Goal: Task Accomplishment & Management: Manage account settings

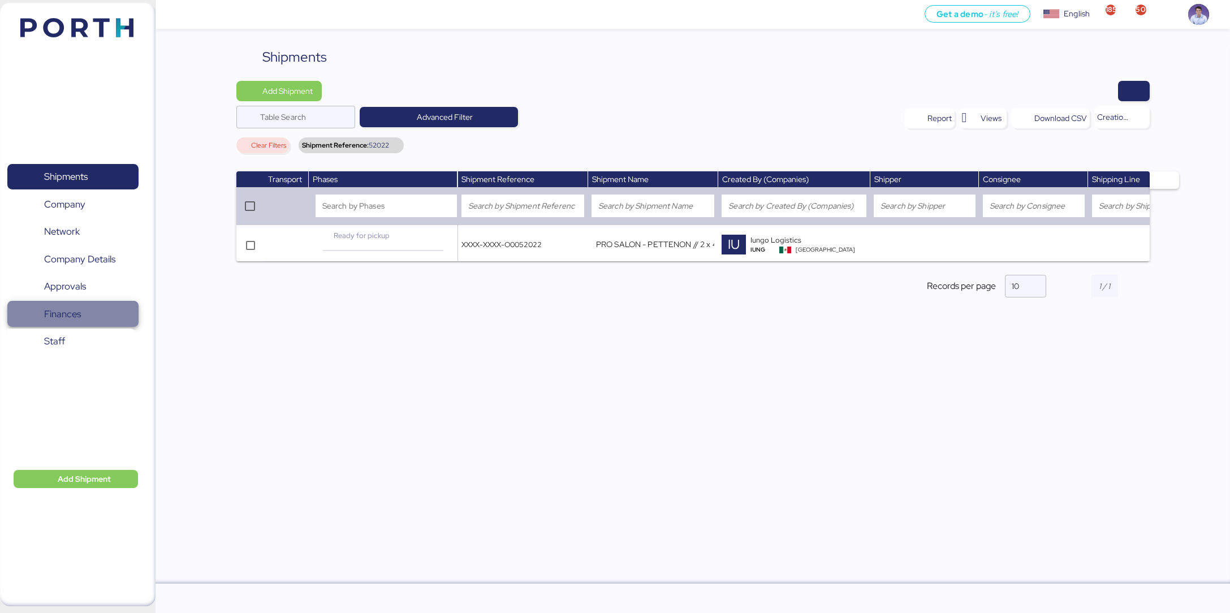
click at [89, 315] on span "Finances" at bounding box center [73, 314] width 122 height 16
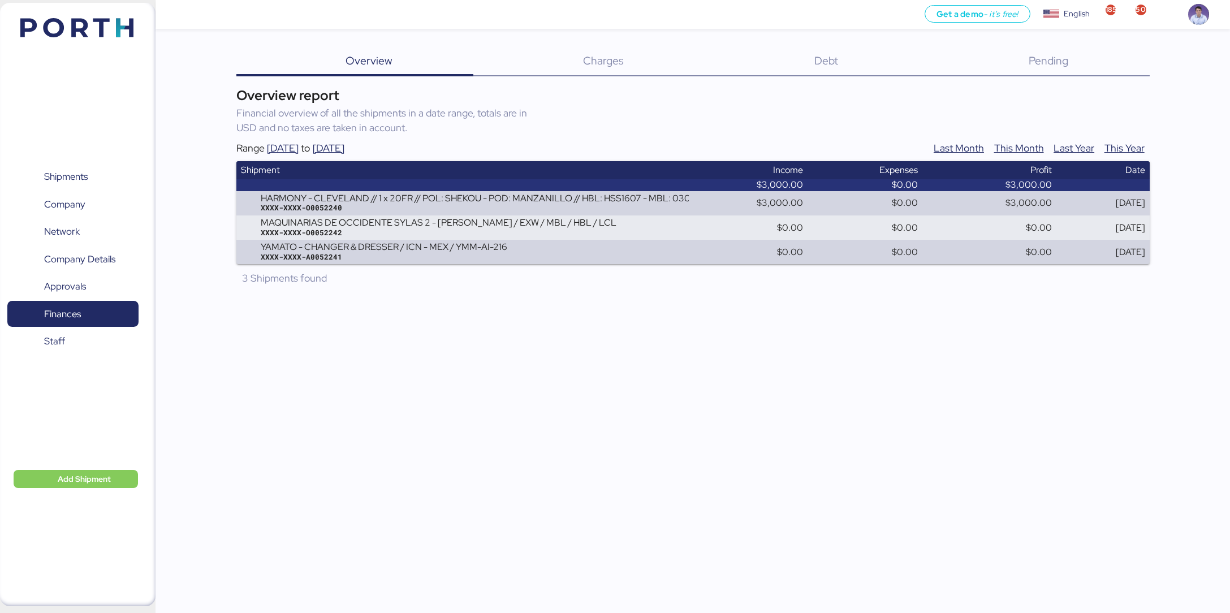
click at [826, 51] on div "Debt 0" at bounding box center [812, 61] width 214 height 29
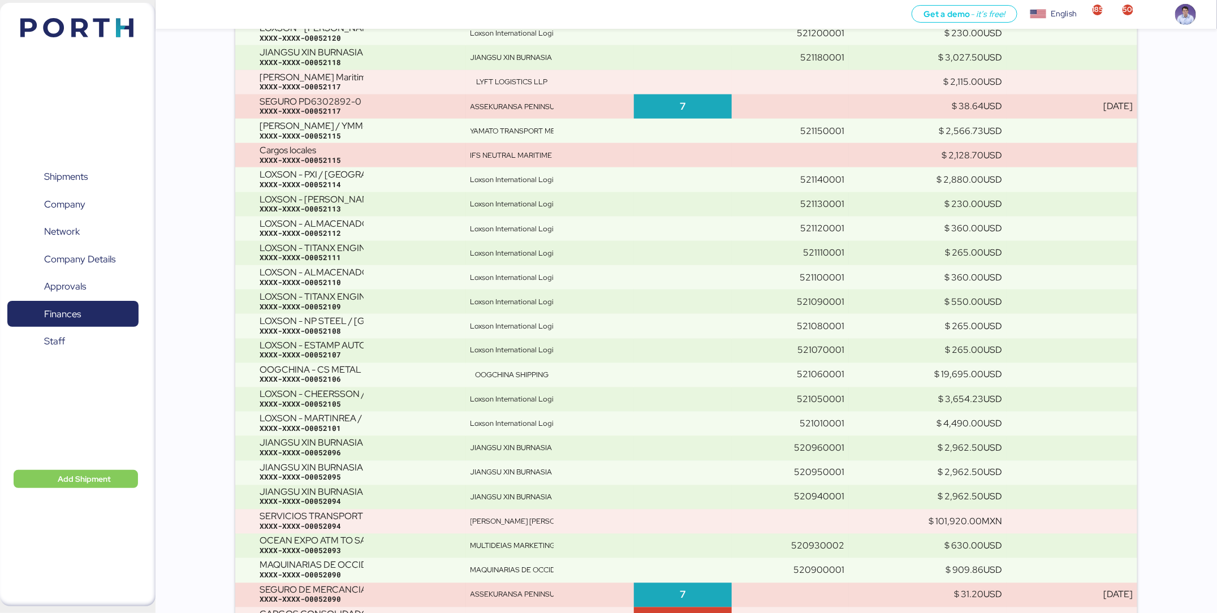
scroll to position [12713, 0]
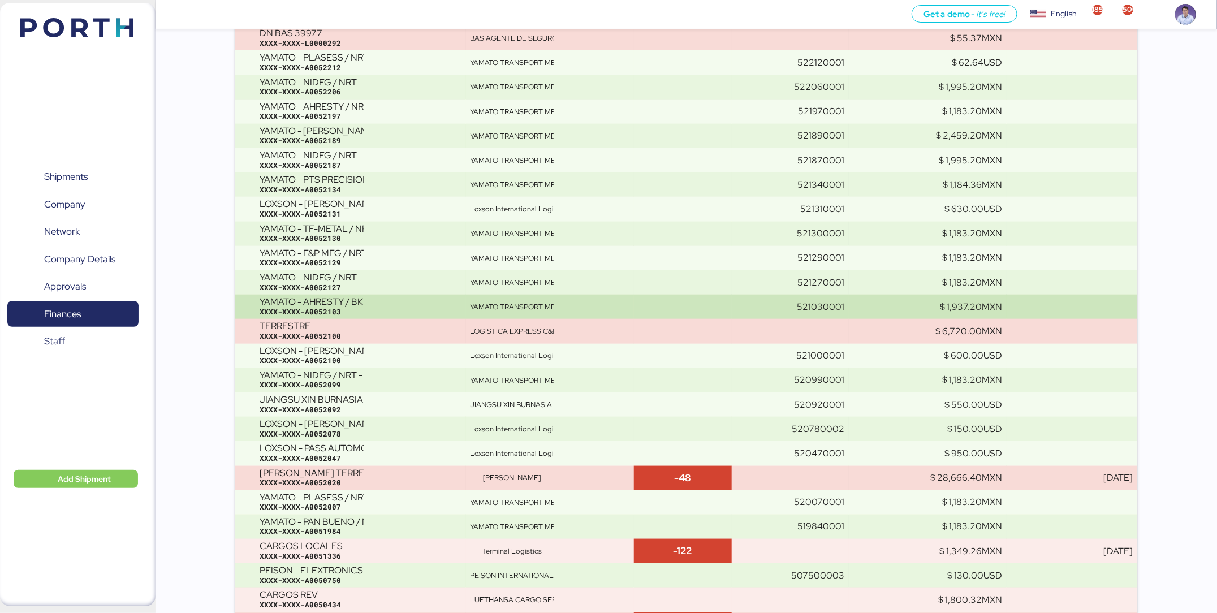
click at [326, 300] on div "YAMATO - AHRESTY / BKK - GDL / YMM-AI-192" at bounding box center [312, 302] width 104 height 10
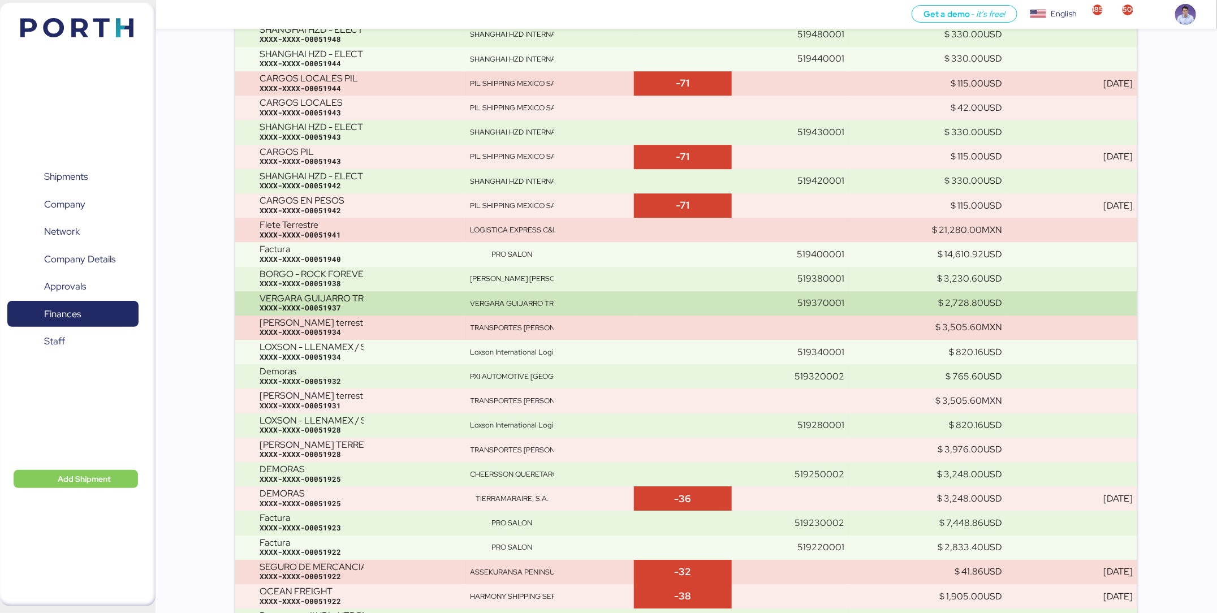
click at [327, 300] on div "VERGARA GUIJARRO TRADING GROUP // FCL - INDIA // SUPERLITE JOINTINGS" at bounding box center [312, 299] width 104 height 10
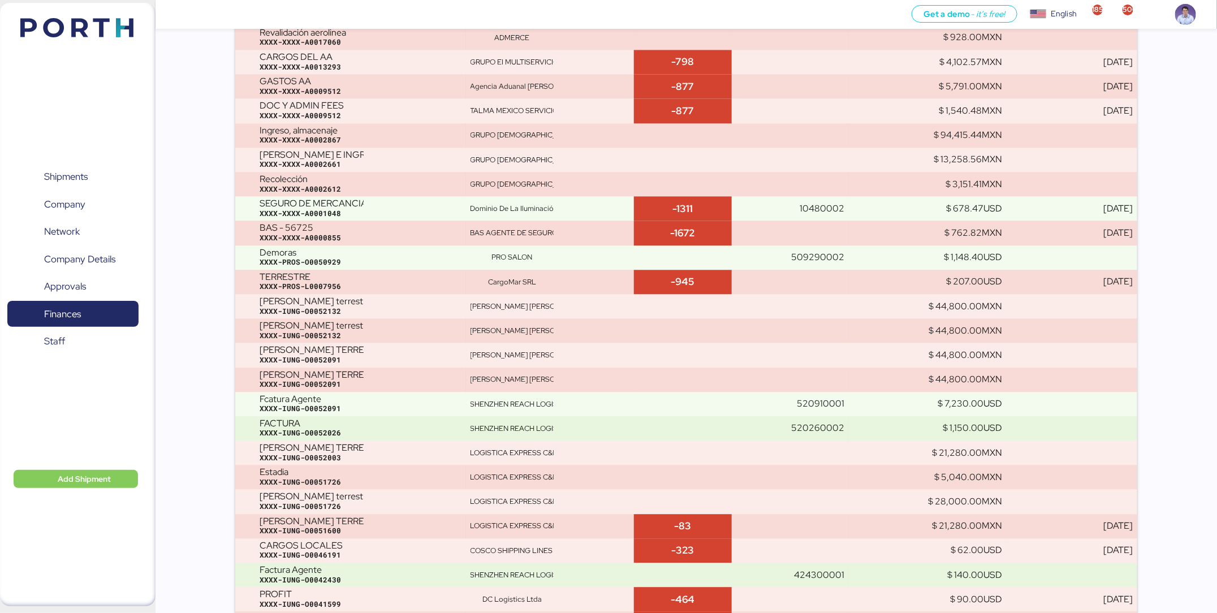
scroll to position [3459, 0]
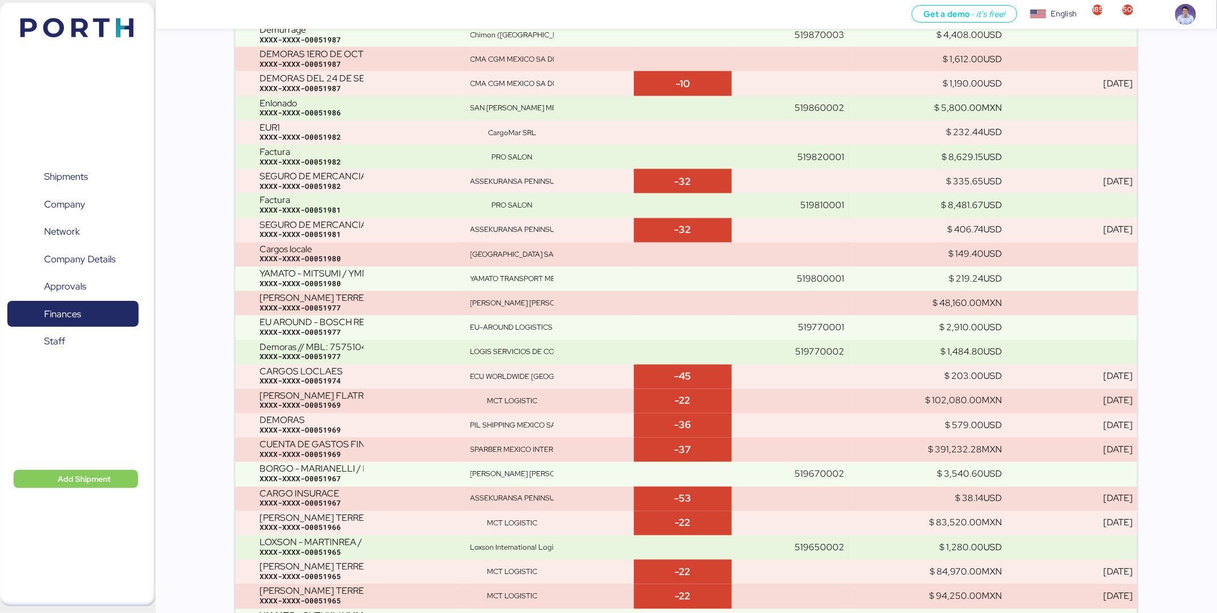
click at [327, 300] on div "FLETE TERRESTRE" at bounding box center [312, 299] width 104 height 10
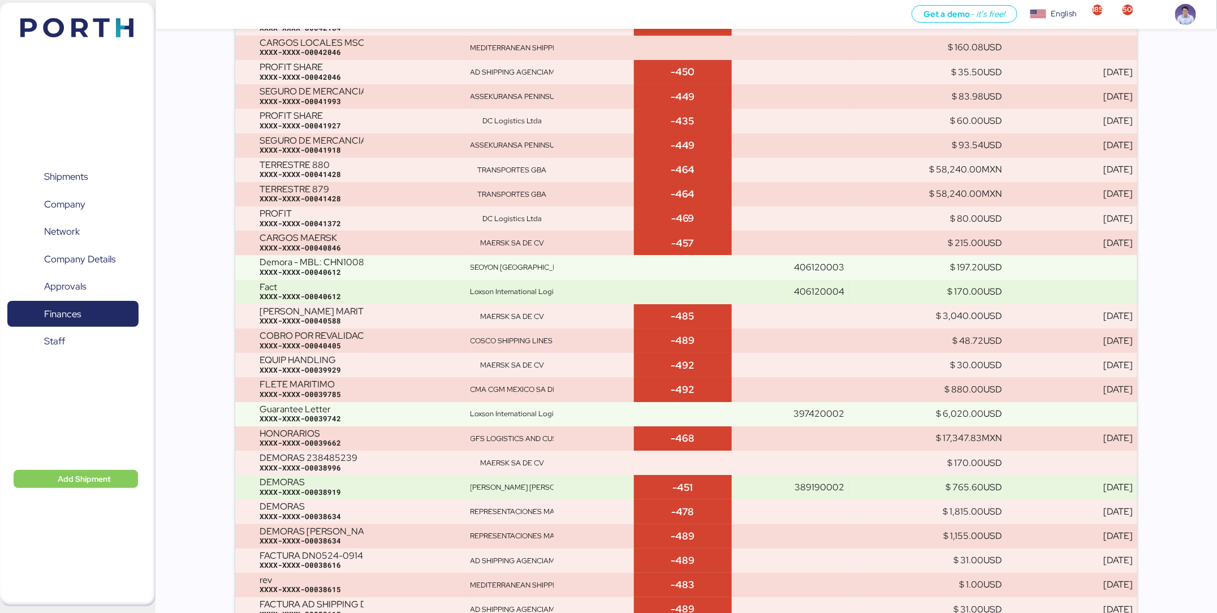
scroll to position [1408, 0]
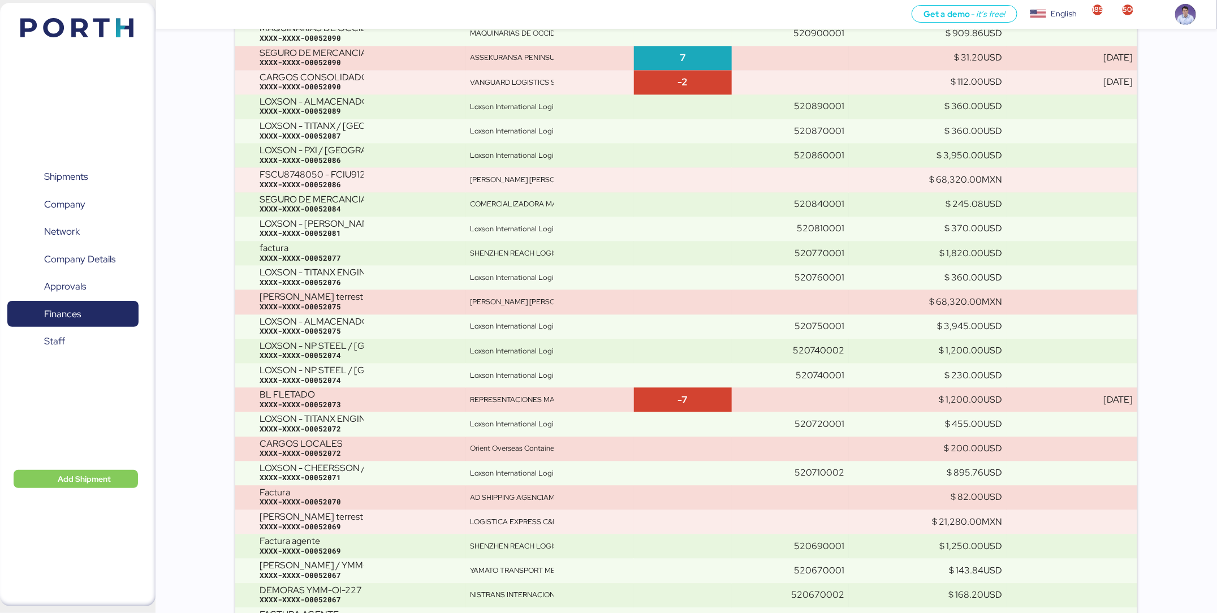
click at [327, 300] on div "flete terrestre" at bounding box center [312, 297] width 104 height 10
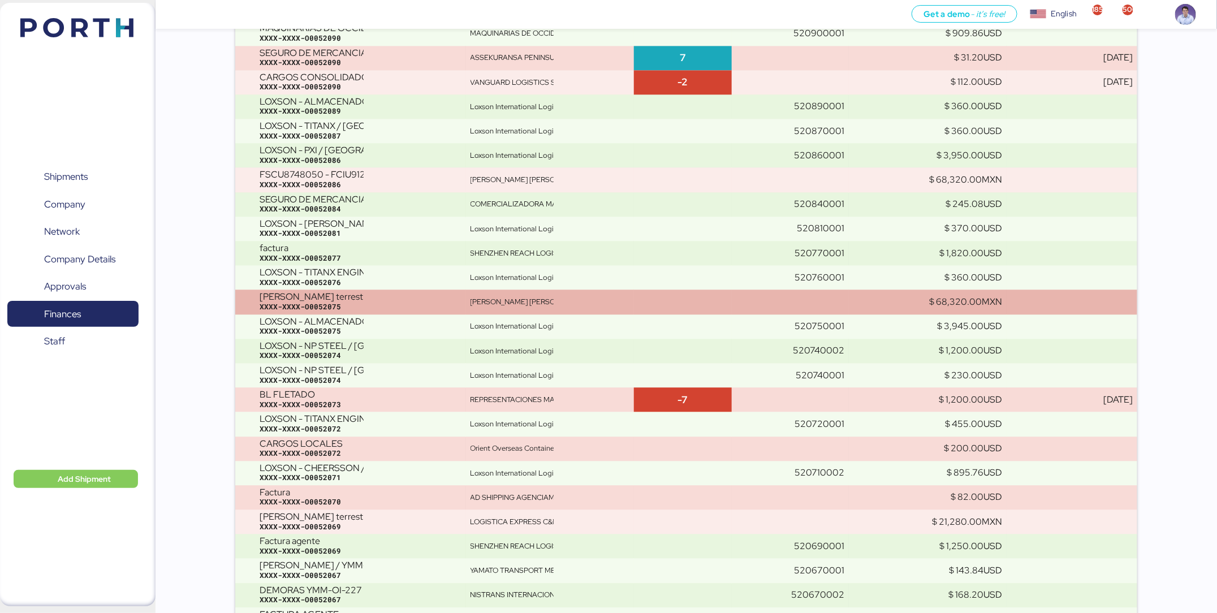
scroll to position [5218, 0]
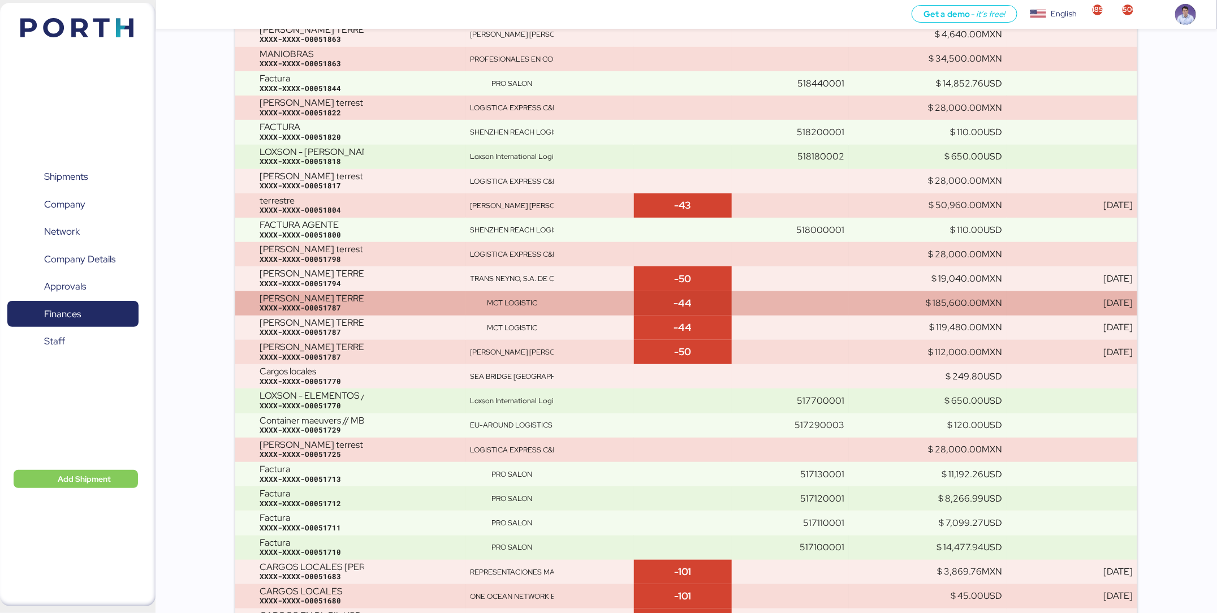
click at [359, 299] on div "FLETE TERRESTRE FBIU4022602" at bounding box center [312, 299] width 104 height 10
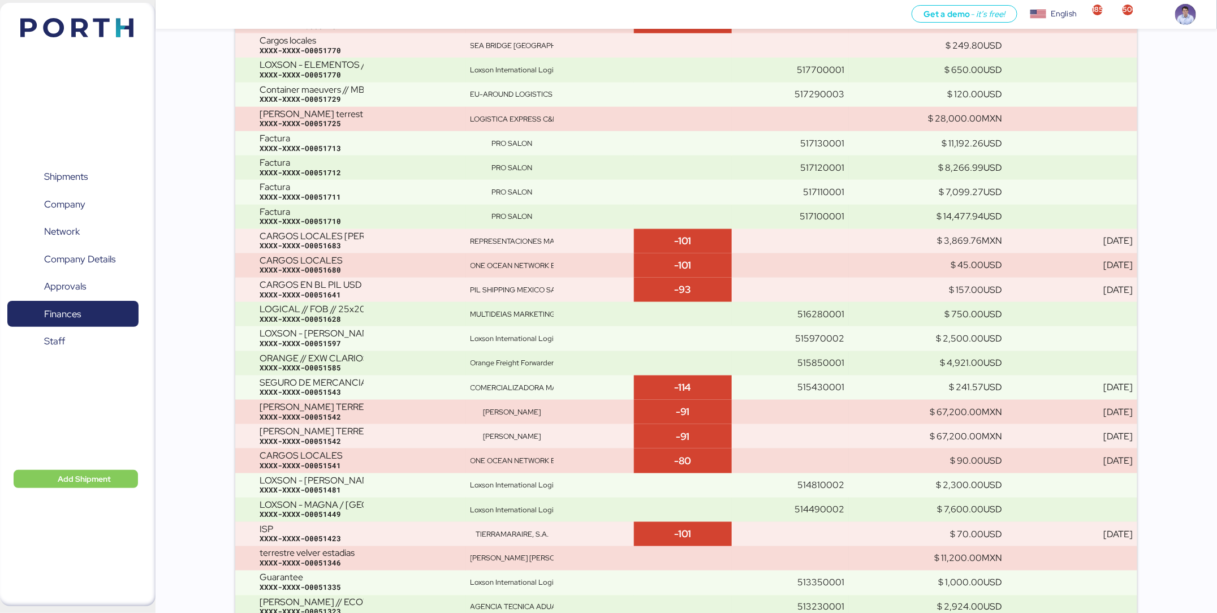
scroll to position [236, 0]
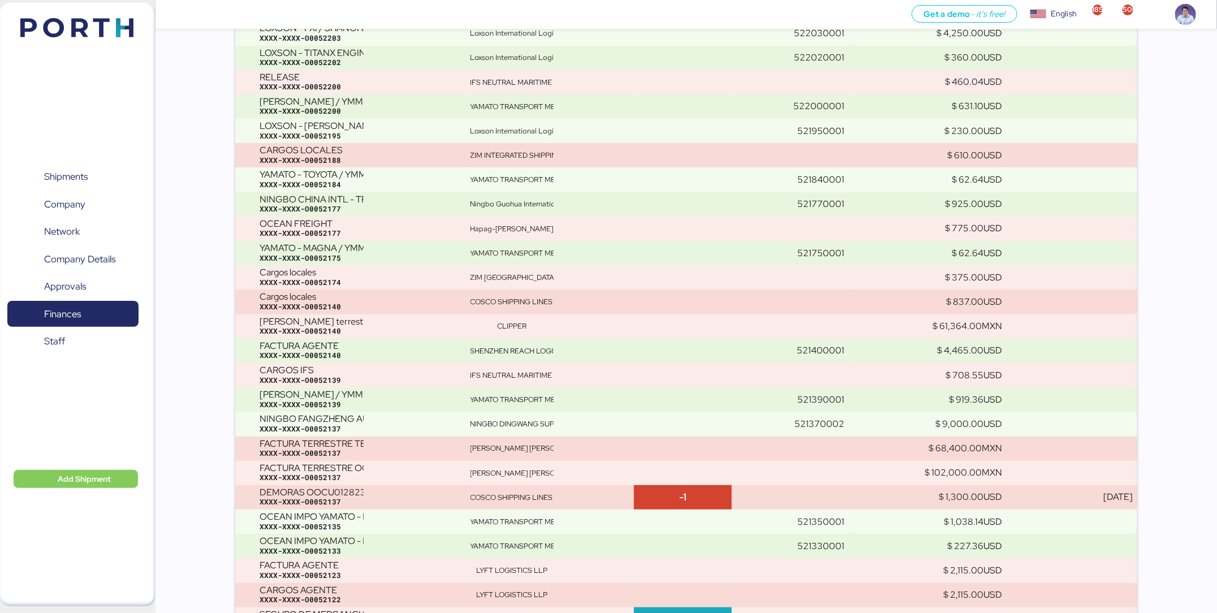
click at [359, 299] on div "Cargos locales" at bounding box center [312, 297] width 104 height 10
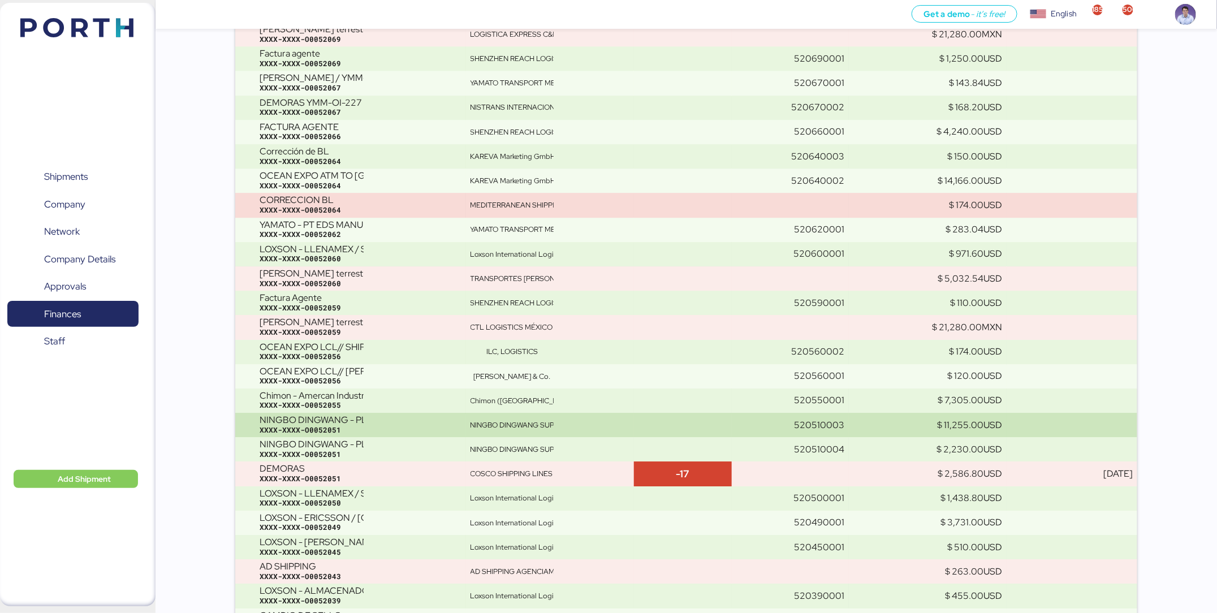
click at [440, 427] on div "XXXX-XXXX-O0052051" at bounding box center [361, 430] width 202 height 10
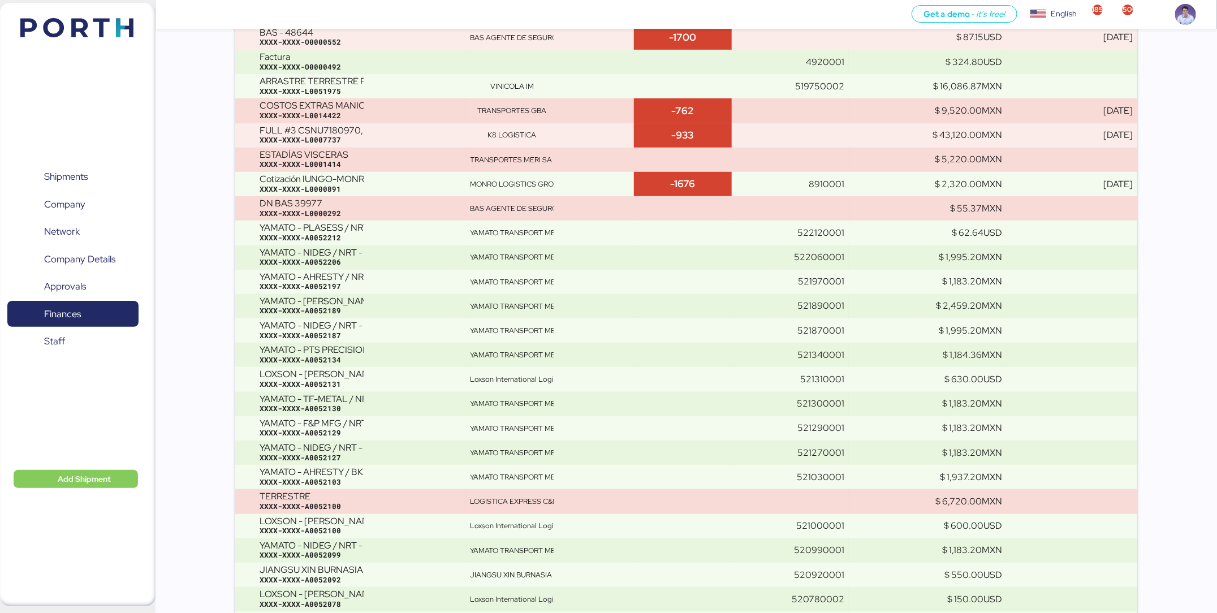
scroll to position [90, 0]
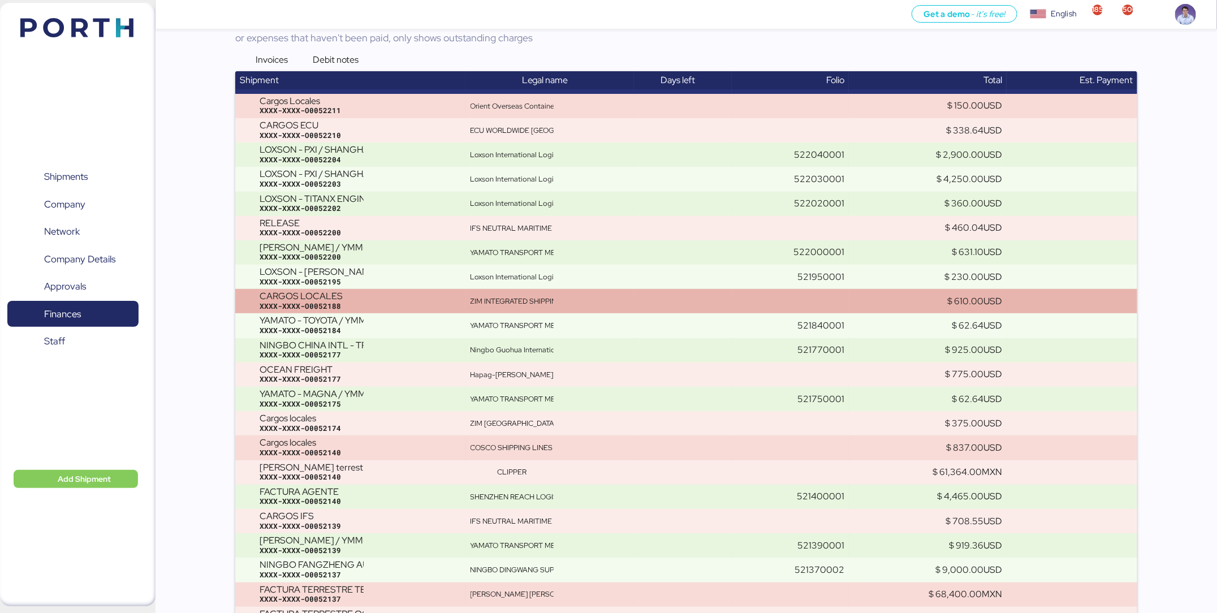
click at [539, 300] on div "ZIM INTEGRATED SHIPPING SERVICES LTD" at bounding box center [512, 301] width 83 height 10
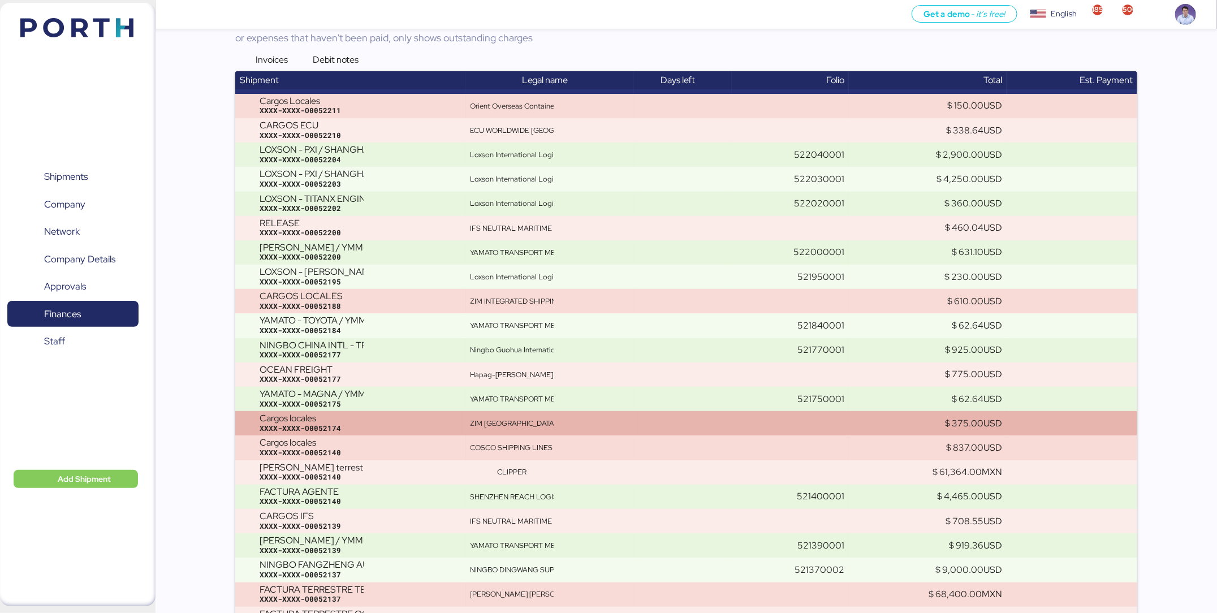
click at [515, 424] on div "ZIM México Integrated Shipping Services S de RL de CV" at bounding box center [512, 424] width 83 height 10
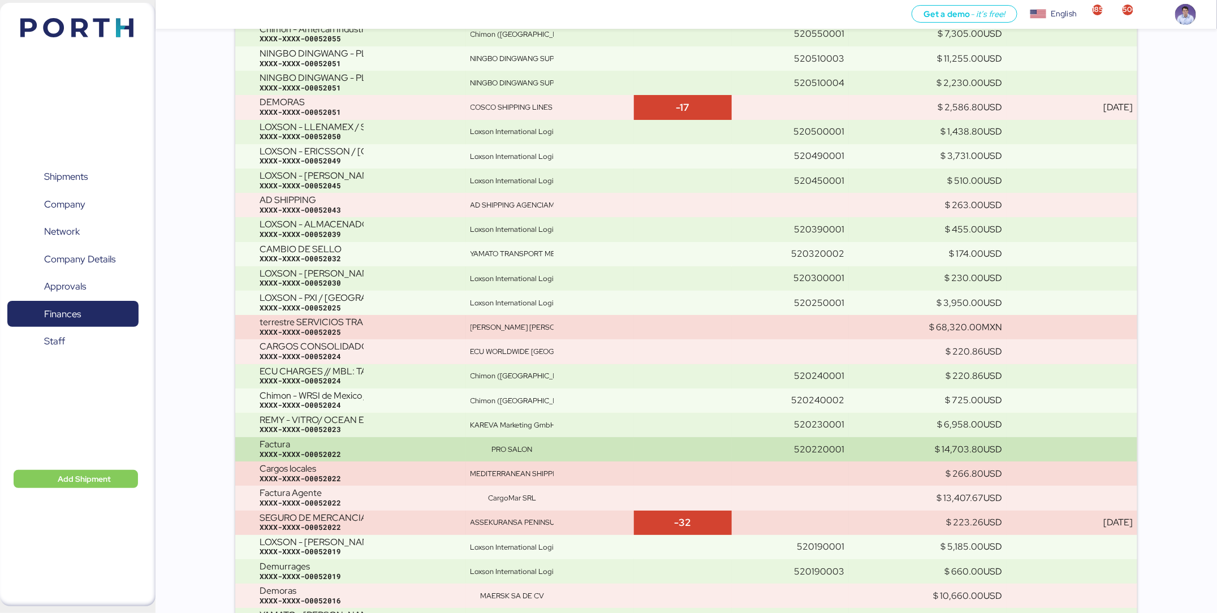
click at [515, 438] on td "PRO SALON" at bounding box center [550, 449] width 168 height 24
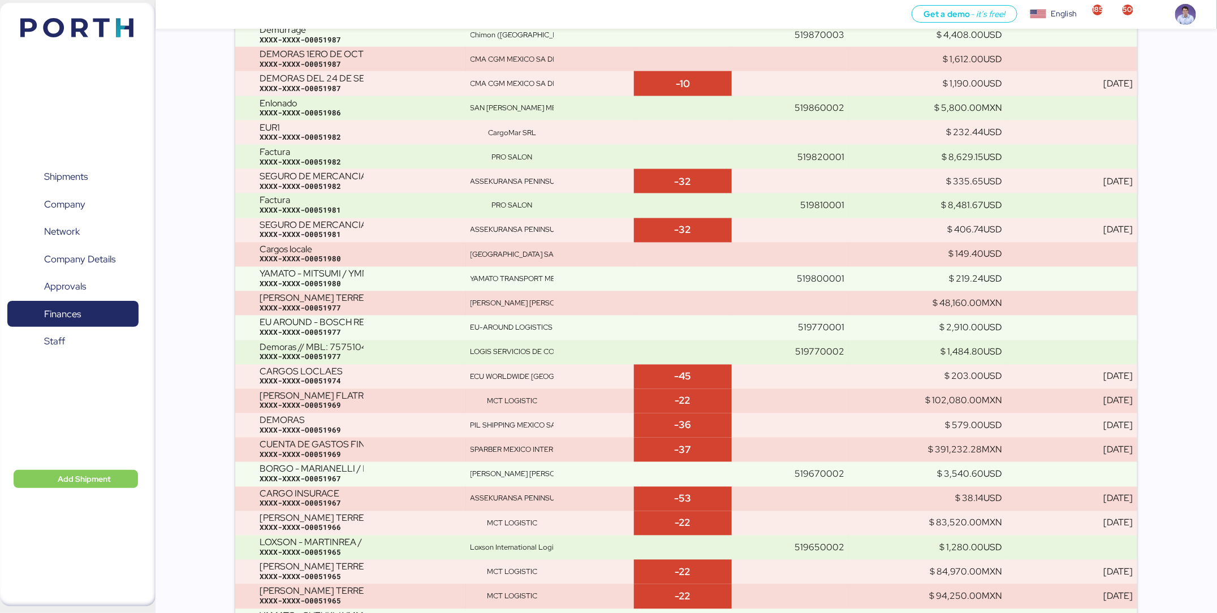
scroll to position [4631, 0]
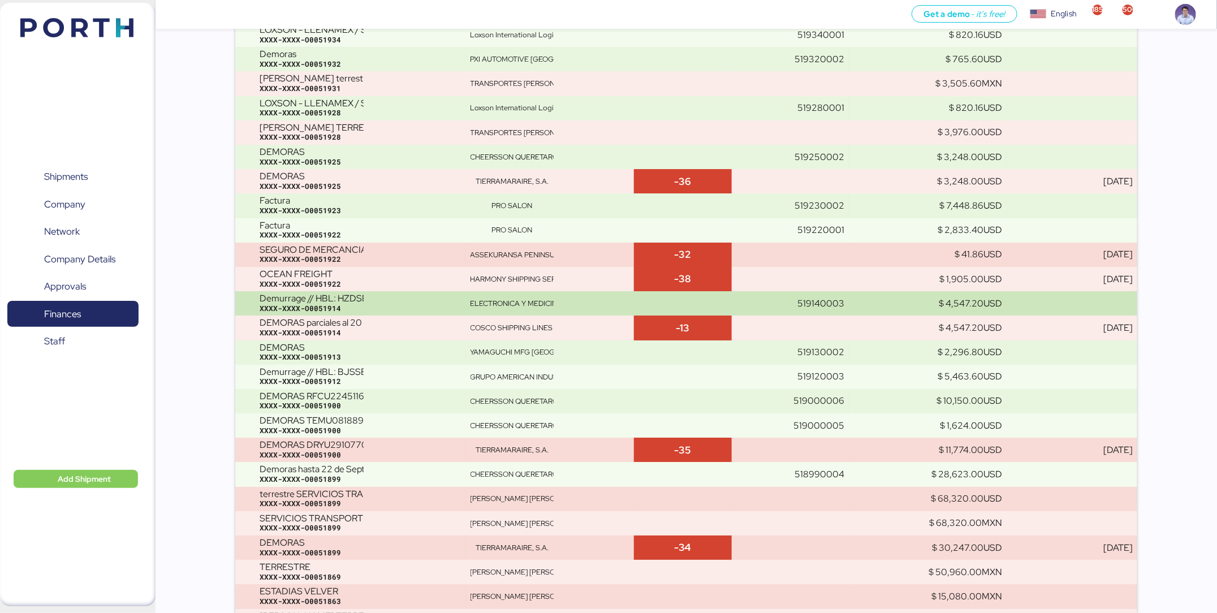
click at [759, 301] on td "519140003" at bounding box center [791, 303] width 118 height 24
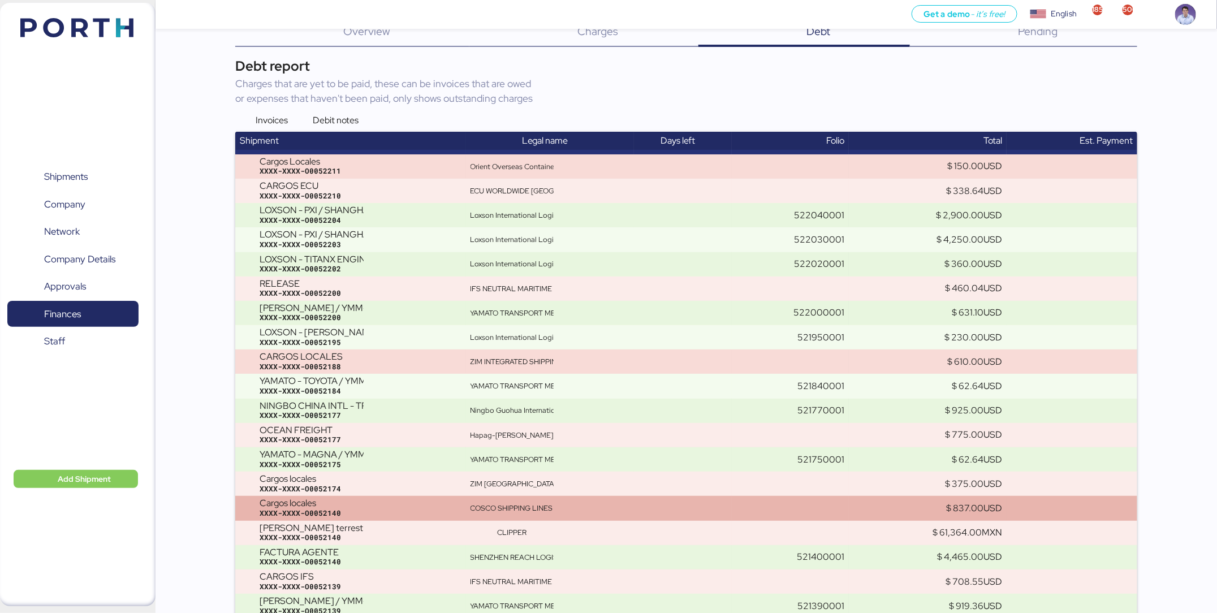
click at [351, 508] on div "XXXX-XXXX-O0052140" at bounding box center [361, 513] width 202 height 10
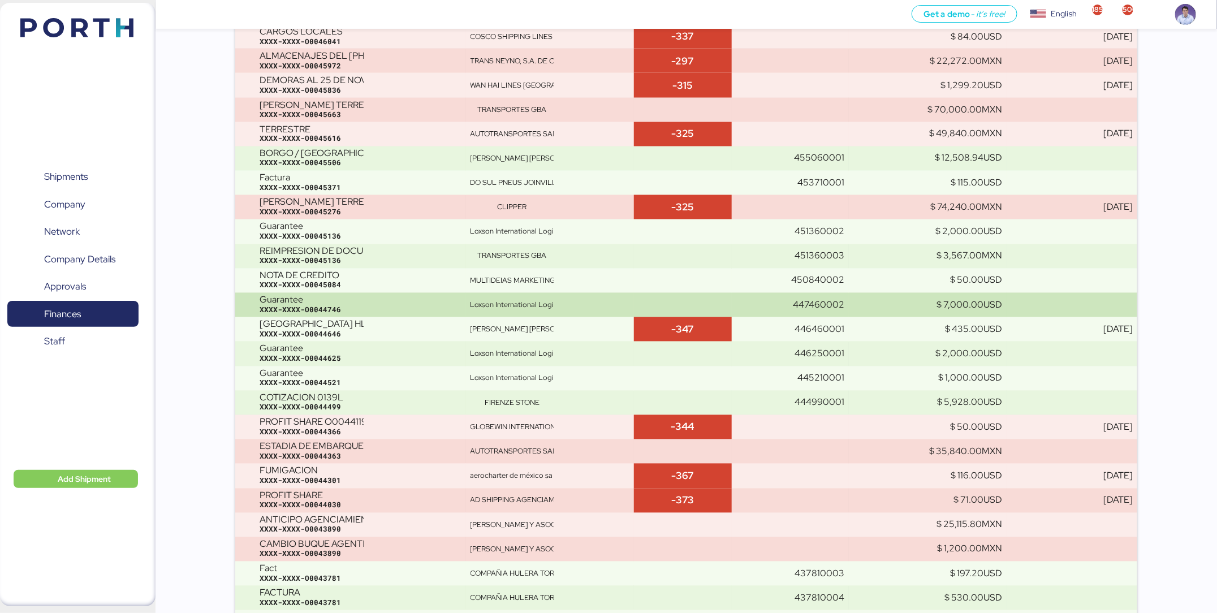
click at [488, 300] on div "Loxson International Logistics" at bounding box center [512, 305] width 83 height 10
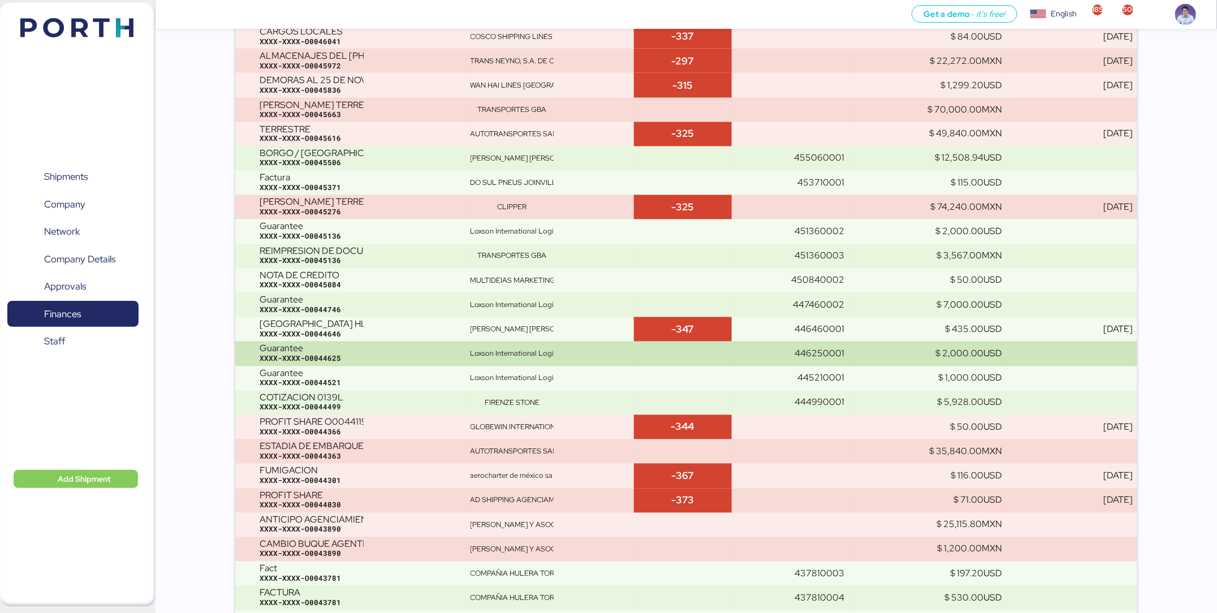
click at [497, 343] on td "Loxson International Logistics" at bounding box center [550, 354] width 168 height 24
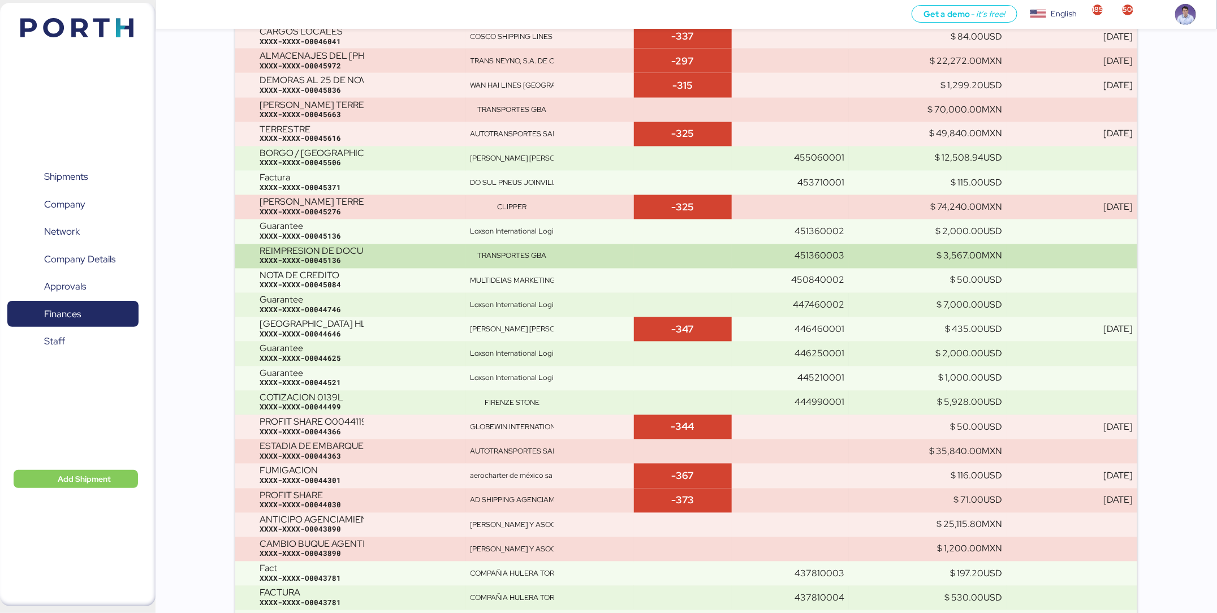
click at [562, 244] on td "TRANSPORTES GBA" at bounding box center [550, 256] width 168 height 24
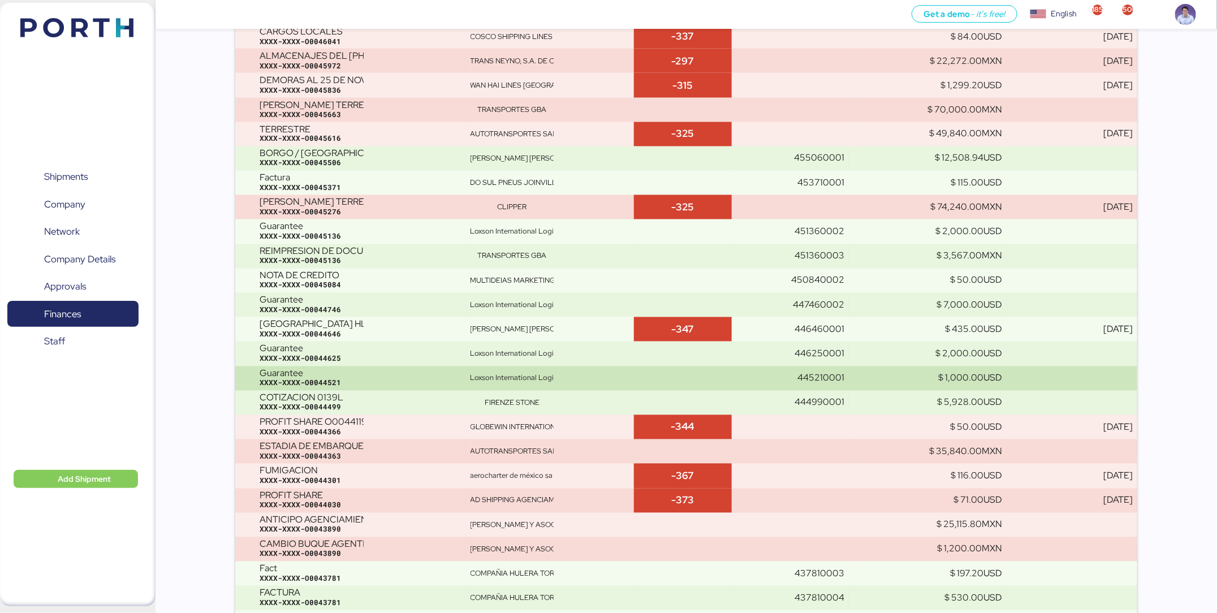
click at [550, 369] on td "Loxson International Logistics" at bounding box center [550, 379] width 168 height 24
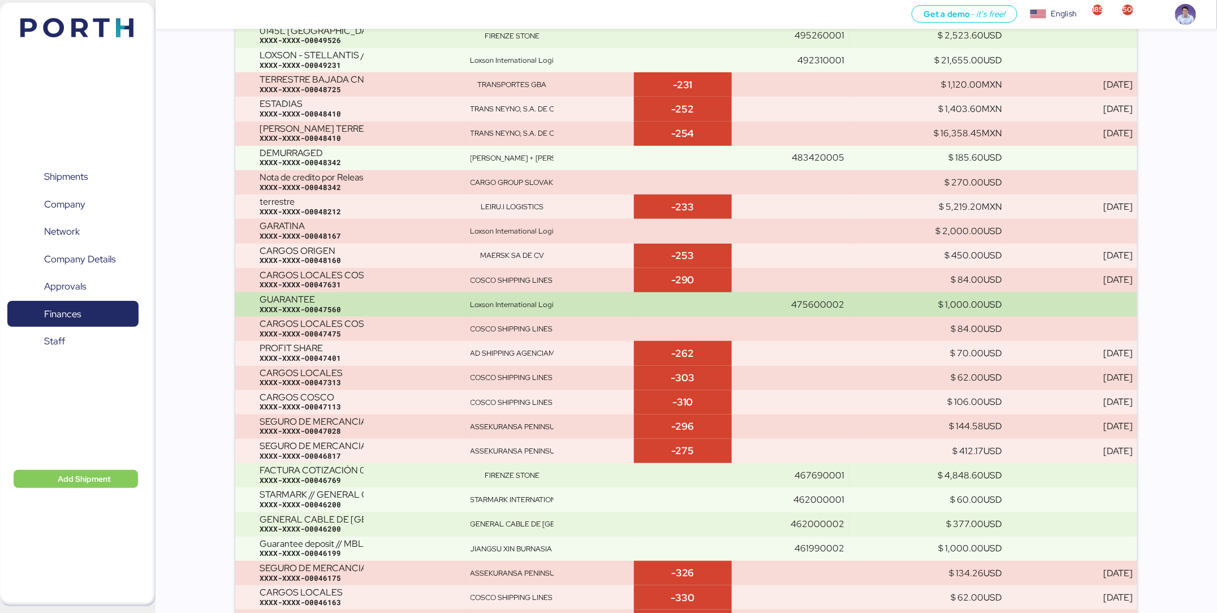
click at [620, 308] on td "Loxson International Logistics" at bounding box center [550, 304] width 168 height 24
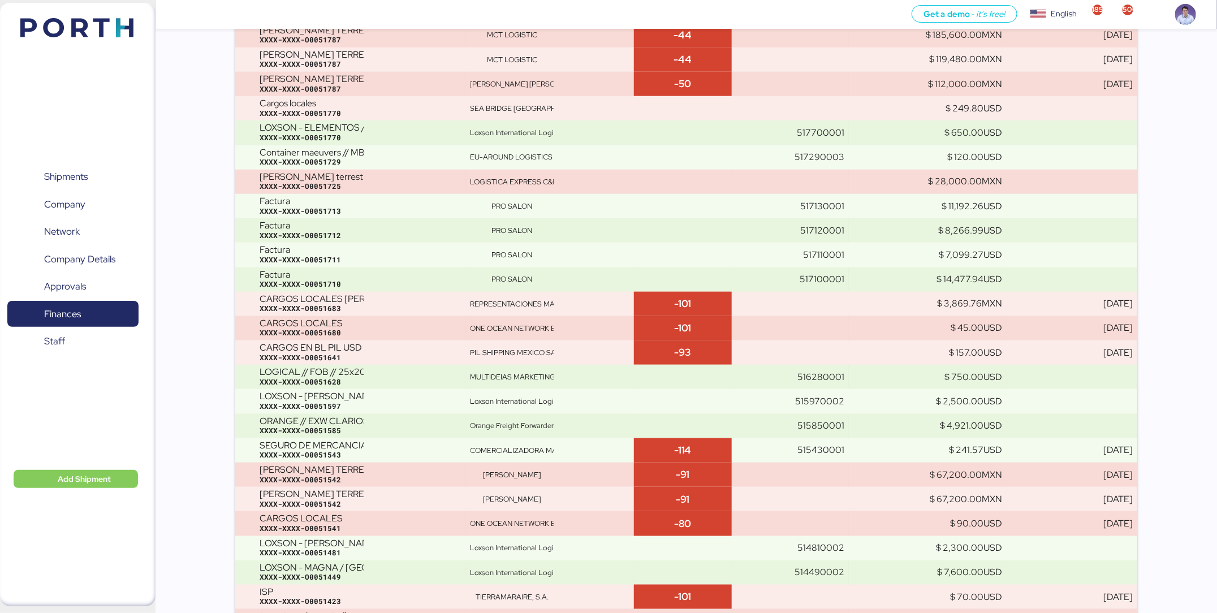
click at [617, 306] on div "REPRESENTACIONES MARITIMAS SA DE CV" at bounding box center [550, 304] width 159 height 10
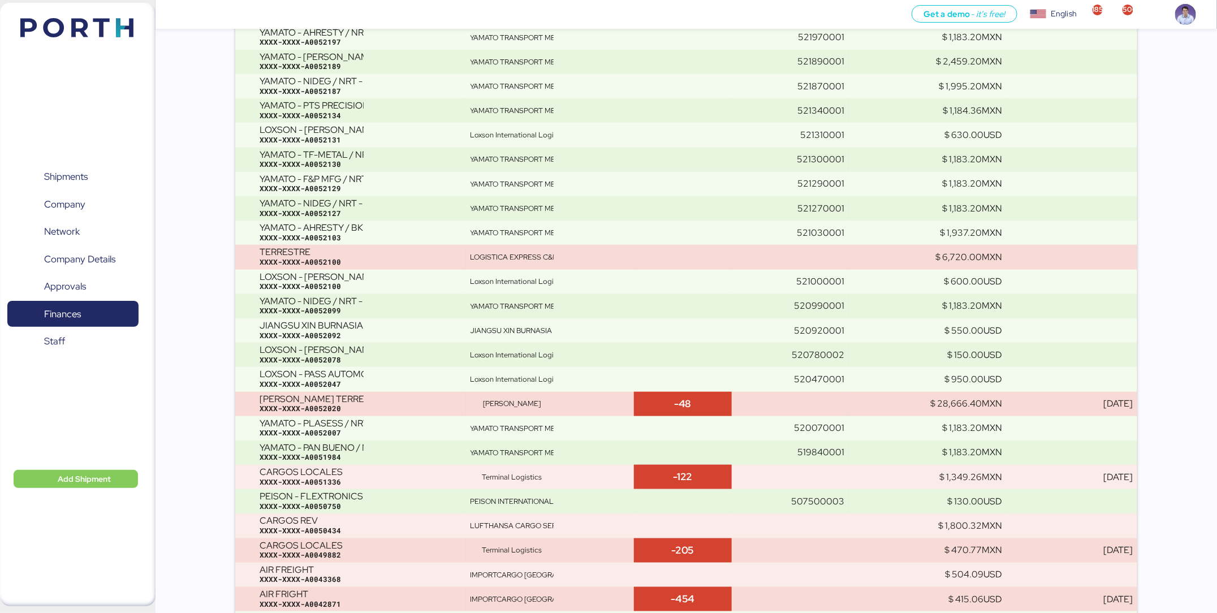
scroll to position [1128, 0]
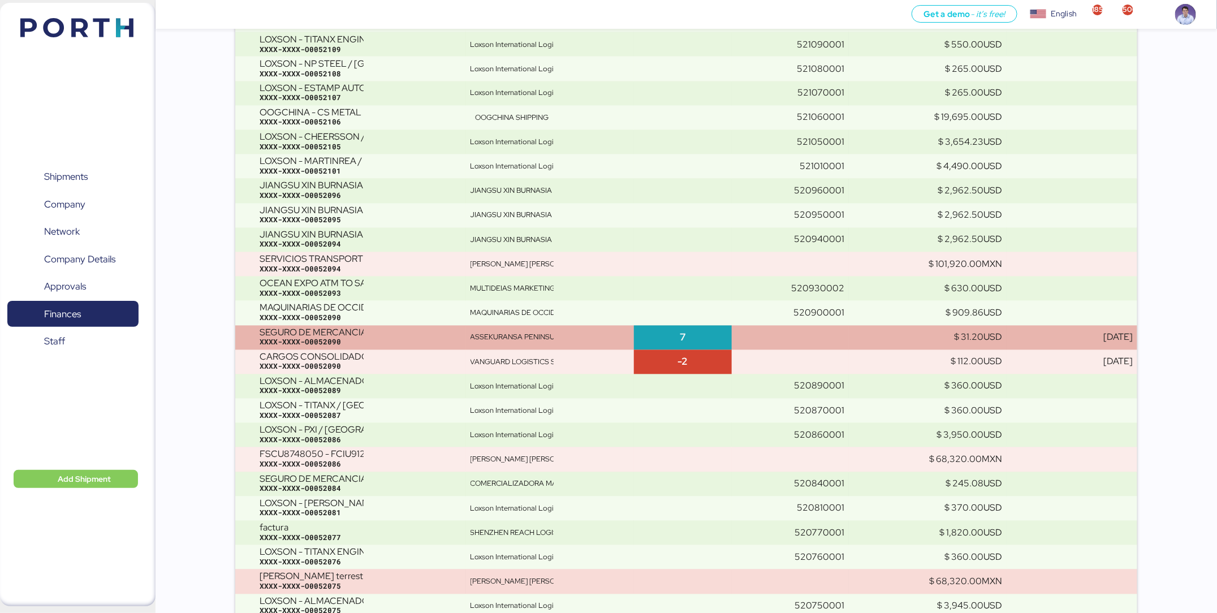
click at [455, 328] on div "SEGURO DE MERCANCIA XXXX-XXXX-O0052090" at bounding box center [361, 338] width 202 height 20
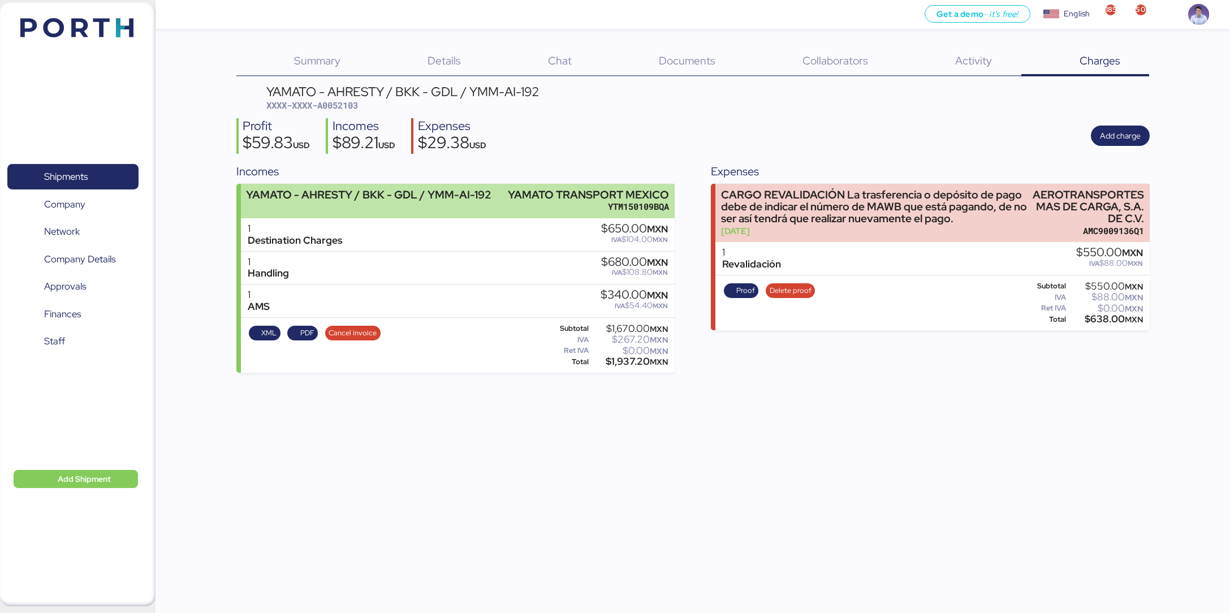
click at [652, 207] on div "YTM150109BQA" at bounding box center [588, 207] width 161 height 12
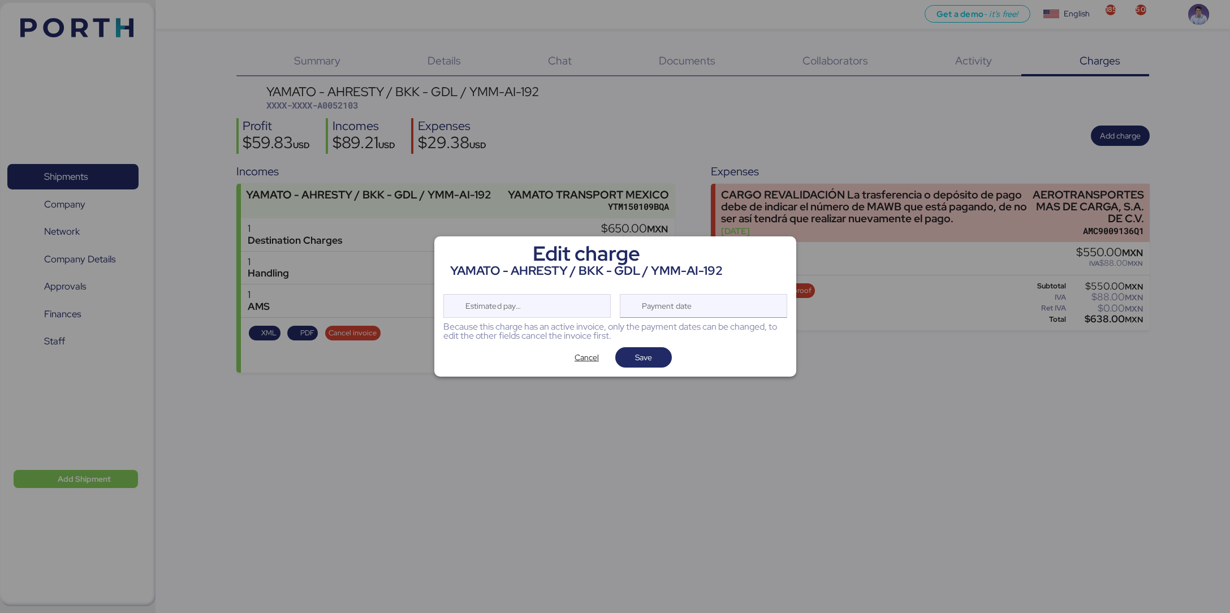
click at [661, 307] on div "Payment date" at bounding box center [667, 306] width 67 height 23
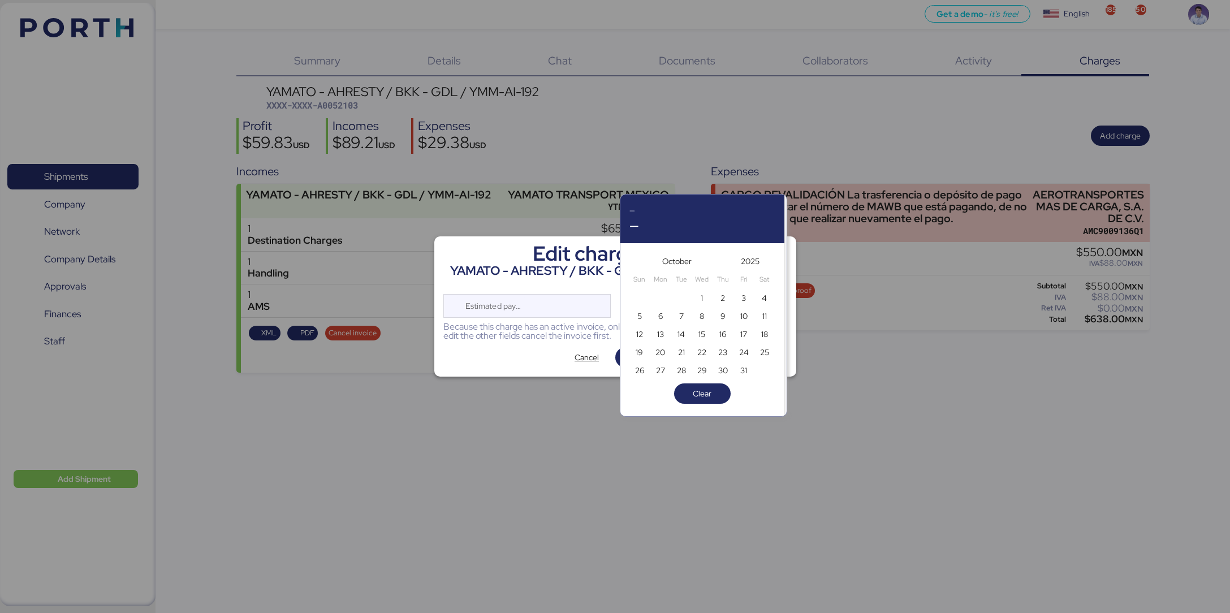
click at [752, 351] on div "24" at bounding box center [744, 352] width 21 height 18
click at [746, 353] on span "24" at bounding box center [744, 353] width 10 height 14
type input "Oct 24, 2025"
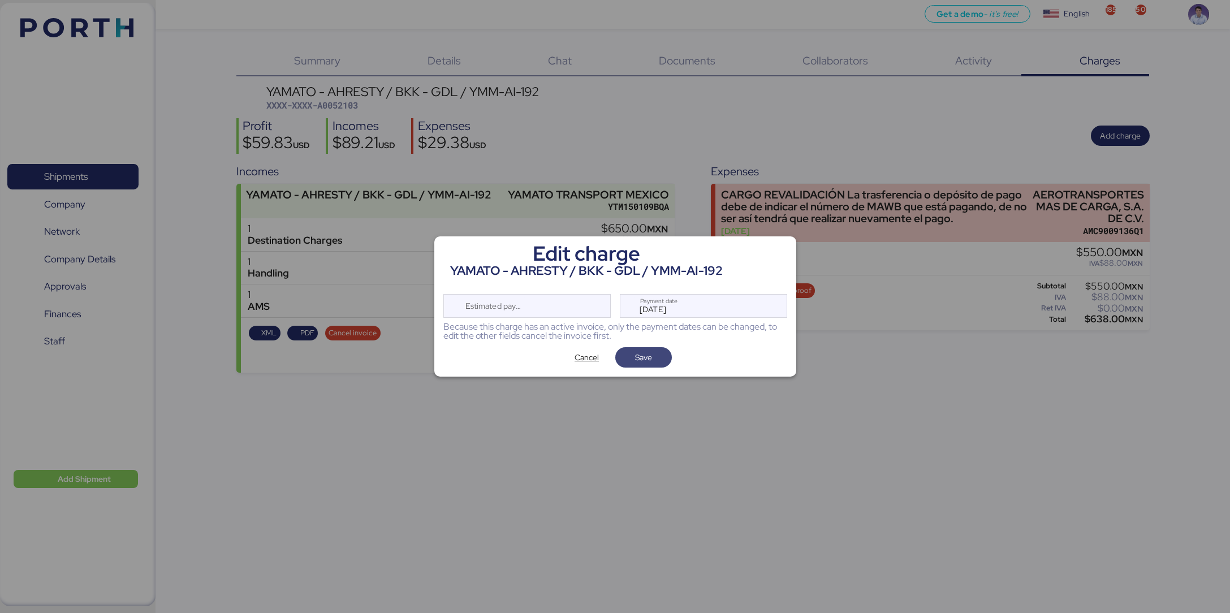
click at [667, 358] on span "Save" at bounding box center [643, 357] width 57 height 20
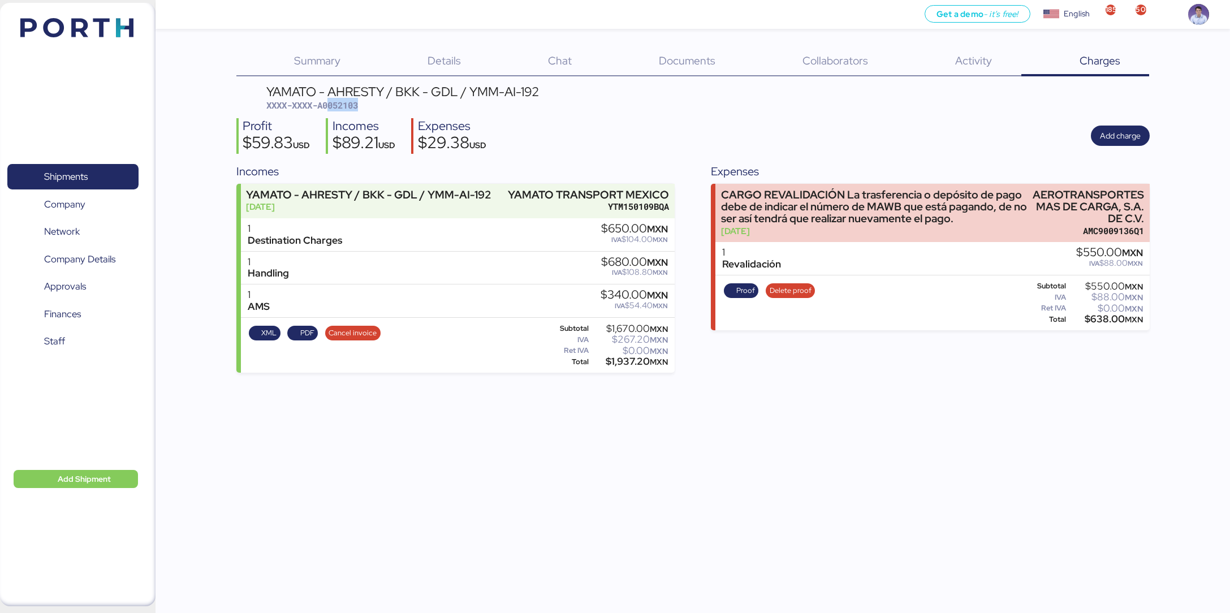
drag, startPoint x: 333, startPoint y: 104, endPoint x: 374, endPoint y: 107, distance: 42.0
click at [374, 107] on div "YAMATO - AHRESTY / BKK - GDL / YMM-AI-192 XXXX-XXXX-A0052103" at bounding box center [402, 98] width 273 height 27
click at [366, 105] on div "YAMATO - AHRESTY / BKK - GDL / YMM-AI-192 XXXX-XXXX-A0052103" at bounding box center [402, 98] width 273 height 27
drag, startPoint x: 336, startPoint y: 105, endPoint x: 398, endPoint y: 105, distance: 62.2
click at [398, 105] on div "YAMATO - AHRESTY / BKK - GDL / YMM-AI-192 XXXX-XXXX-A0052103" at bounding box center [402, 98] width 273 height 27
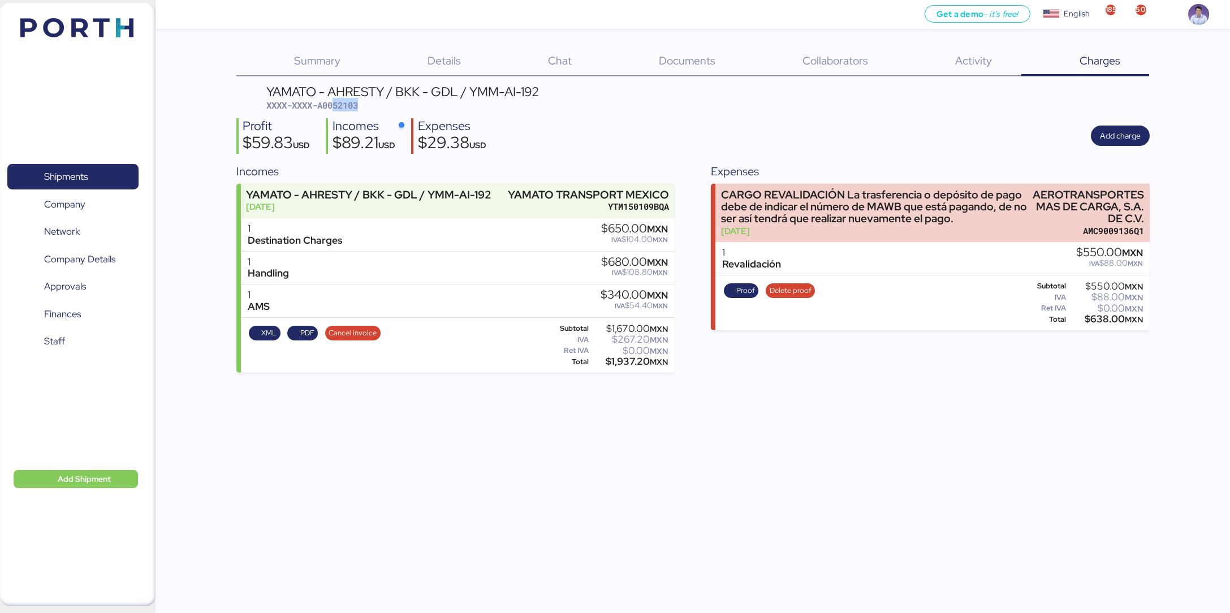
copy span "52103"
click at [960, 124] on div "Profit $59.83 USD Incomes $89.21 USD Expenses $29.38 USD Add charge" at bounding box center [692, 136] width 913 height 36
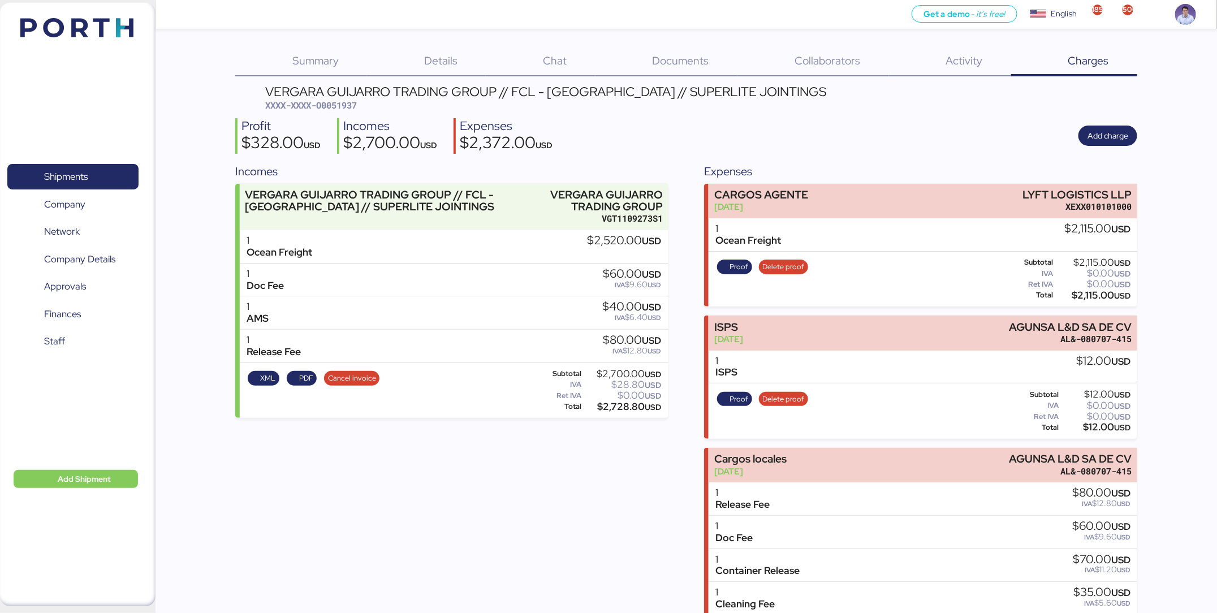
click at [820, 124] on div "Profit $328.00 USD Incomes $2,700.00 USD Expenses $2,372.00 USD Add charge" at bounding box center [686, 136] width 902 height 36
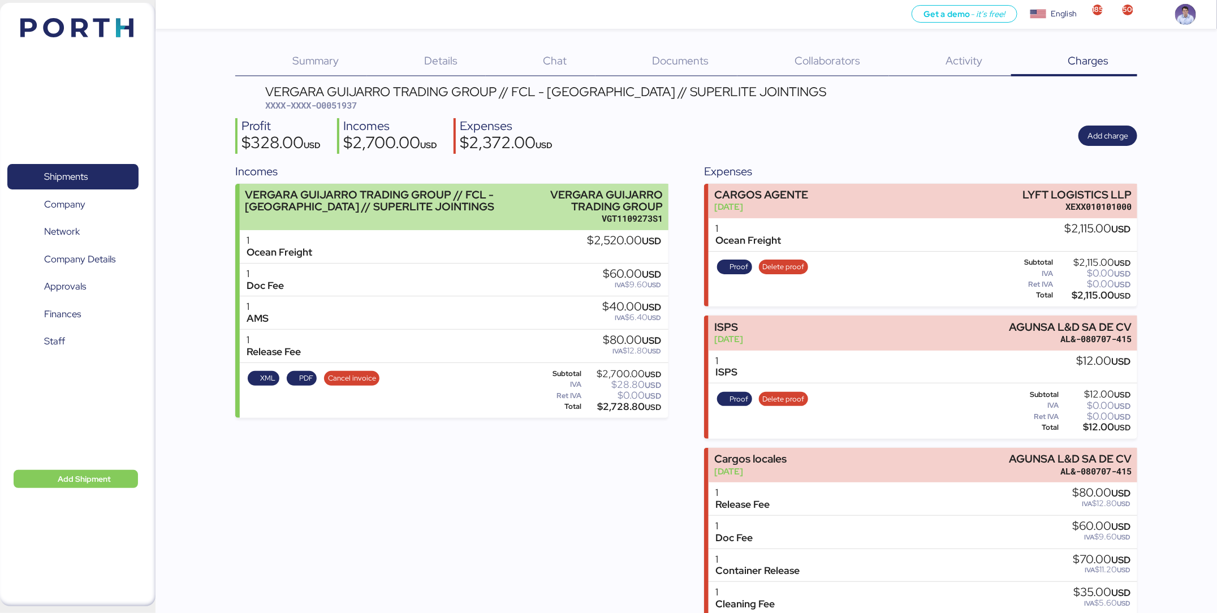
click at [611, 210] on div "VERGARA GUIJARRO TRADING GROUP" at bounding box center [602, 201] width 120 height 24
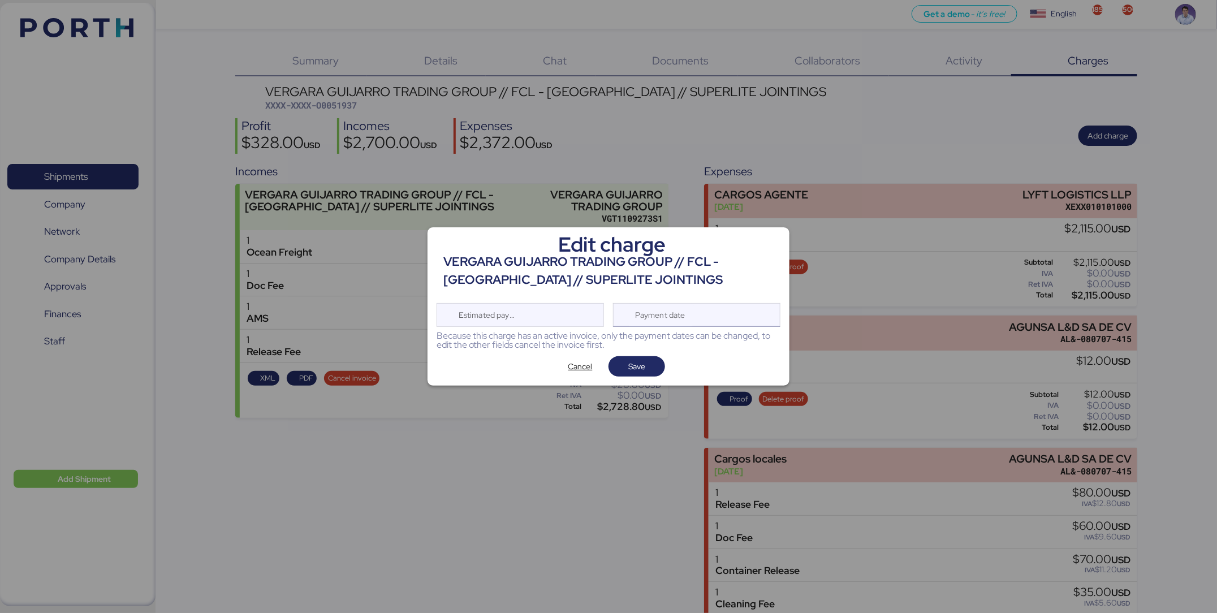
click at [728, 312] on div "Payment date" at bounding box center [696, 315] width 167 height 24
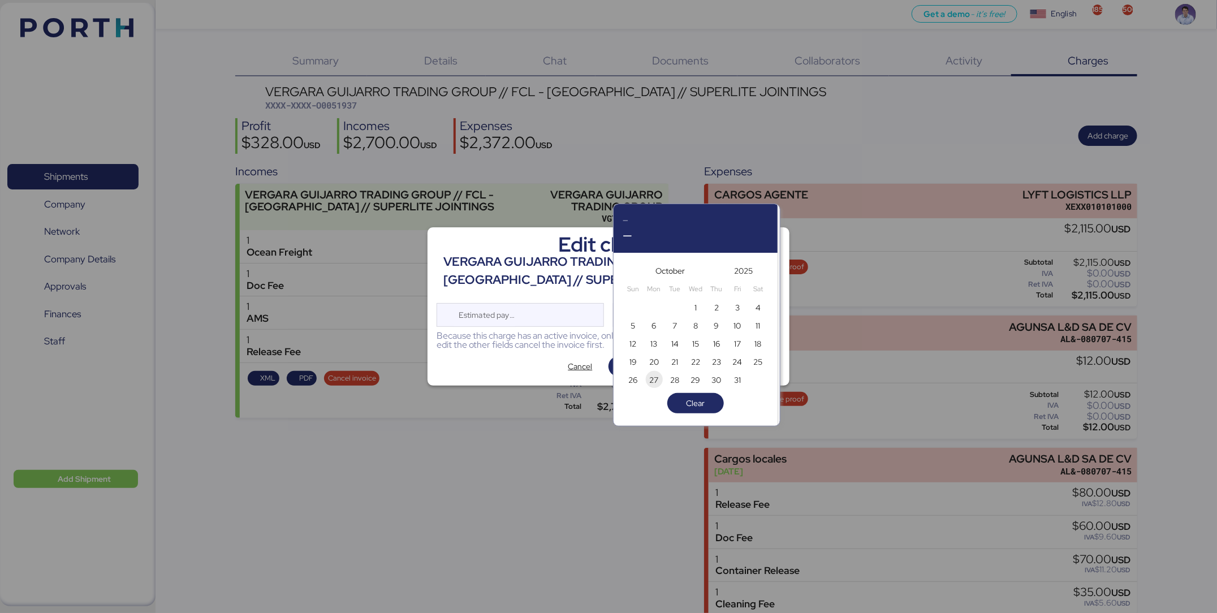
click at [654, 381] on span "27" at bounding box center [654, 380] width 9 height 14
type input "Oct 27, 2025"
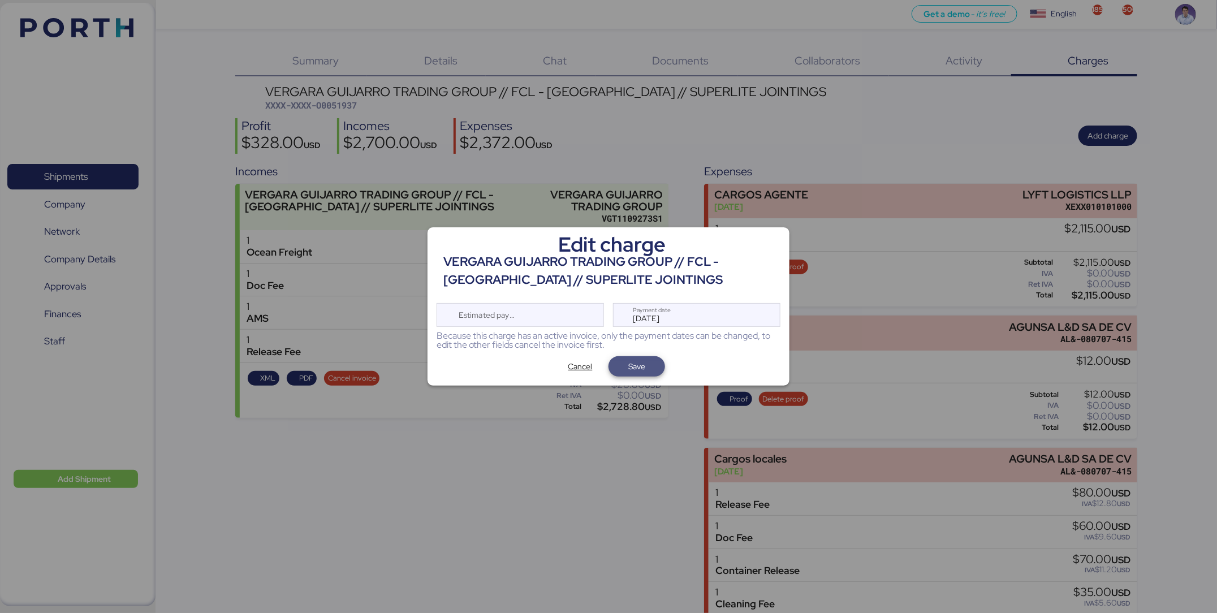
click at [655, 368] on span "Save" at bounding box center [637, 367] width 38 height 16
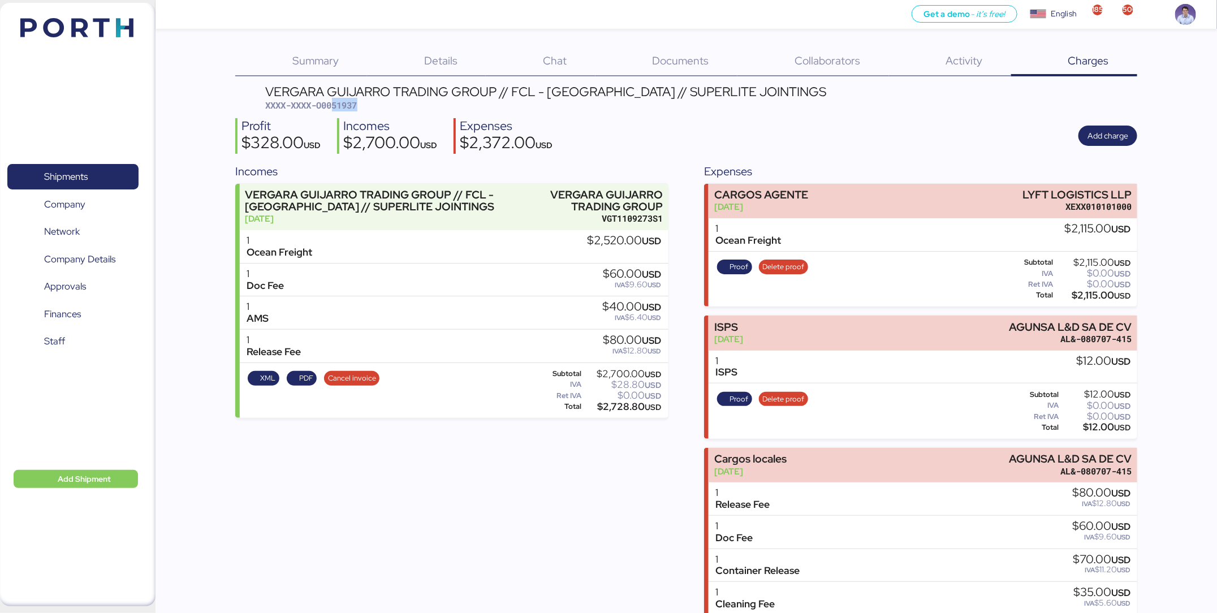
drag, startPoint x: 336, startPoint y: 102, endPoint x: 386, endPoint y: 107, distance: 50.0
click at [386, 107] on div "VERGARA GUIJARRO TRADING GROUP // FCL - INDIA // SUPERLITE JOINTINGS XXXX-XXXX-…" at bounding box center [546, 98] width 561 height 27
copy span "51937"
click at [512, 146] on div "$2,372.00 USD" at bounding box center [506, 144] width 93 height 19
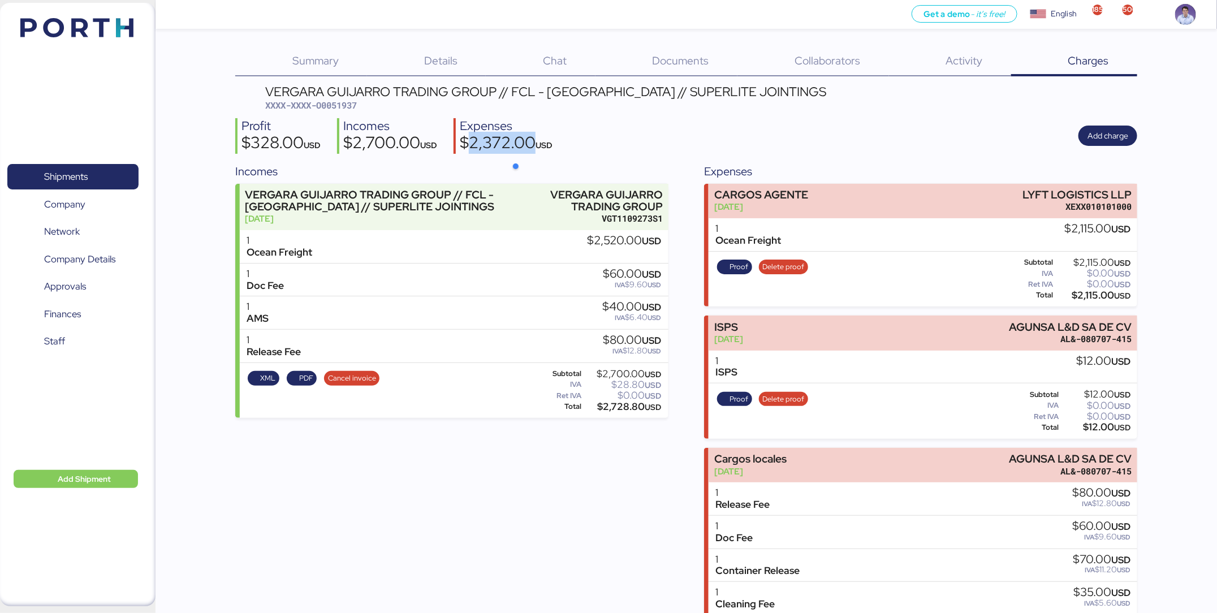
copy div "2,372.00"
click at [387, 141] on div "$2,700.00 USD" at bounding box center [390, 144] width 94 height 19
copy div "2,700.00"
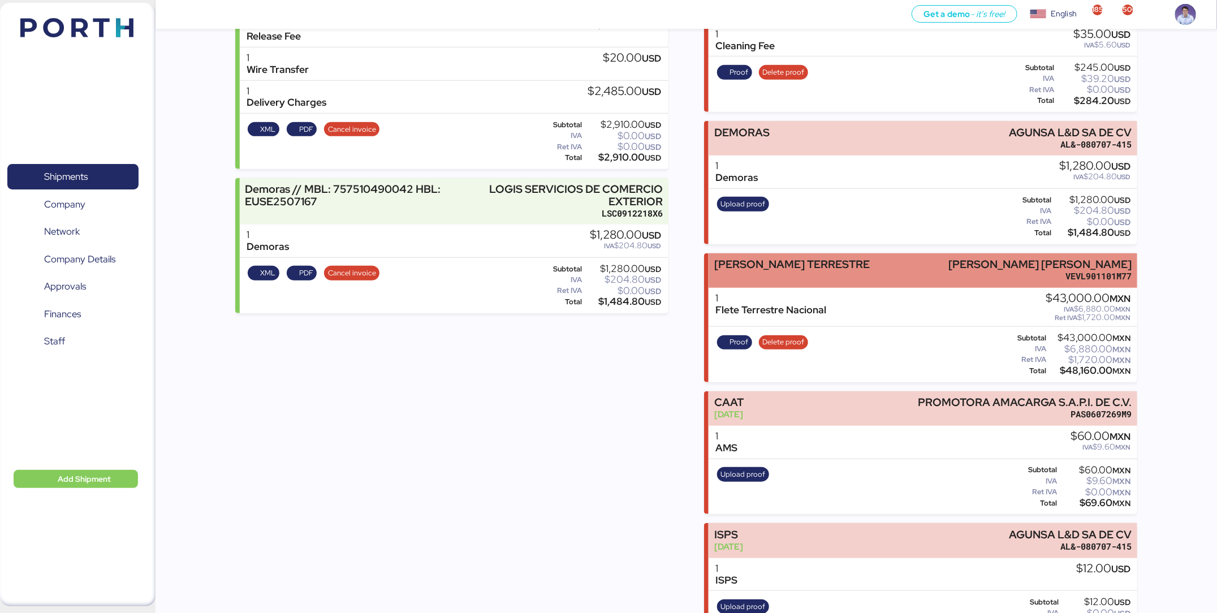
scroll to position [323, 0]
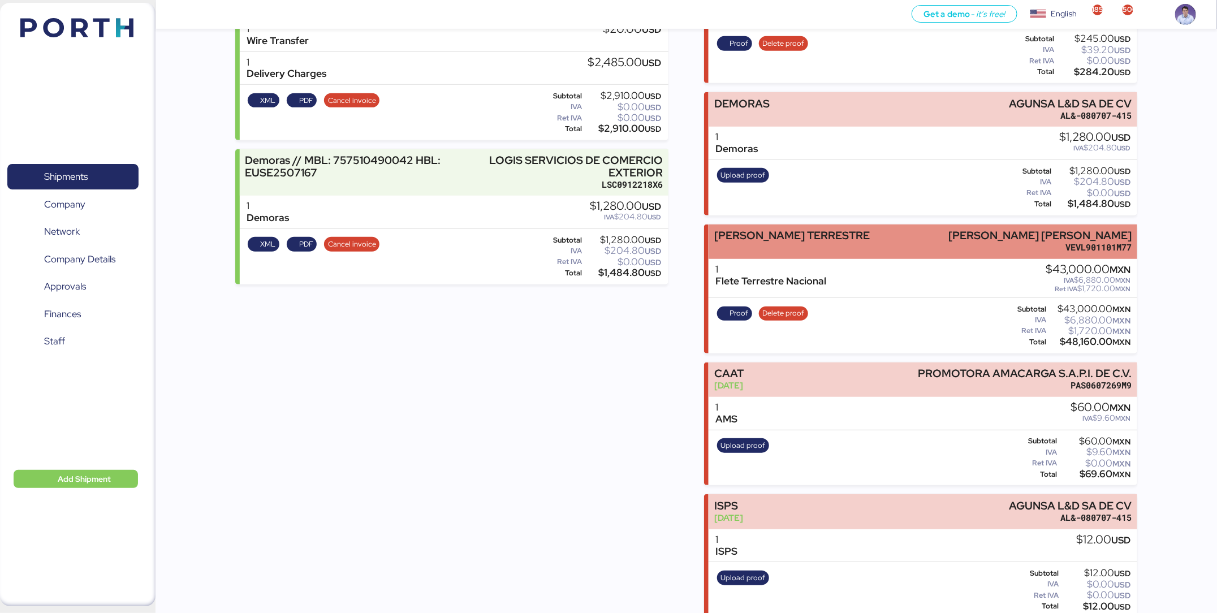
click at [878, 239] on div "[PERSON_NAME] TERRESTRE [PERSON_NAME] [PERSON_NAME] VEVL901101M77" at bounding box center [923, 242] width 429 height 35
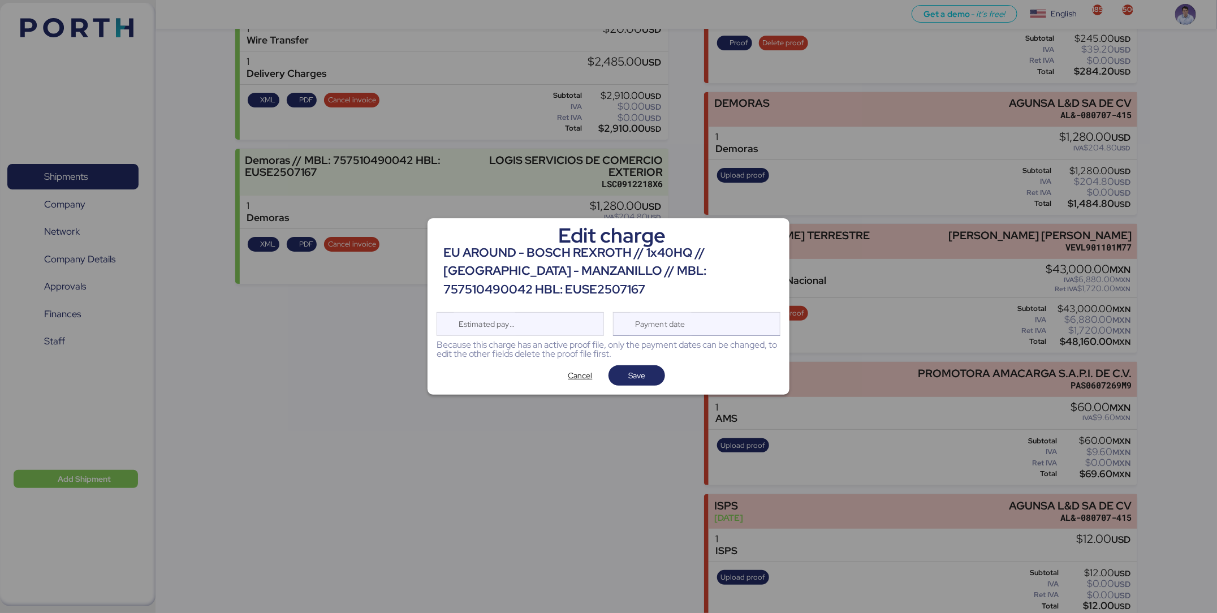
click at [685, 322] on div "Payment date" at bounding box center [660, 324] width 67 height 23
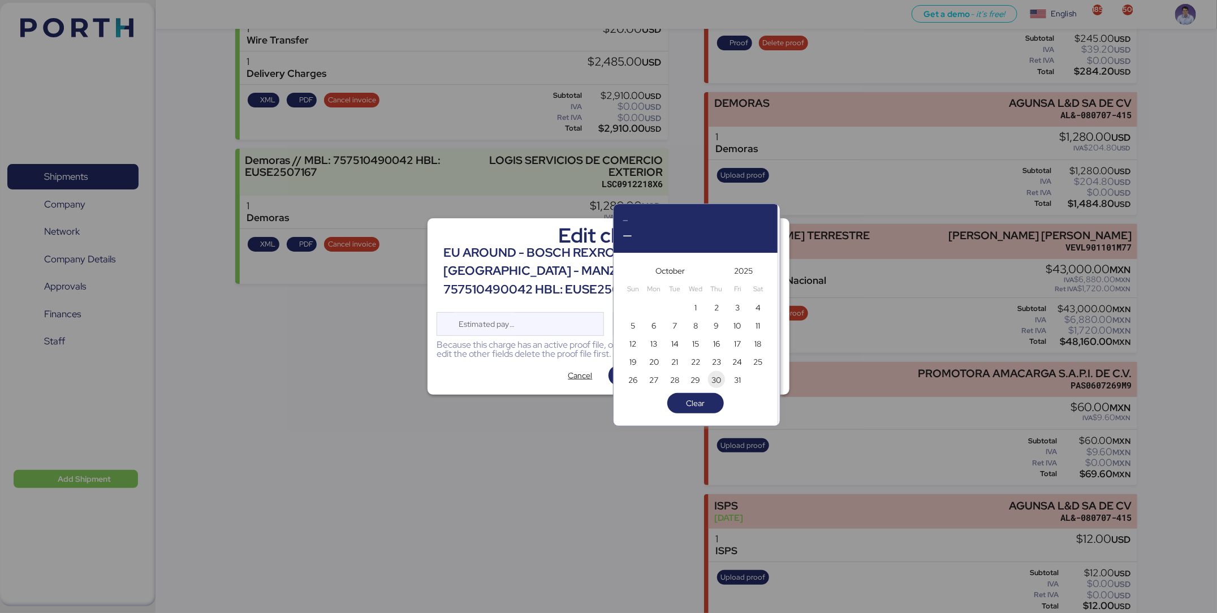
click at [722, 380] on span "30" at bounding box center [716, 380] width 12 height 14
type input "[DATE]"
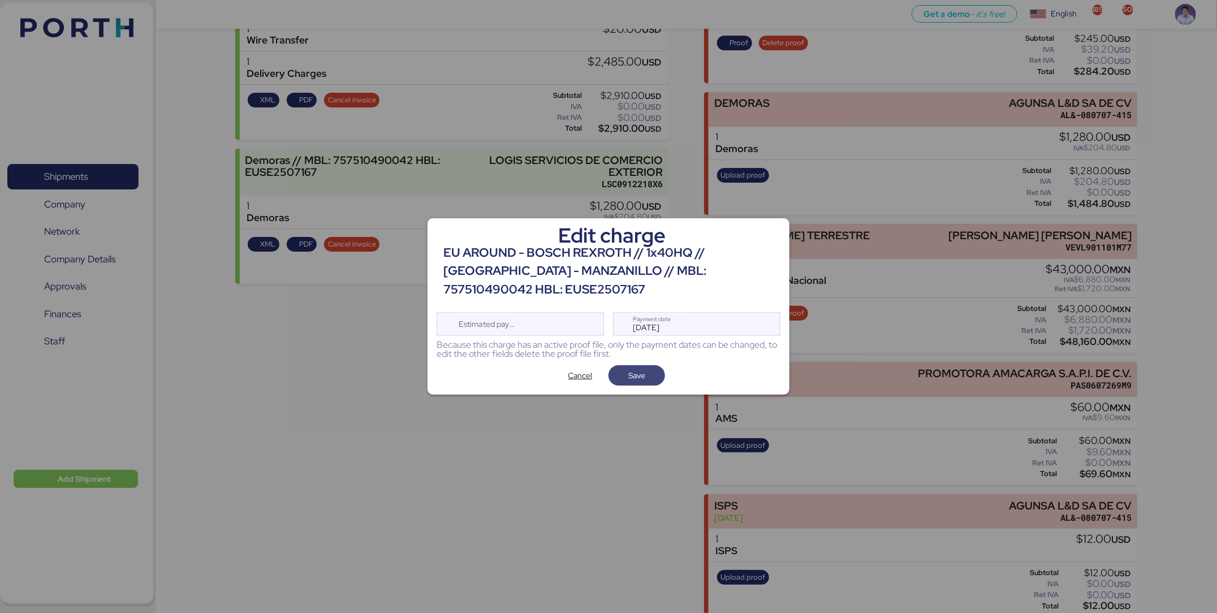
click at [653, 369] on span "Save" at bounding box center [637, 376] width 38 height 16
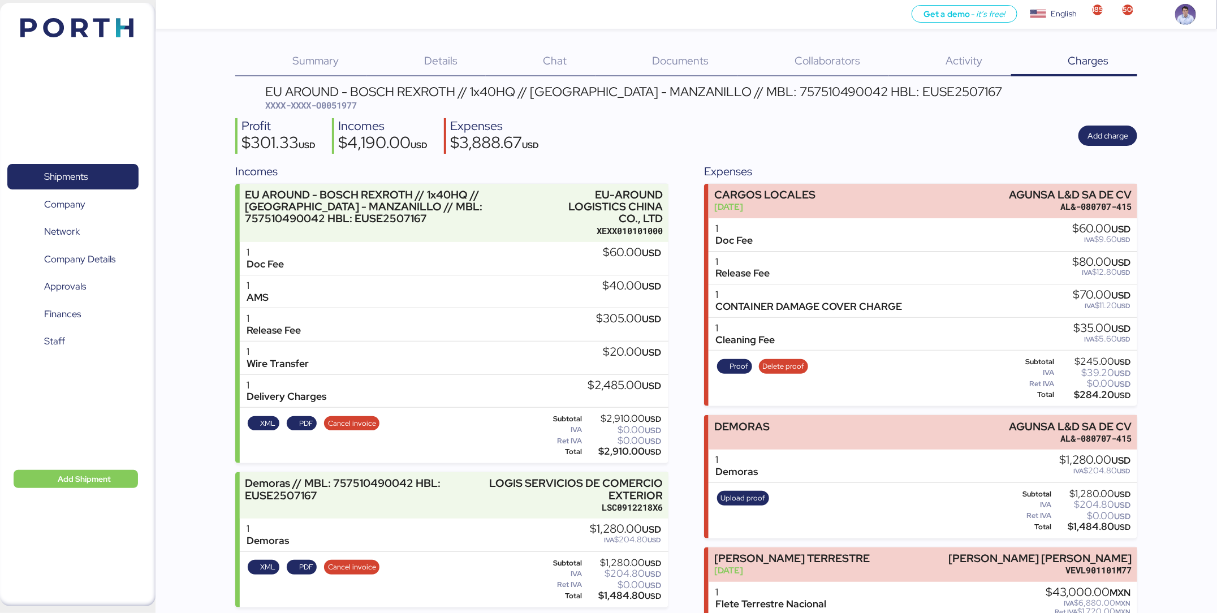
click at [724, 142] on div "Profit $301.33 USD Incomes $4,190.00 USD Expenses $3,888.67 USD Add charge" at bounding box center [686, 136] width 902 height 36
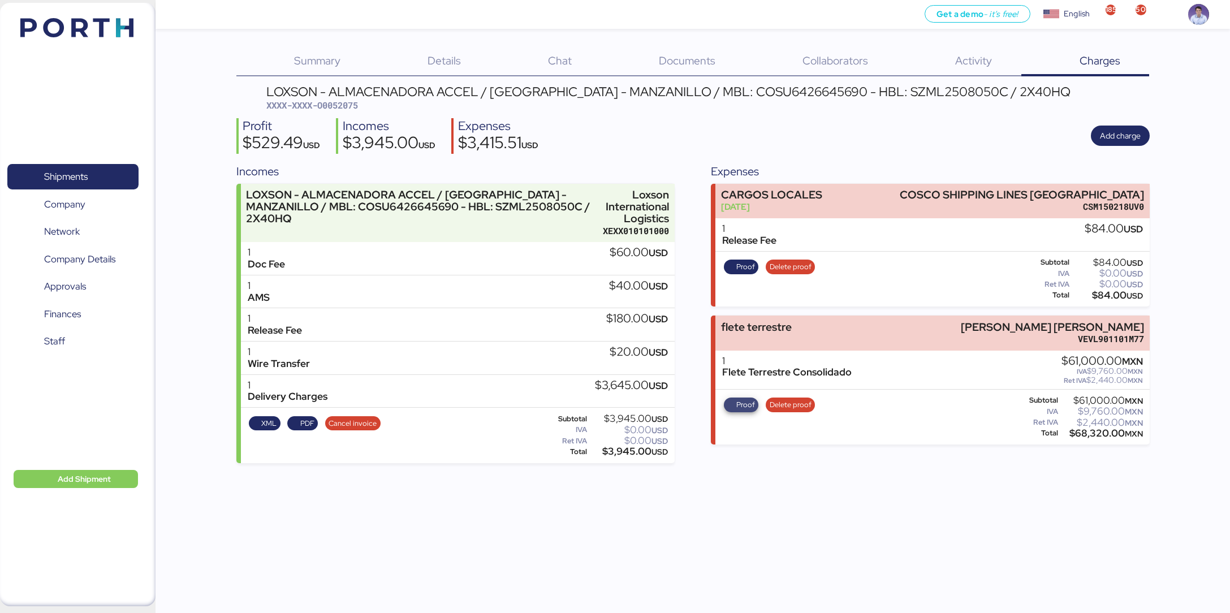
click at [746, 399] on span "Proof" at bounding box center [745, 405] width 19 height 12
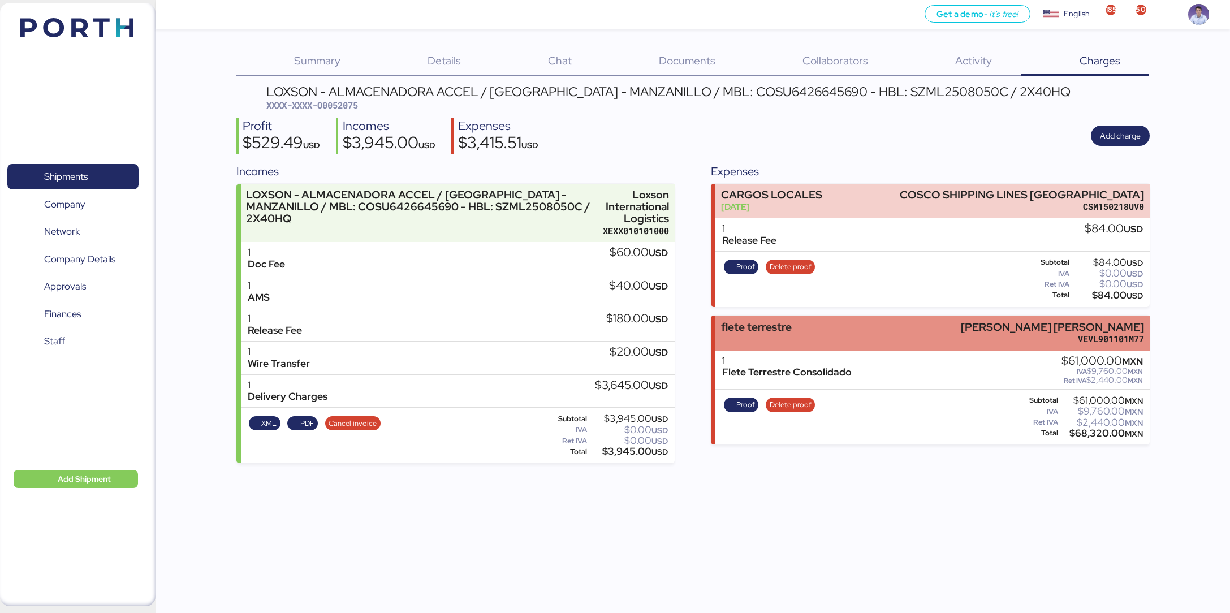
click at [859, 330] on div "[PERSON_NAME] terrestre [PERSON_NAME] [PERSON_NAME] VEVL901101M77" at bounding box center [933, 333] width 434 height 35
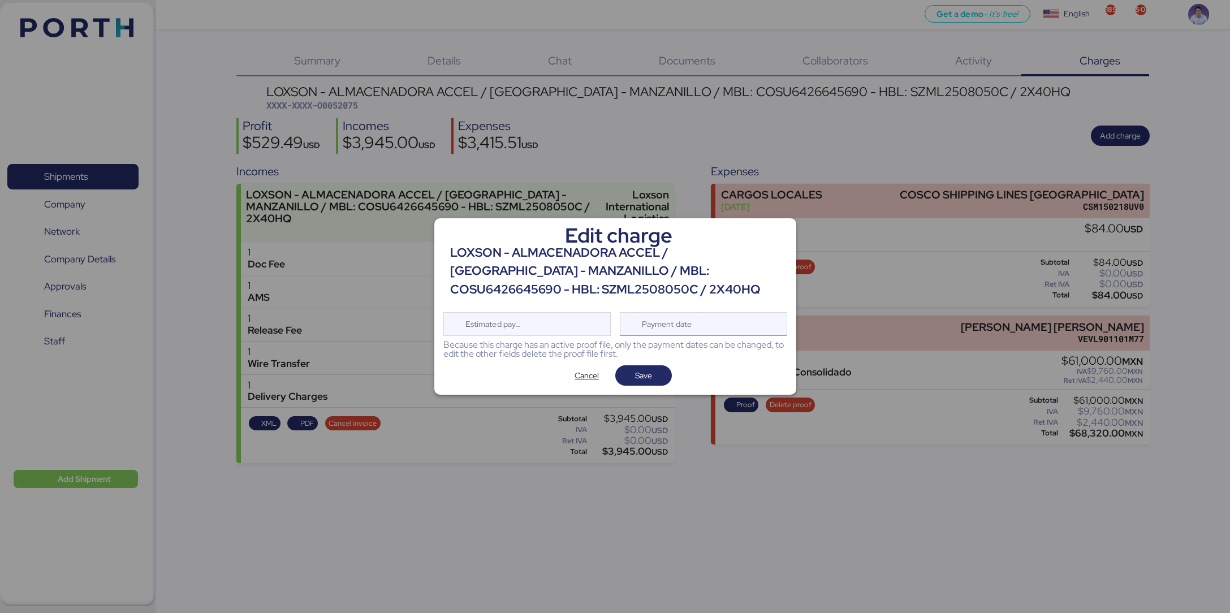
click at [738, 333] on div "Payment date" at bounding box center [703, 324] width 167 height 24
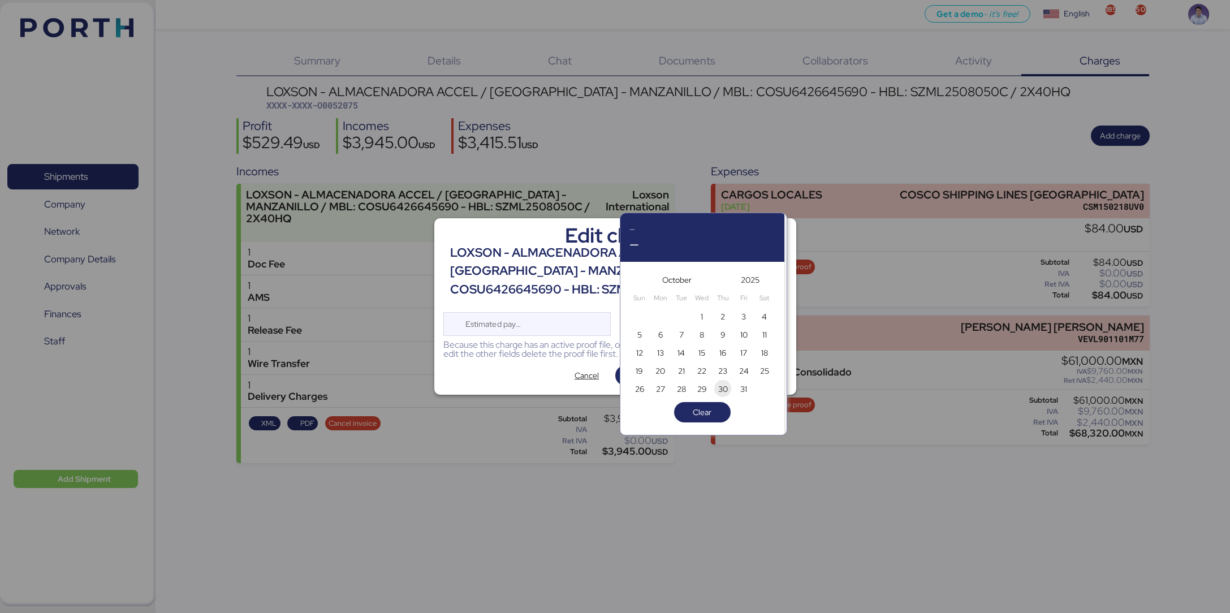
click at [722, 385] on span "30" at bounding box center [723, 389] width 10 height 14
type input "[DATE]"
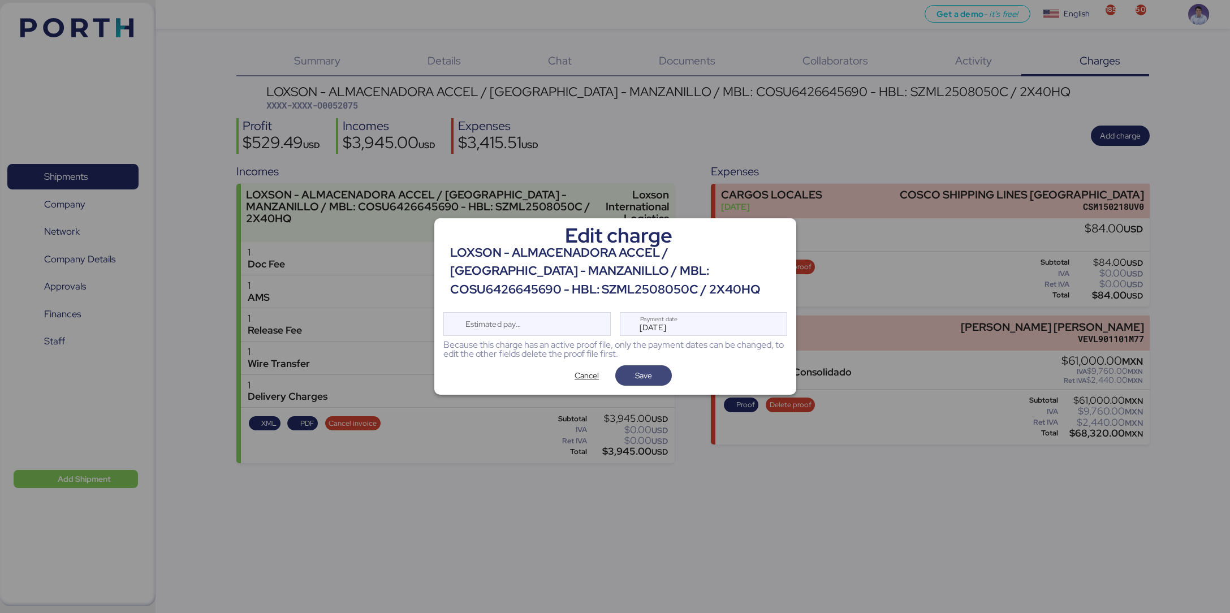
click at [645, 372] on span "Save" at bounding box center [643, 376] width 17 height 14
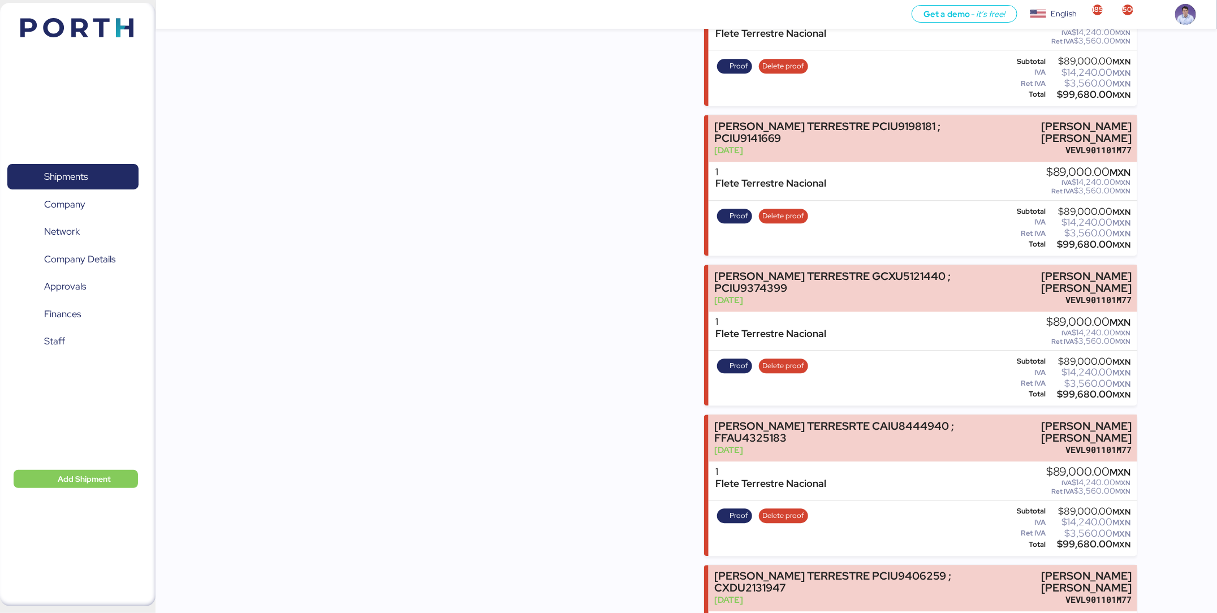
scroll to position [4202, 0]
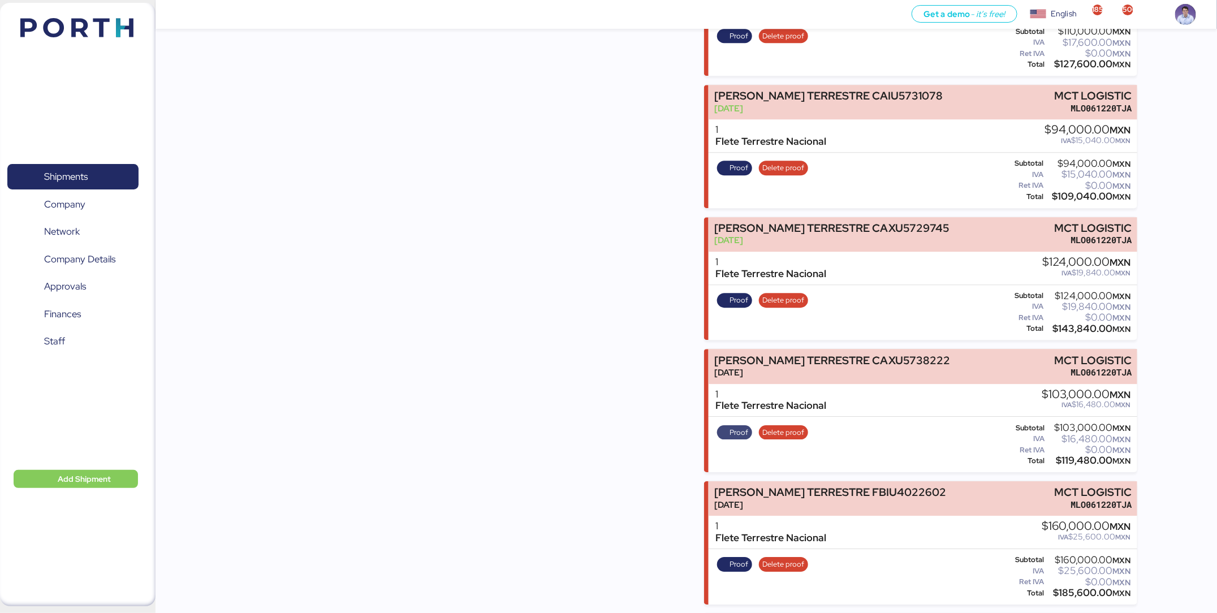
click at [734, 426] on span "Proof" at bounding box center [739, 432] width 19 height 12
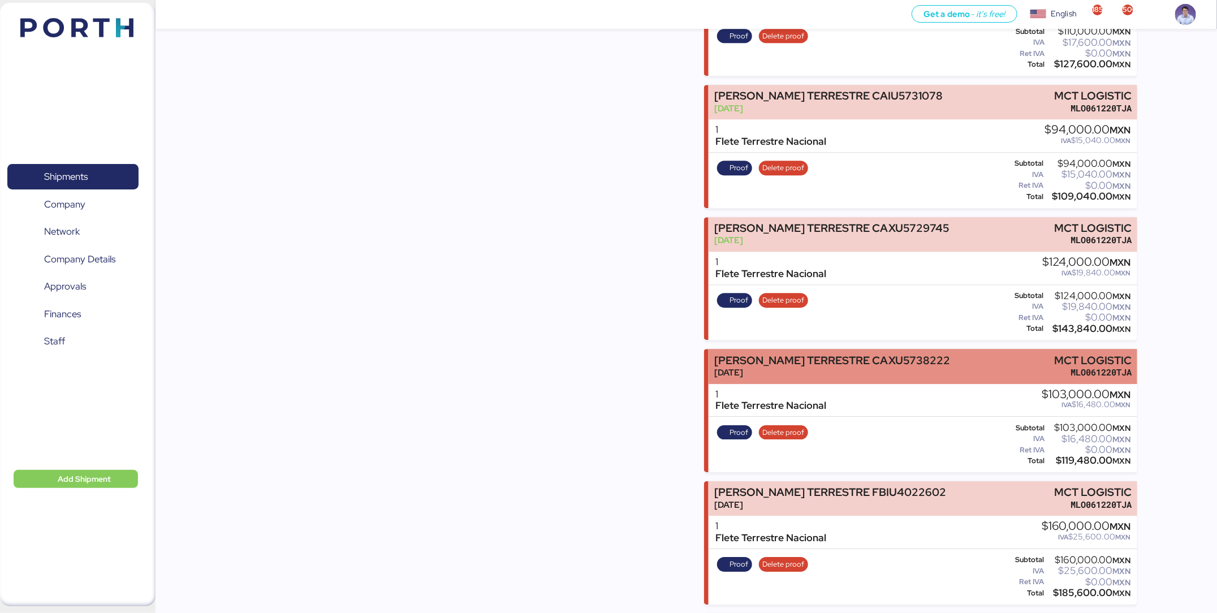
click at [837, 355] on div "FLETE TERRESTRE CAXU5738222" at bounding box center [832, 361] width 236 height 12
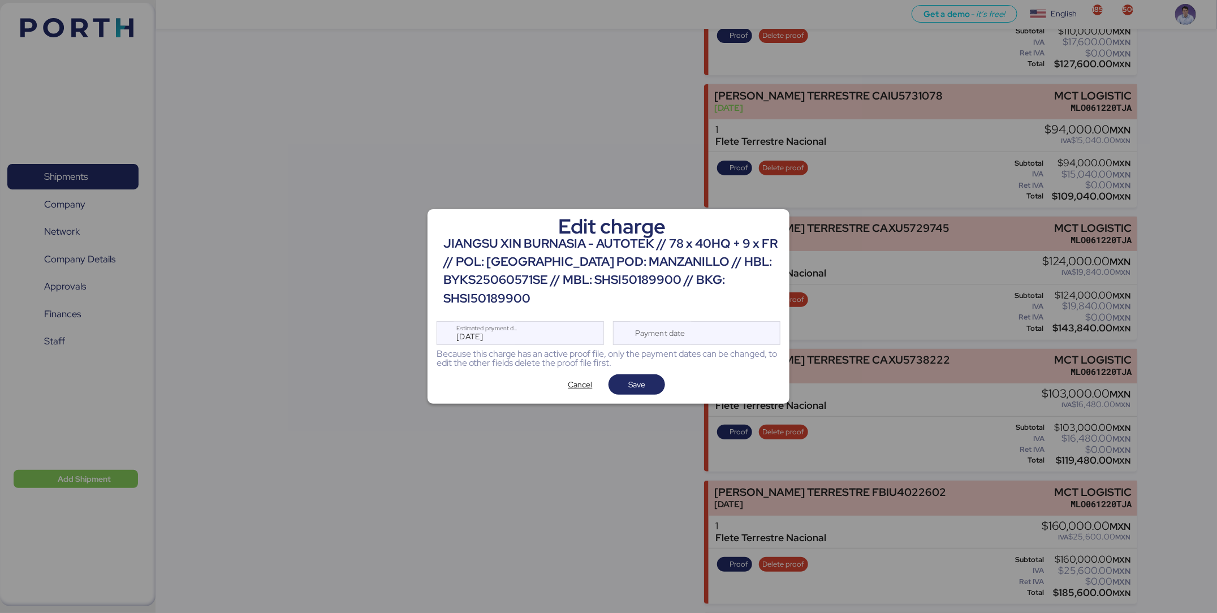
scroll to position [0, 0]
click at [753, 338] on div "Payment date" at bounding box center [696, 333] width 167 height 24
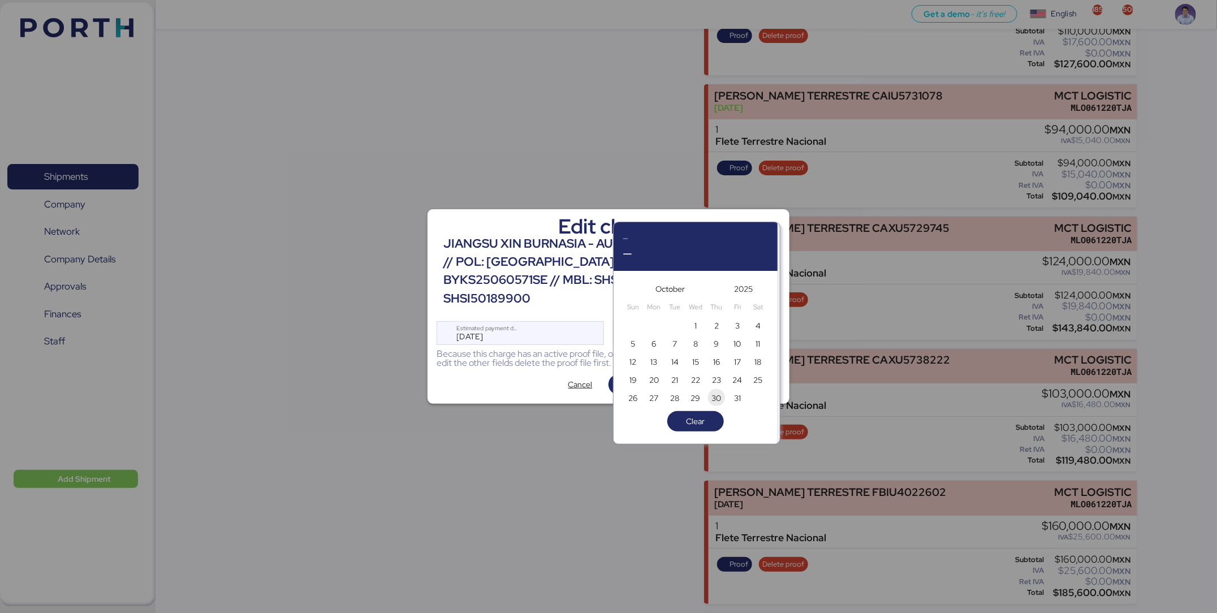
click at [713, 396] on span "30" at bounding box center [717, 398] width 10 height 14
type input "Oct 30, 2025"
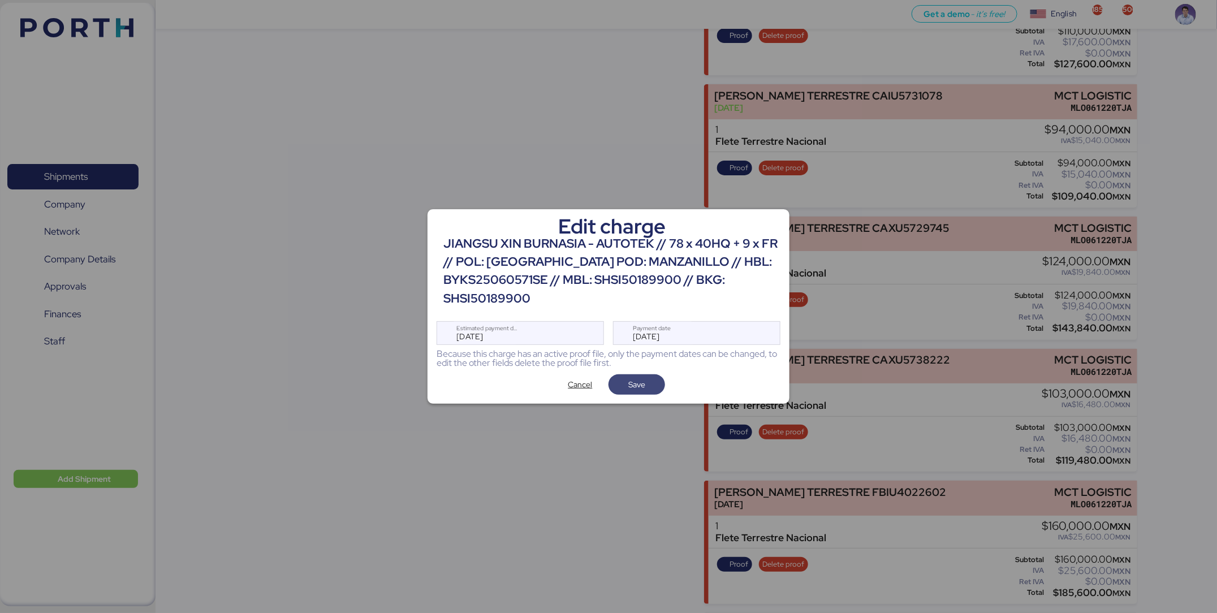
click at [650, 387] on span "Save" at bounding box center [637, 385] width 38 height 16
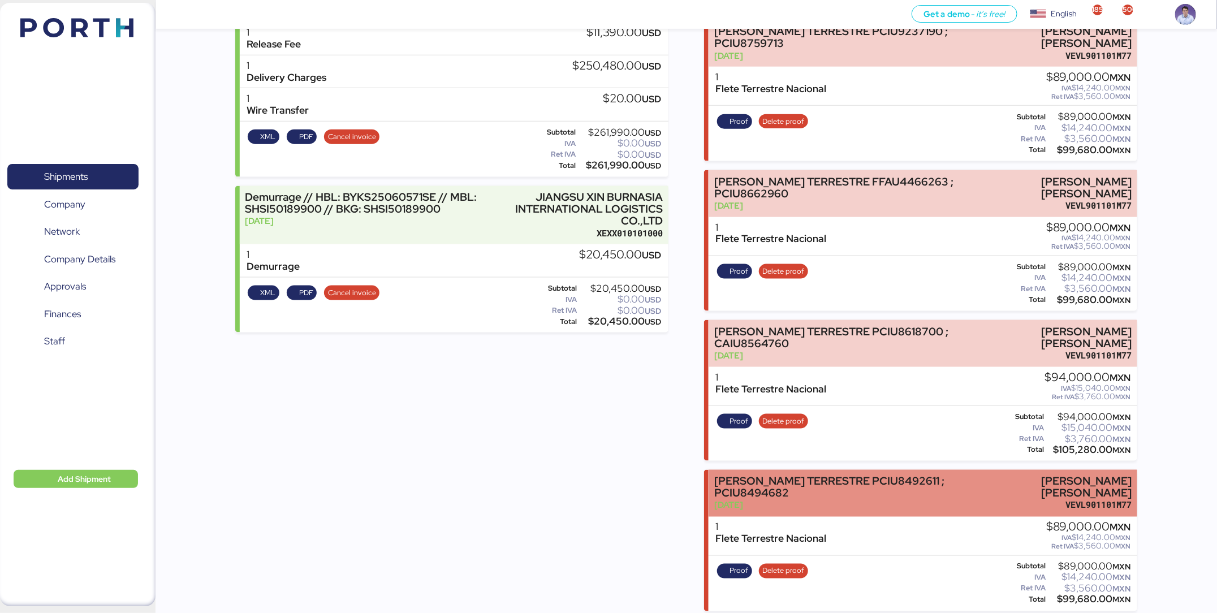
scroll to position [4202, 0]
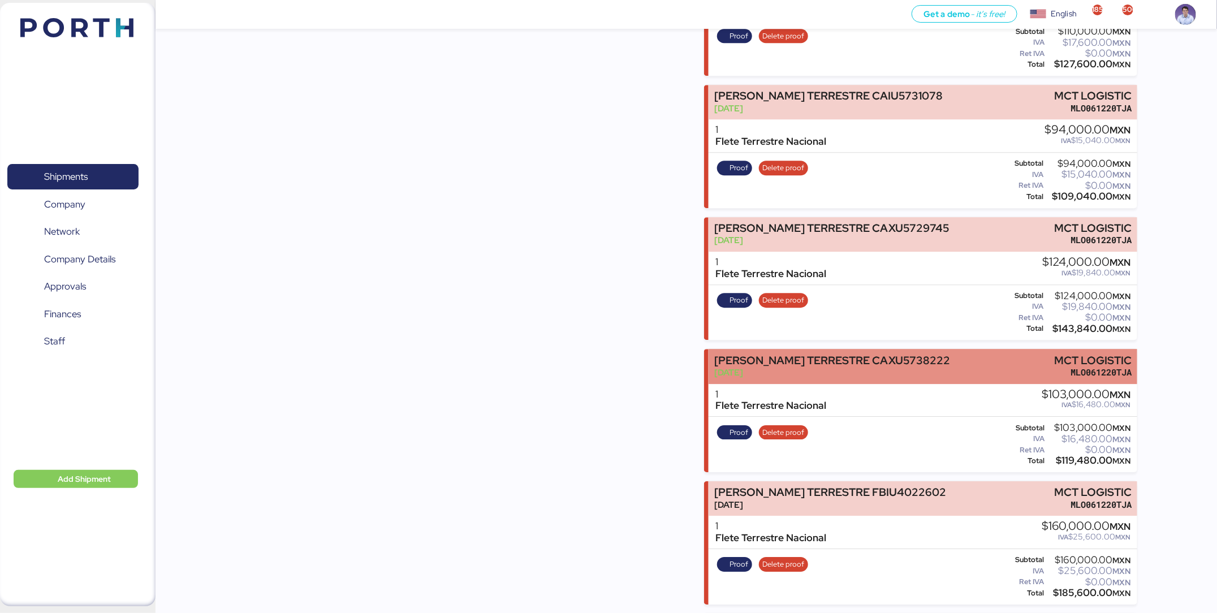
click at [785, 355] on div "FLETE TERRESTRE CAXU5738222" at bounding box center [832, 361] width 236 height 12
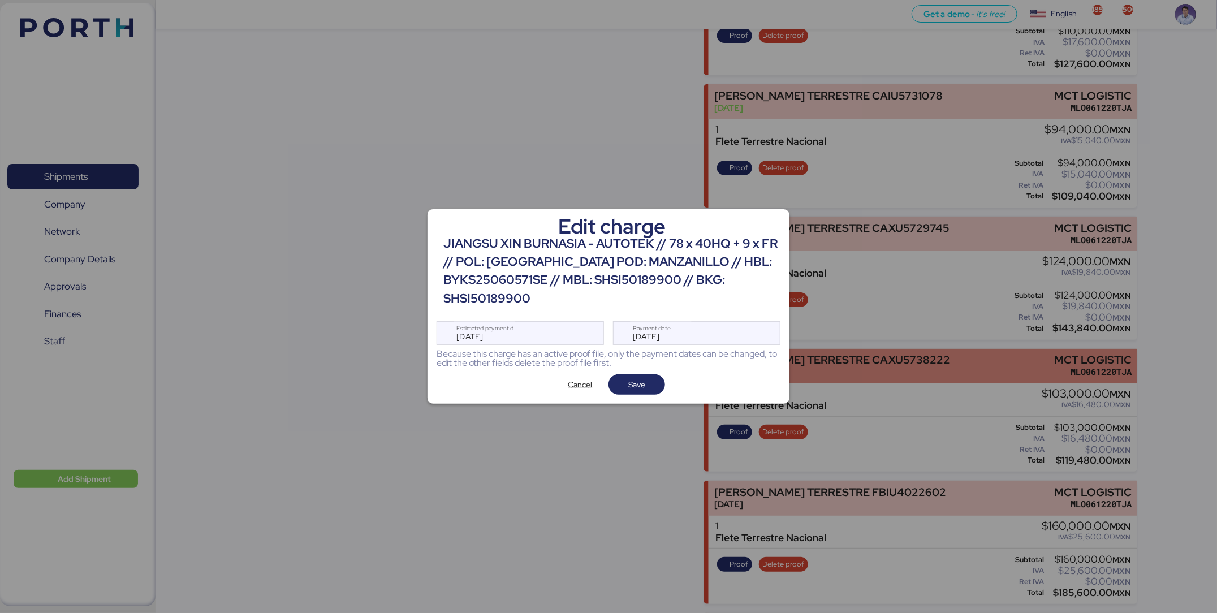
scroll to position [0, 0]
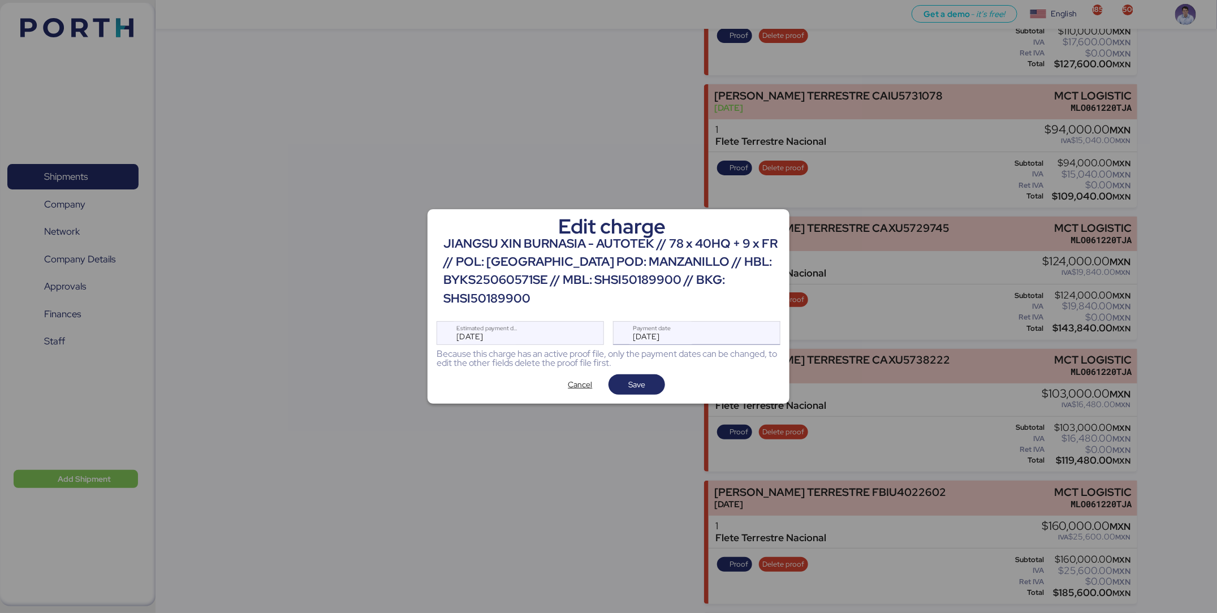
click at [729, 346] on div "Edit charge JIANGSU XIN BURNASIA - AUTOTEK // 78 x 40HQ + 9 x FR // POL: SHANGH…" at bounding box center [609, 306] width 362 height 195
click at [729, 338] on div "Oct 30, 2025 Payment date" at bounding box center [696, 333] width 167 height 24
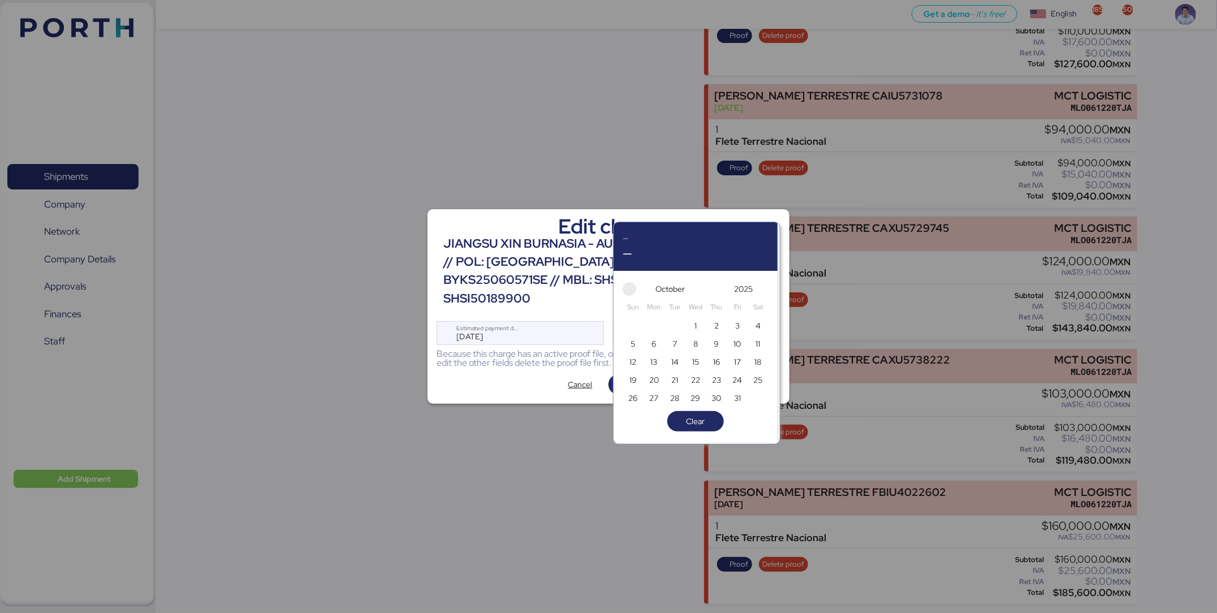
click at [631, 286] on span "button" at bounding box center [630, 289] width 14 height 14
click at [680, 396] on span "30" at bounding box center [675, 398] width 12 height 14
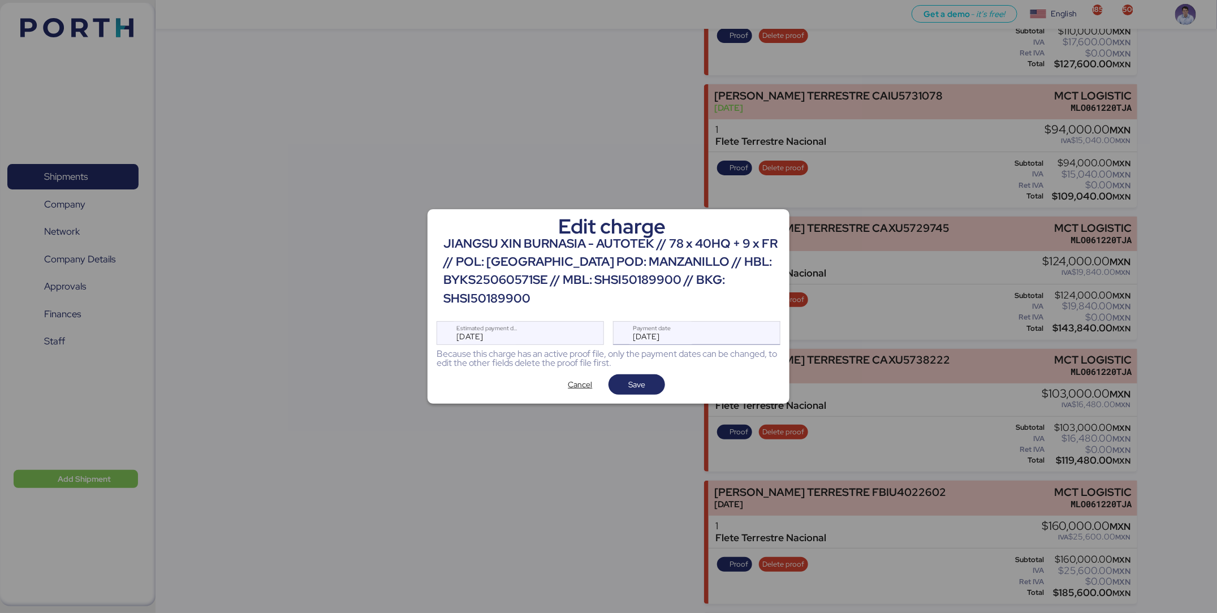
type input "[DATE]"
click at [662, 385] on span "Save" at bounding box center [637, 384] width 57 height 20
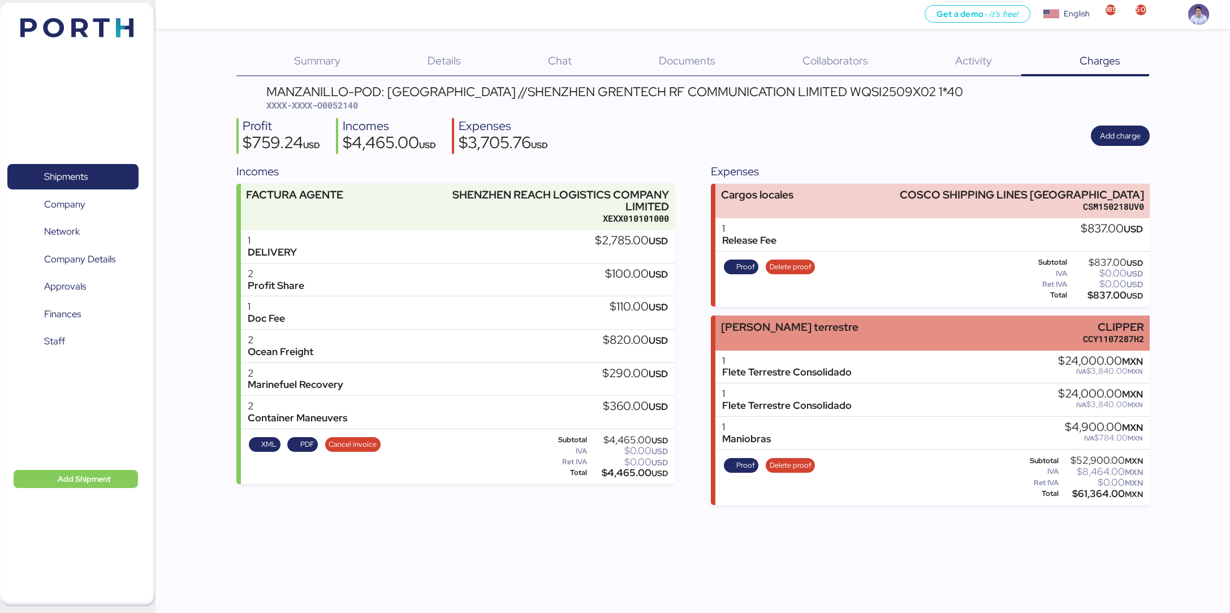
click at [759, 321] on div "Flete terrestre" at bounding box center [789, 327] width 137 height 12
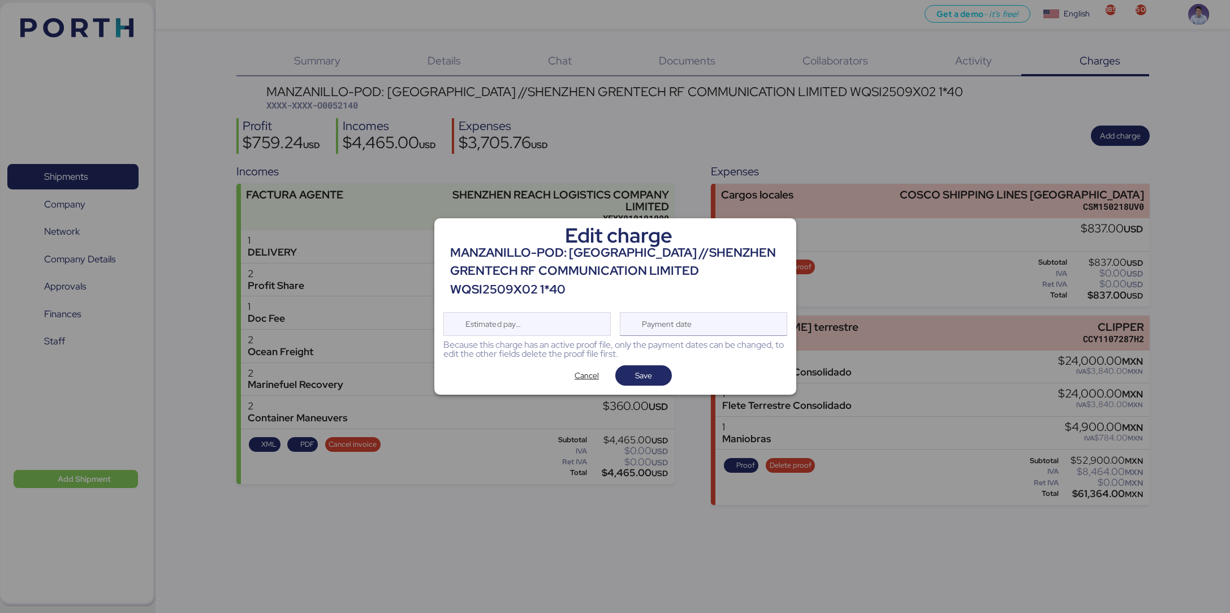
click at [726, 314] on div "Payment date" at bounding box center [703, 324] width 167 height 24
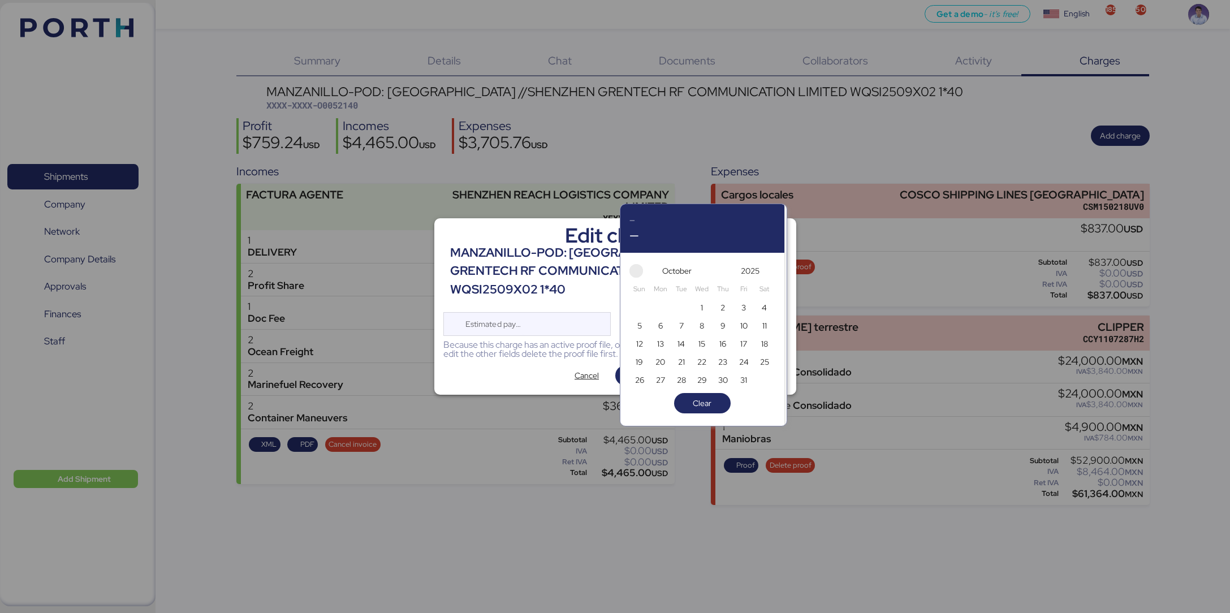
click at [635, 267] on span "button" at bounding box center [637, 271] width 14 height 14
click at [682, 376] on span "30" at bounding box center [681, 380] width 10 height 14
type input "[DATE]"
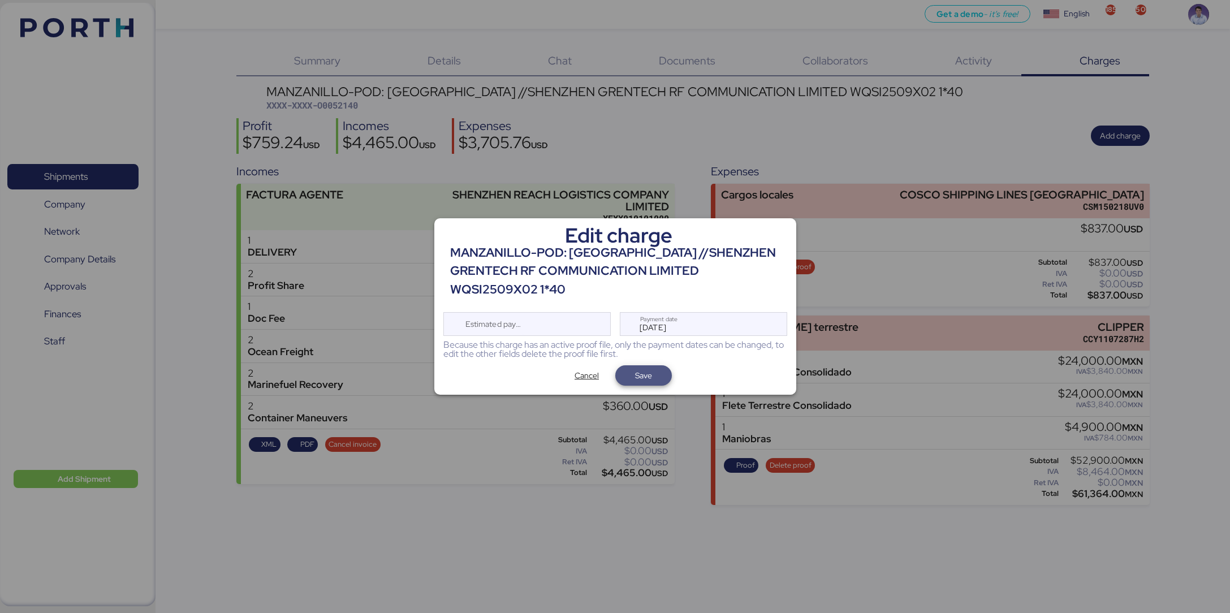
click at [652, 370] on span "Save" at bounding box center [643, 376] width 17 height 14
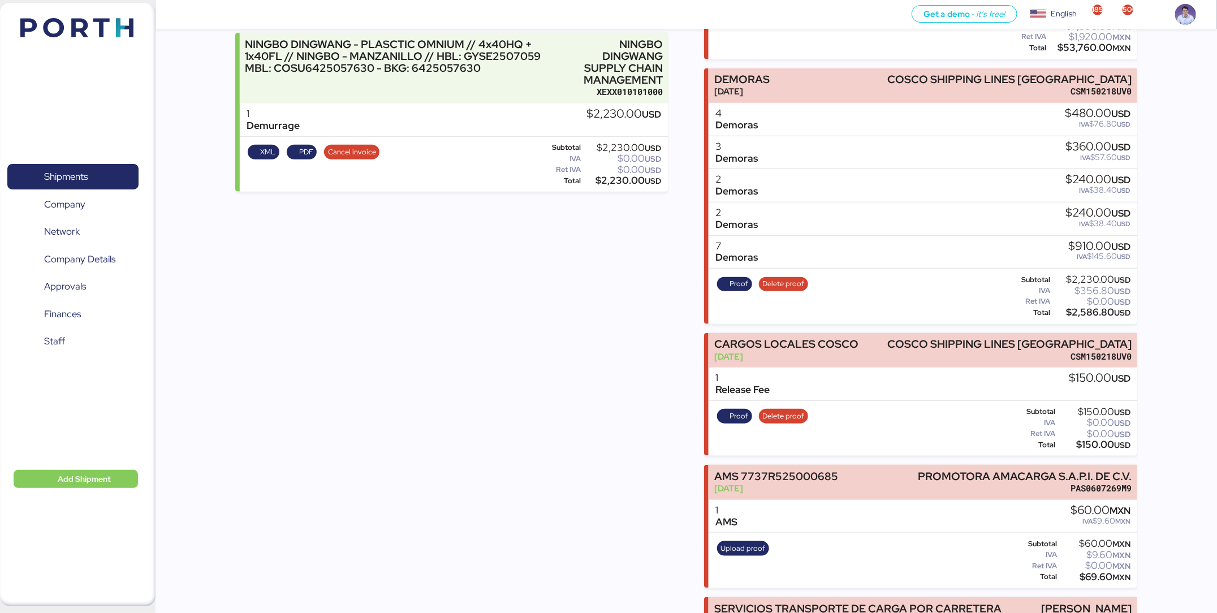
scroll to position [462, 0]
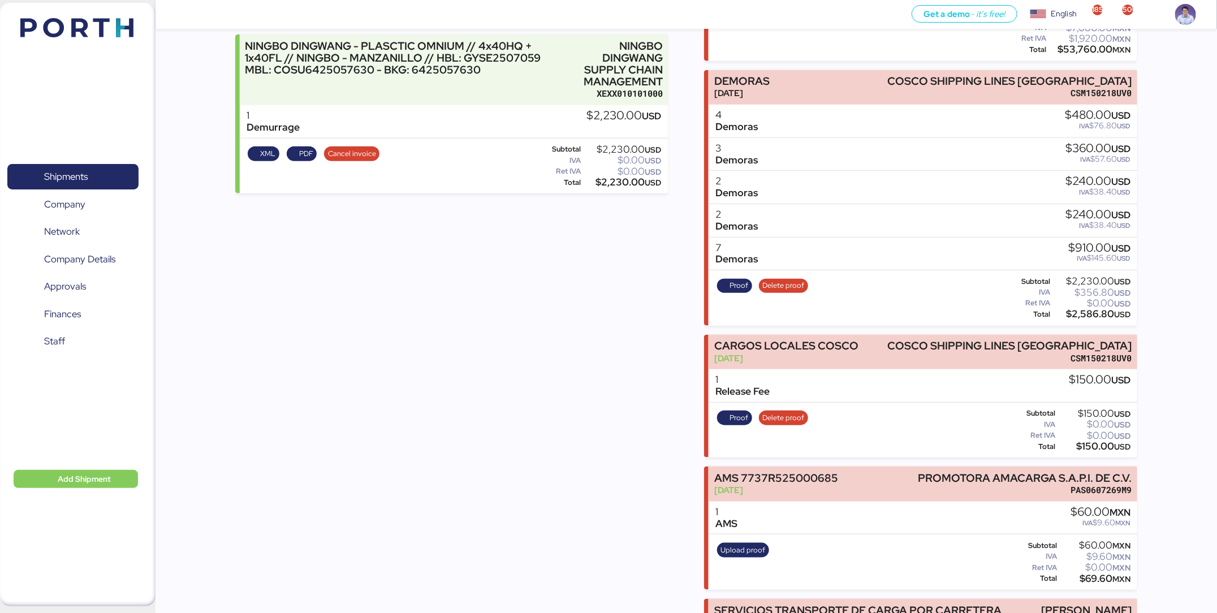
click at [692, 195] on div "Incomes NINGBO DINGWANG - PLASCTIC OMNIUM // 4x40HQ + 1x40FL // NINGBO - MANZAN…" at bounding box center [686, 232] width 902 height 1038
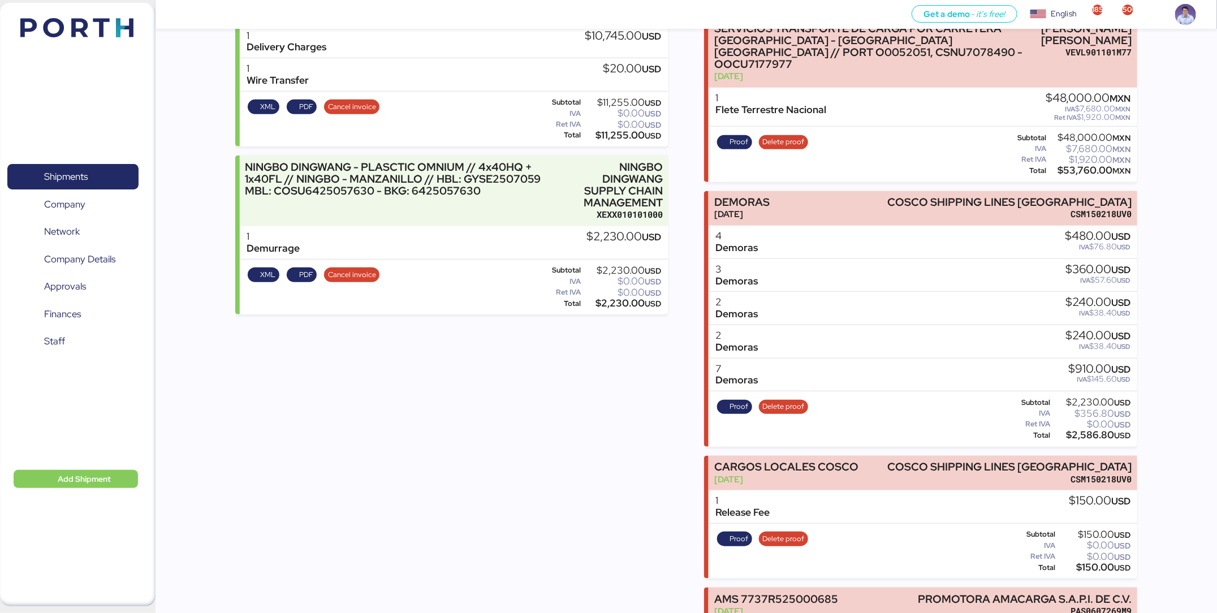
scroll to position [357, 0]
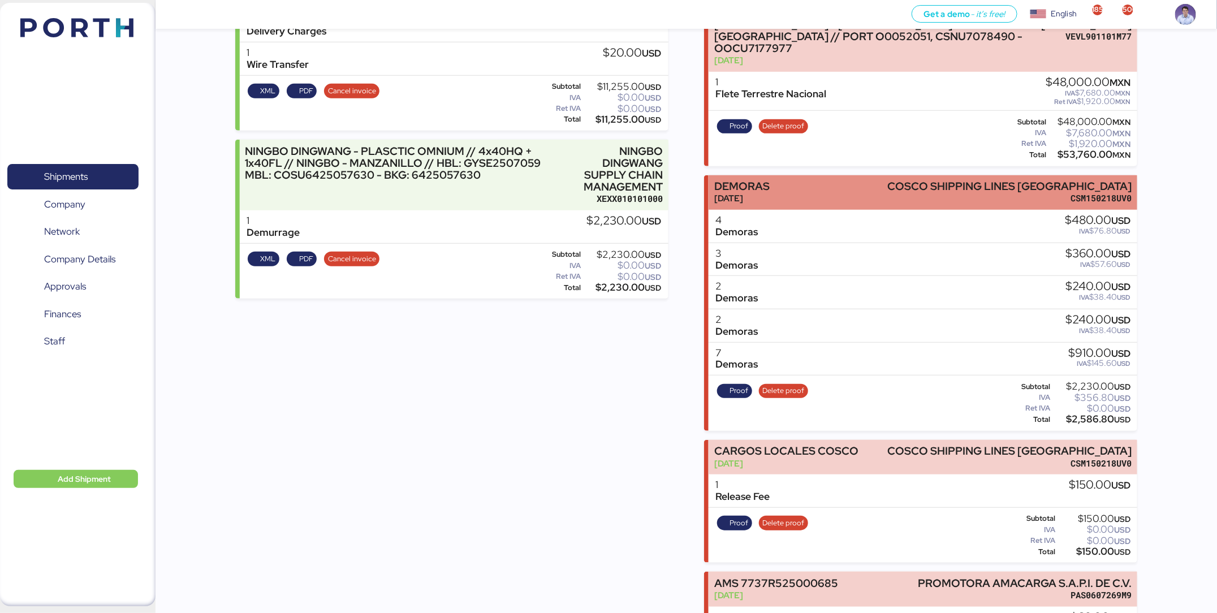
click at [846, 194] on div "DEMORAS [DATE] COSCO SHIPPING LINES [GEOGRAPHIC_DATA] CSM150218UV0" at bounding box center [923, 192] width 429 height 35
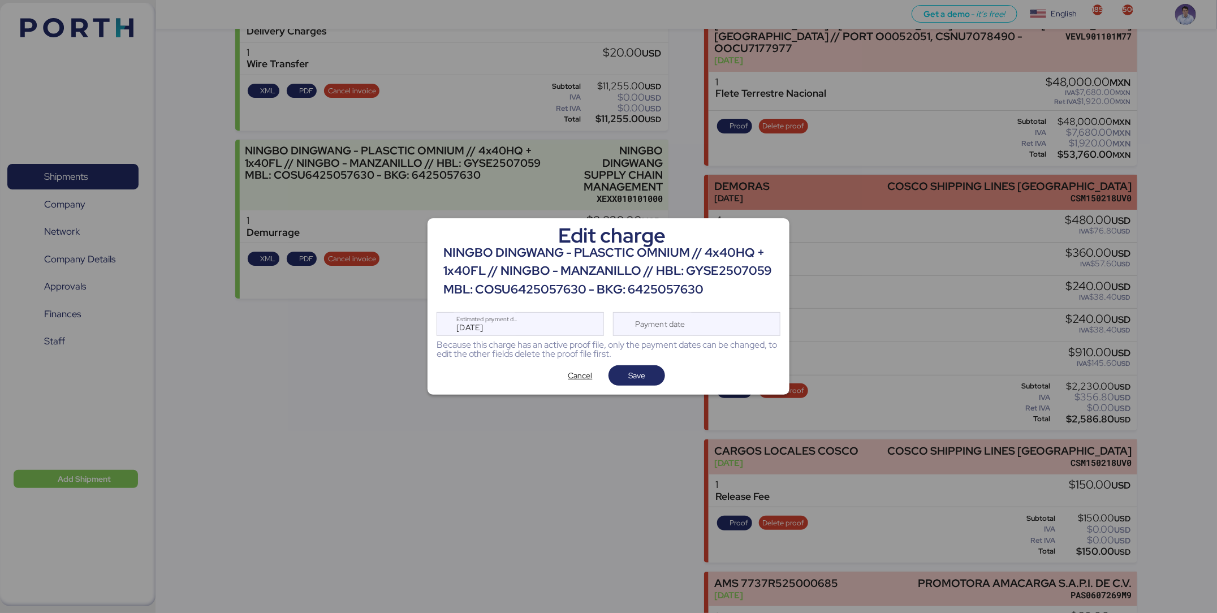
scroll to position [0, 0]
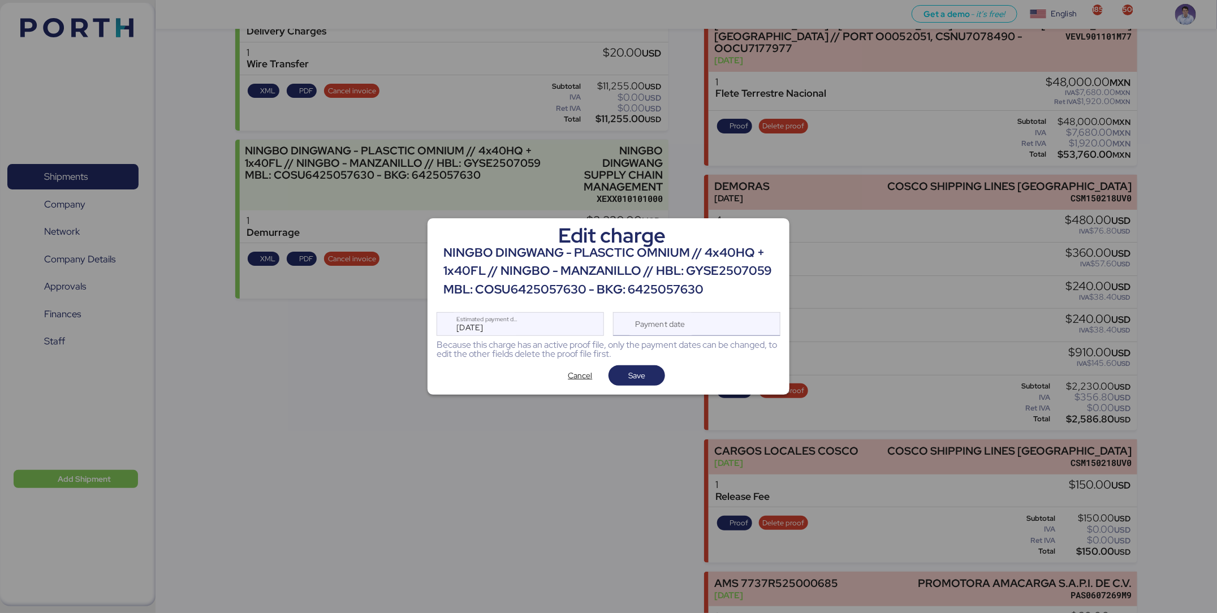
click at [723, 320] on div "Payment date" at bounding box center [696, 324] width 167 height 24
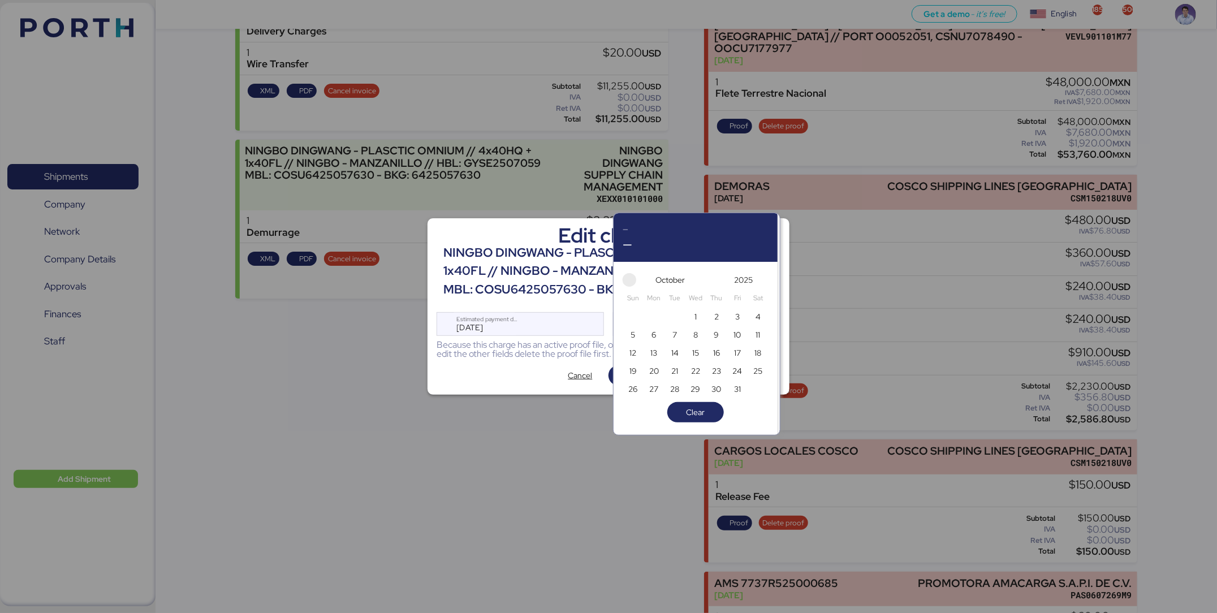
click at [632, 279] on span "button" at bounding box center [630, 280] width 14 height 14
click at [680, 391] on span "30" at bounding box center [675, 389] width 10 height 14
type input "[DATE]"
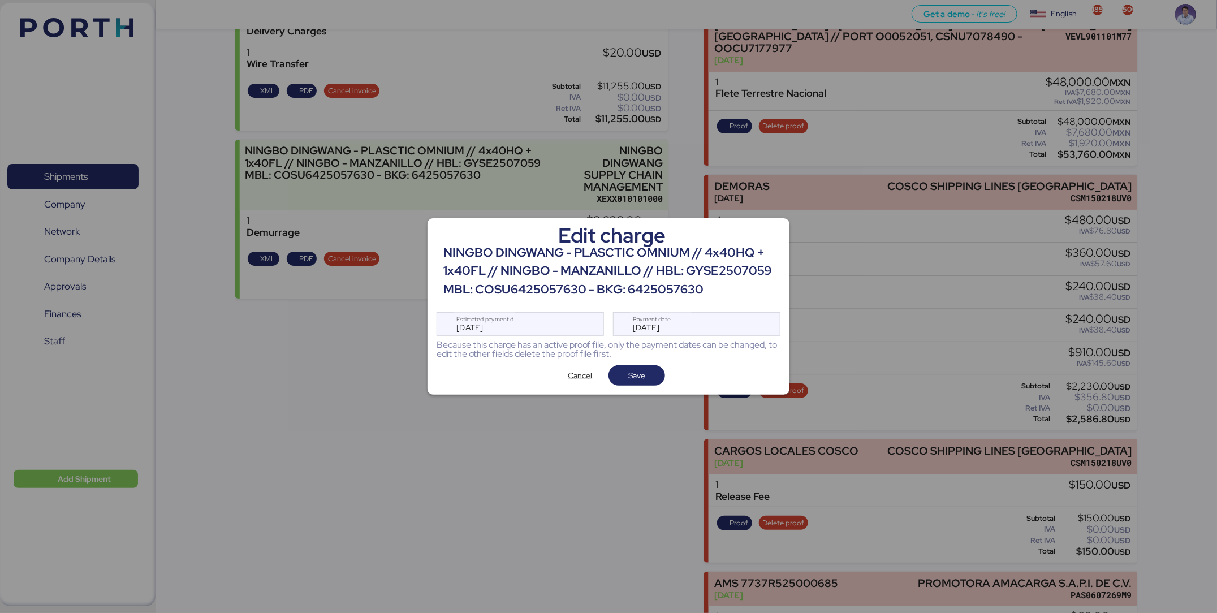
click at [640, 386] on div "Edit charge NINGBO DINGWANG - PLASCTIC OMNIUM // 4x40HQ + 1x40FL // NINGBO - MA…" at bounding box center [609, 306] width 362 height 176
click at [636, 380] on span "Save" at bounding box center [636, 376] width 17 height 14
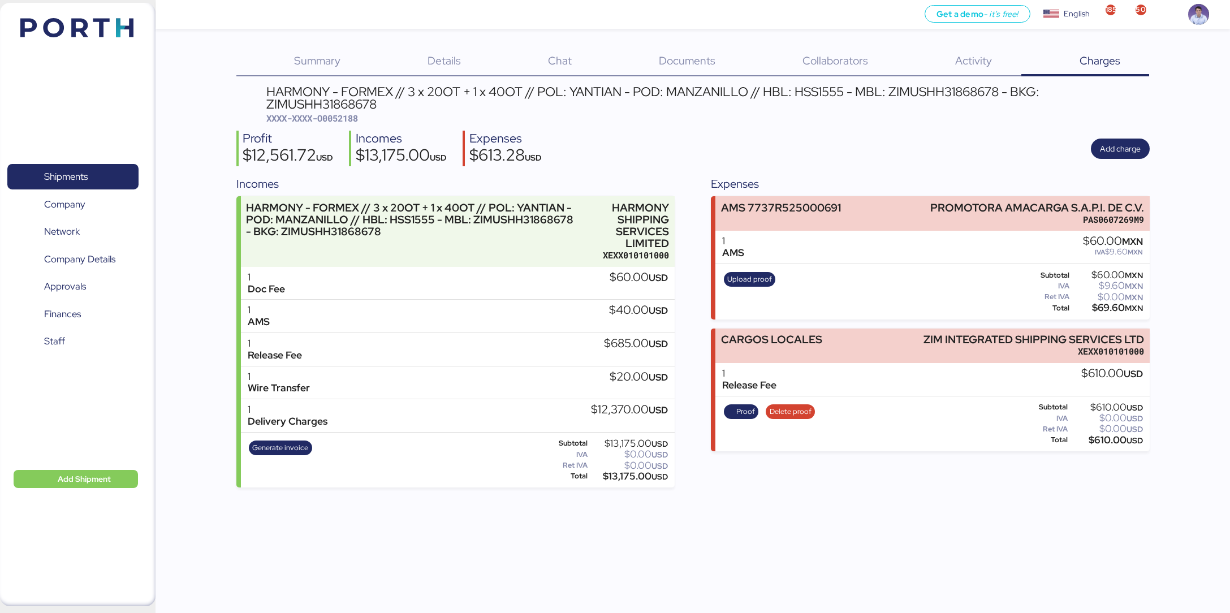
click at [820, 319] on div "Expenses AMS 7737R525000691 PROMOTORA AMACARGA S.A.P.I. DE C.V. PAS0607269M9 1 …" at bounding box center [930, 331] width 438 height 312
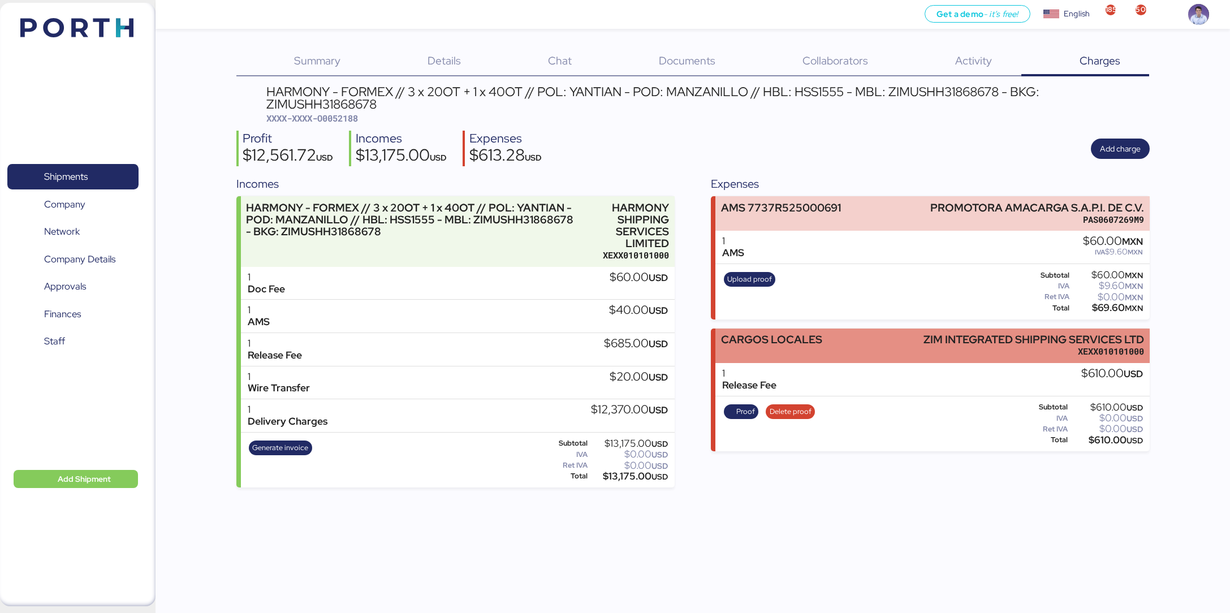
click at [768, 334] on div "CARGOS LOCALES" at bounding box center [771, 340] width 101 height 12
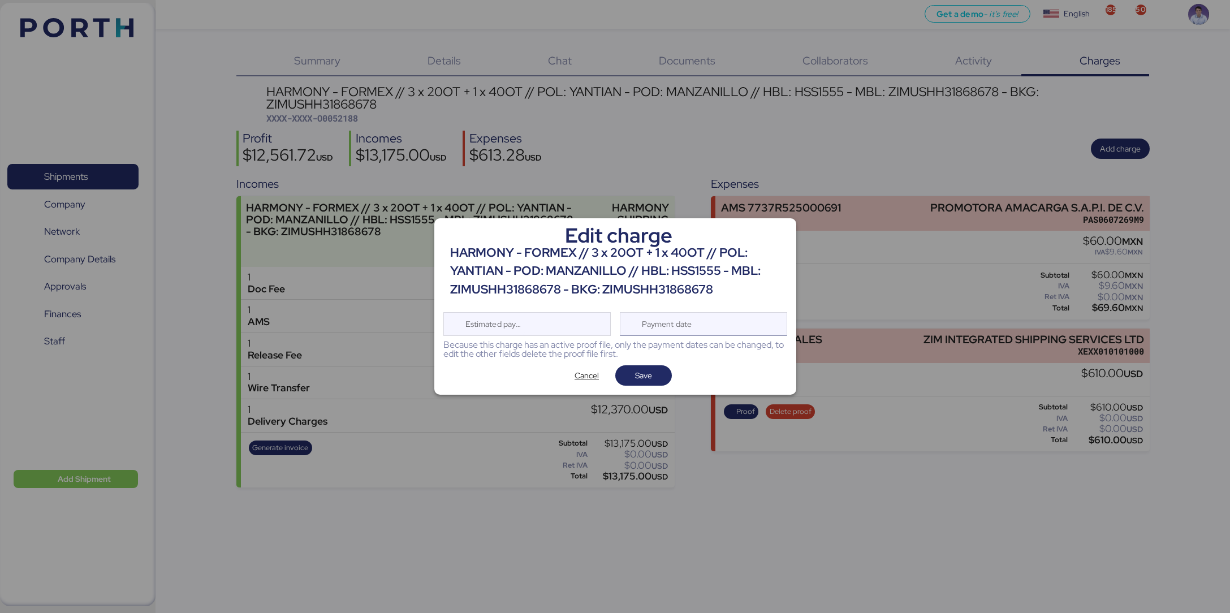
click at [696, 327] on div "Payment date" at bounding box center [667, 324] width 67 height 23
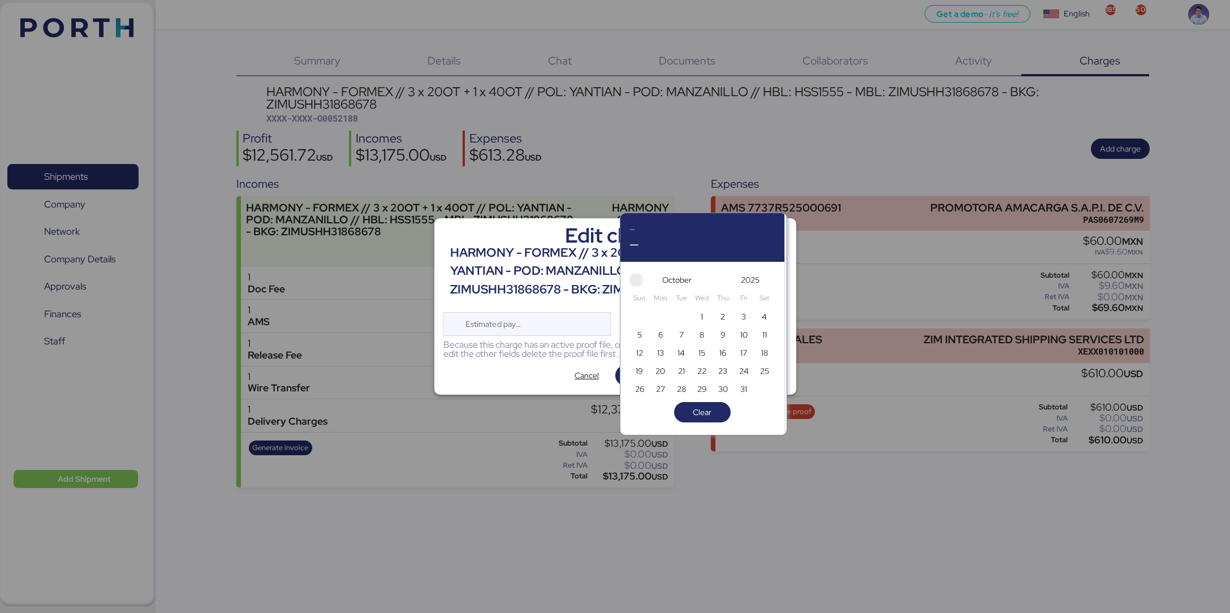
click at [639, 275] on span "button" at bounding box center [637, 280] width 14 height 14
click at [683, 389] on span "30" at bounding box center [681, 389] width 10 height 14
type input "[DATE]"
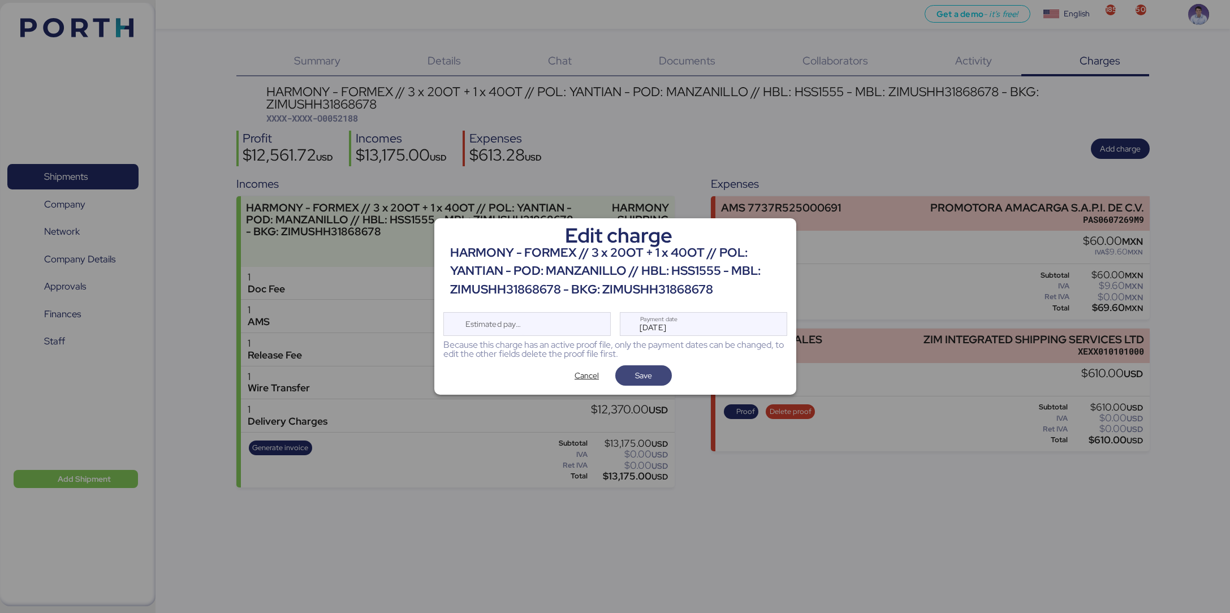
click at [664, 378] on span "Save" at bounding box center [643, 375] width 57 height 20
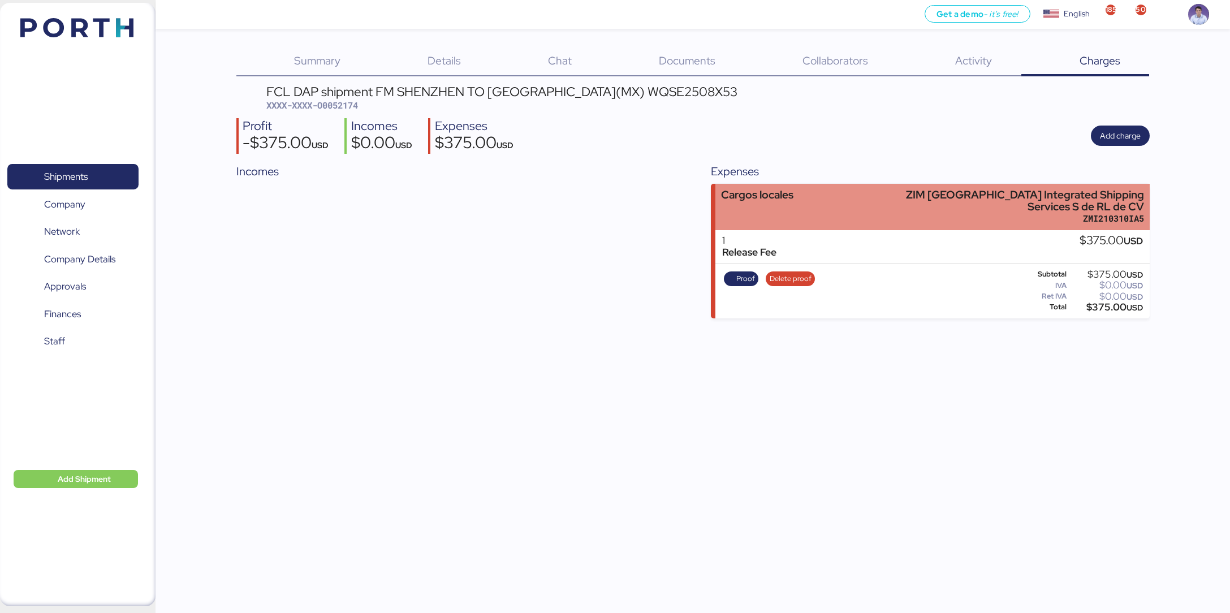
click at [884, 199] on div "Cargos locales ZIM [GEOGRAPHIC_DATA] Integrated Shipping Services S de RL de CV…" at bounding box center [933, 207] width 434 height 47
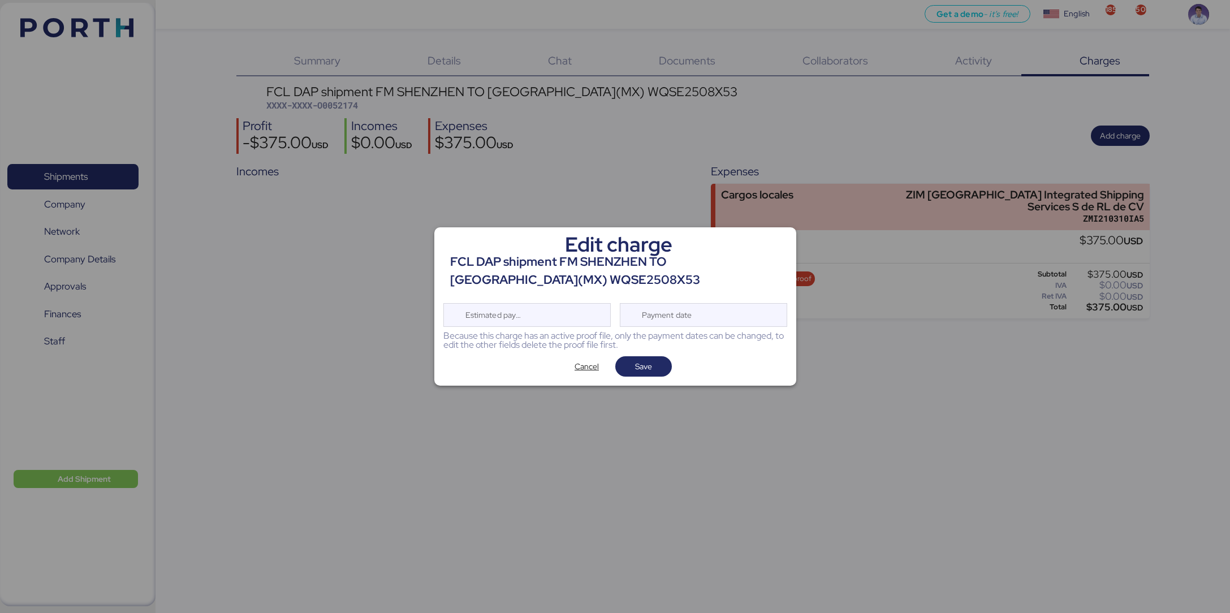
click at [692, 327] on div "Edit charge FCL DAP shipment FM SHENZHEN TO MANZANILLO(MX) WQSE2508X53 Estimate…" at bounding box center [615, 306] width 362 height 158
click at [686, 319] on div "Payment date" at bounding box center [667, 315] width 67 height 23
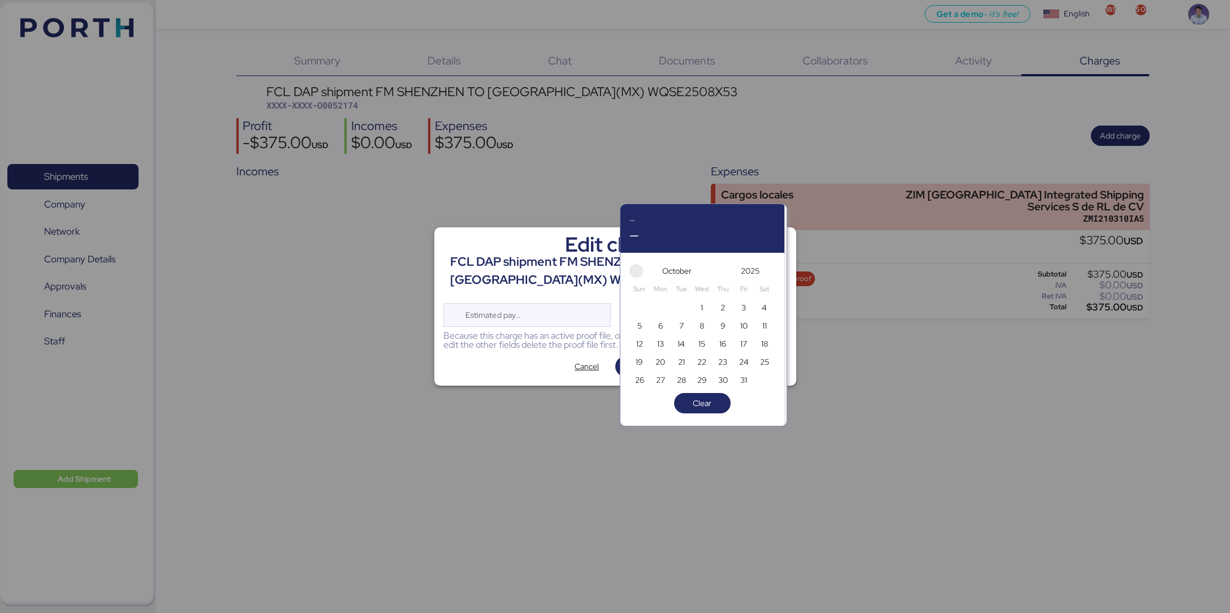
click at [639, 272] on span "button" at bounding box center [637, 271] width 14 height 14
click at [683, 373] on span "30" at bounding box center [681, 380] width 10 height 14
type input "[DATE]"
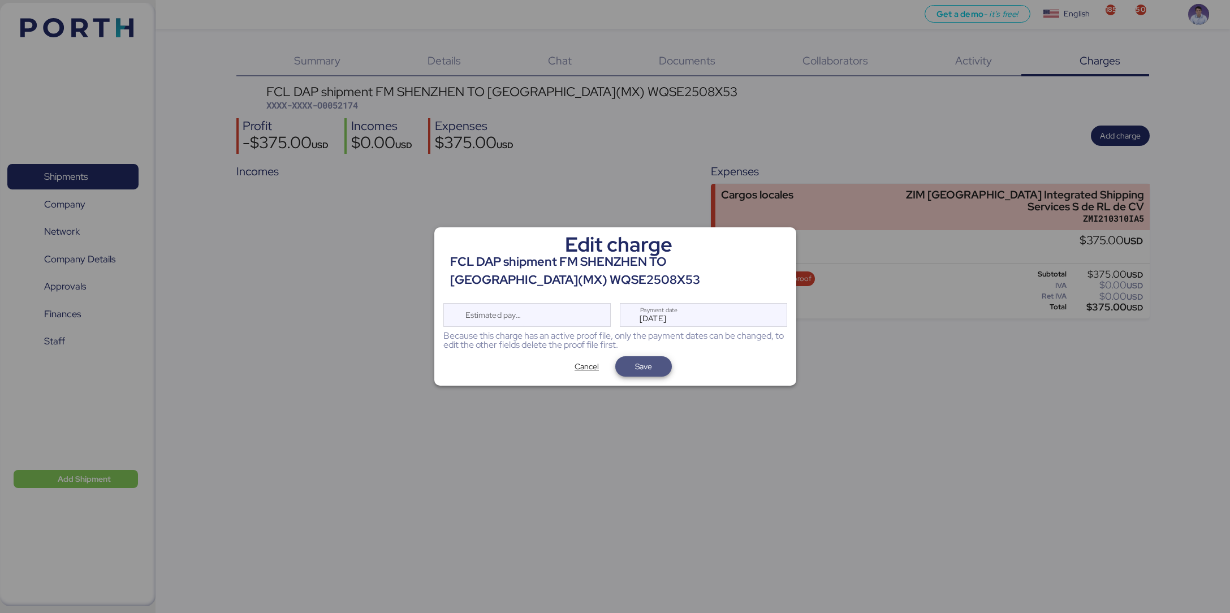
click at [659, 368] on span "Save" at bounding box center [643, 367] width 38 height 16
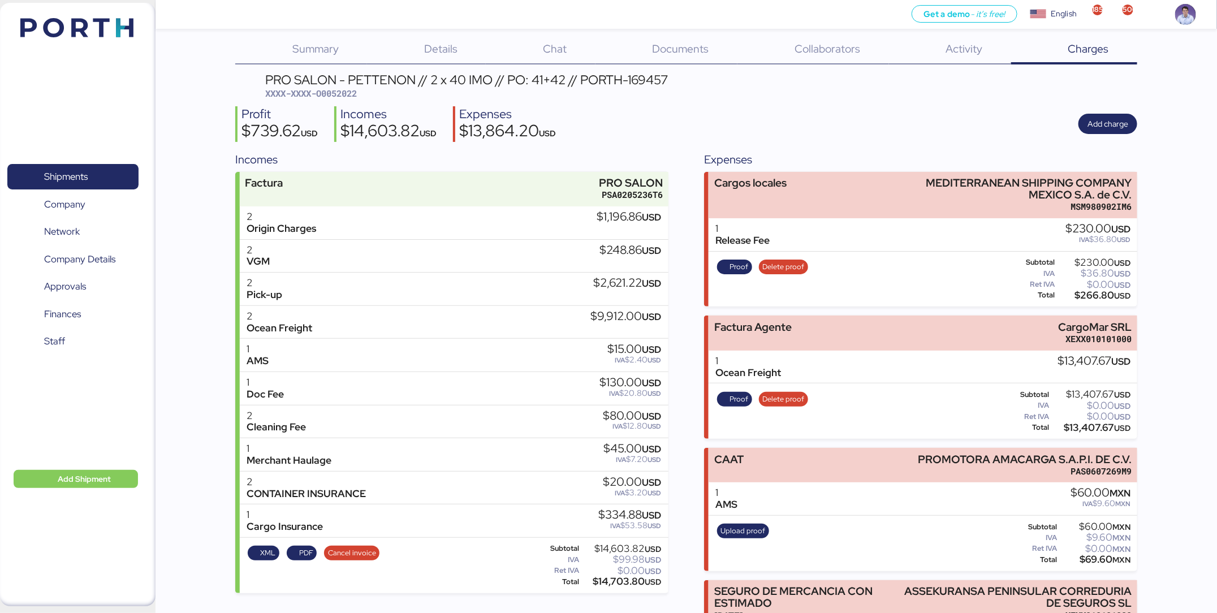
scroll to position [12, 0]
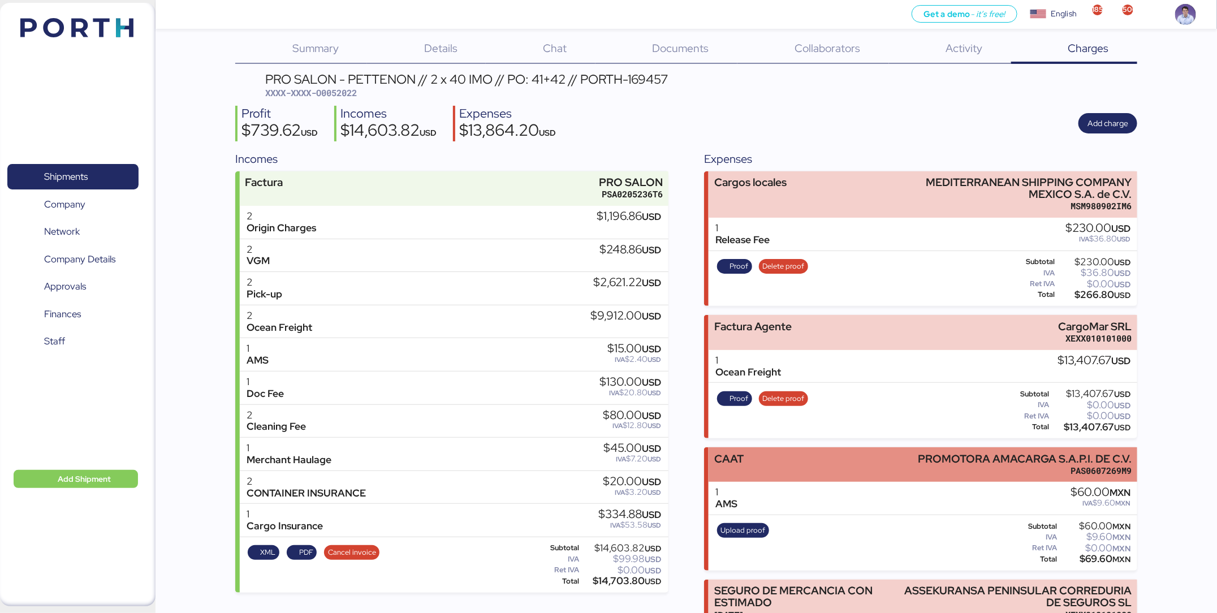
click at [816, 451] on div "CAAT PROMOTORA AMACARGA S.A.P.I. DE C.V. PAS0607269M9" at bounding box center [923, 464] width 429 height 35
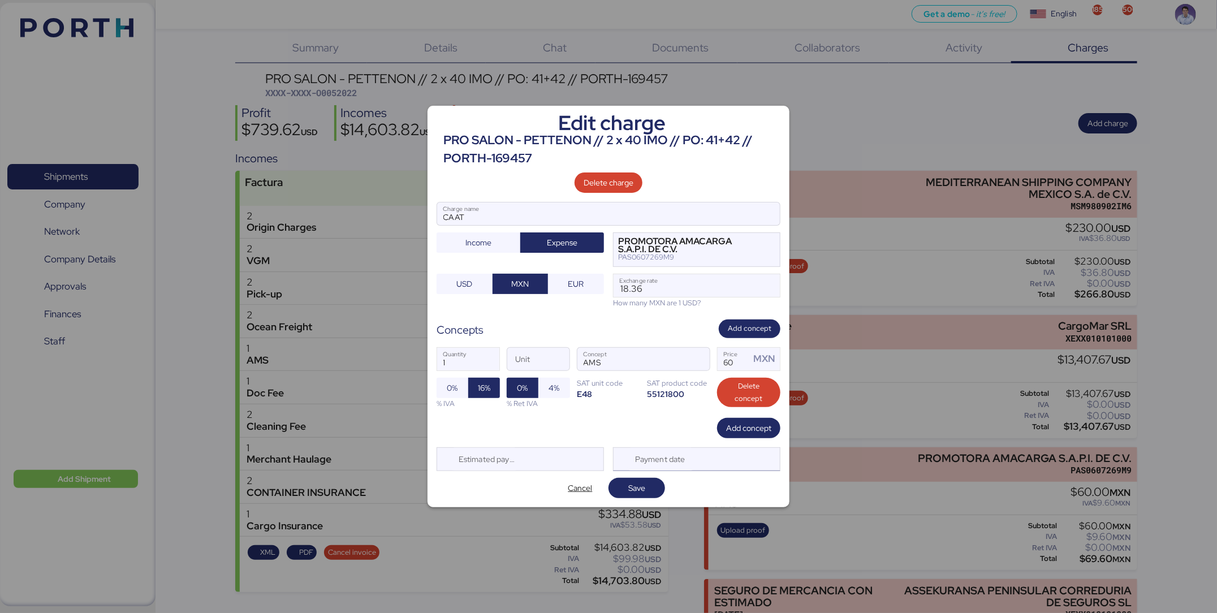
click at [737, 454] on div "Payment date" at bounding box center [696, 459] width 167 height 24
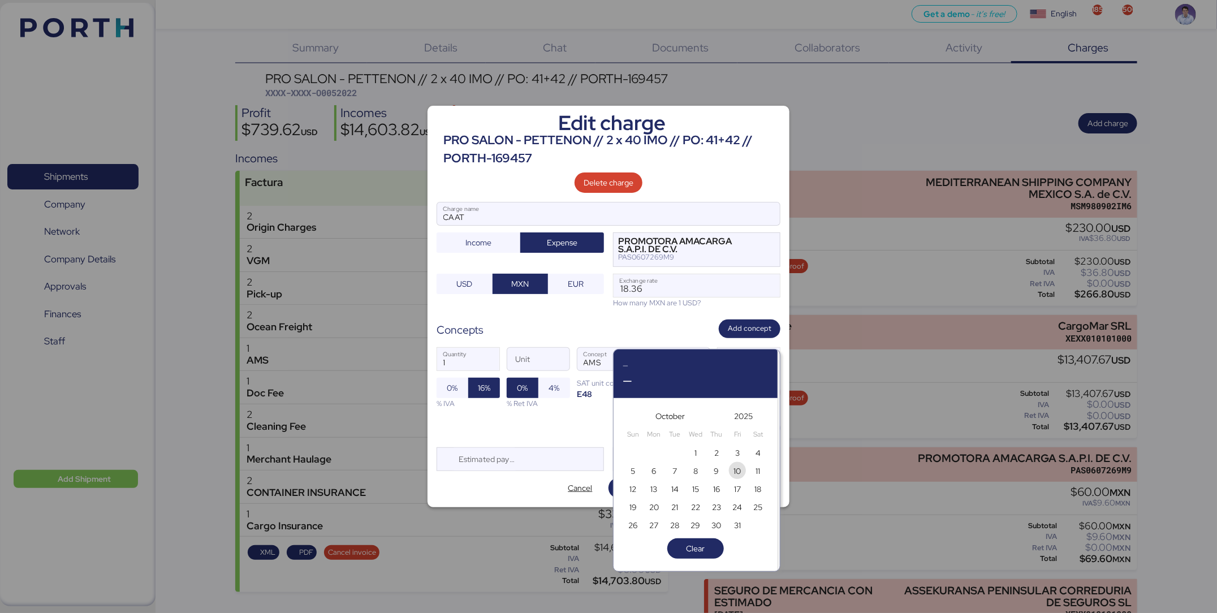
click at [729, 468] on span "10" at bounding box center [737, 470] width 17 height 17
type input "[DATE]"
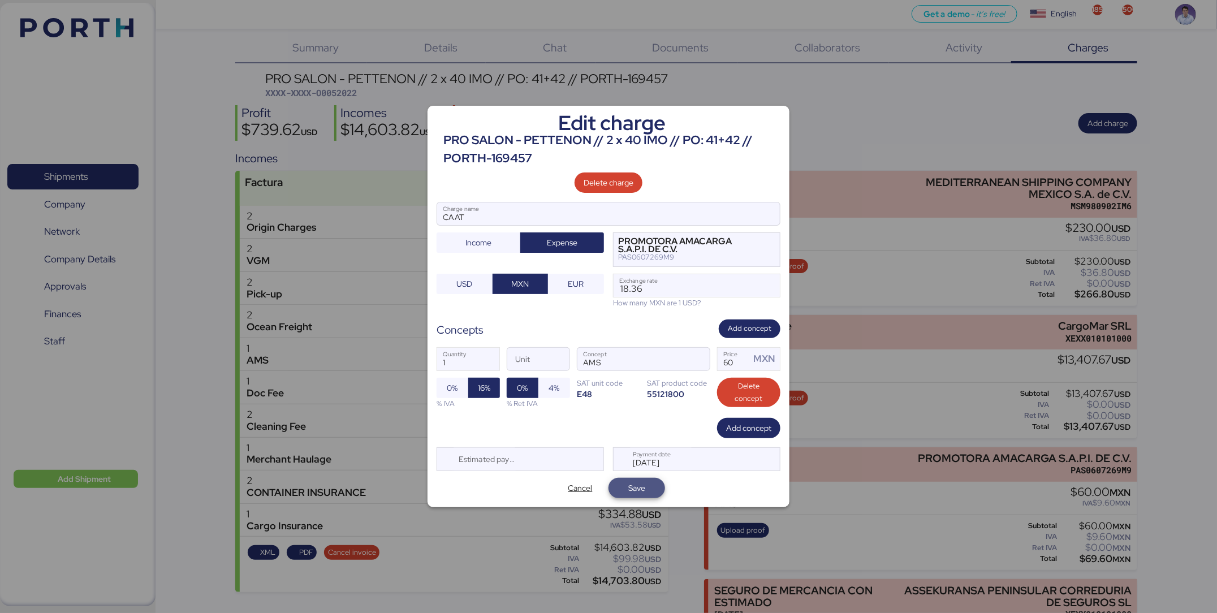
click at [621, 494] on span "Save" at bounding box center [637, 488] width 38 height 16
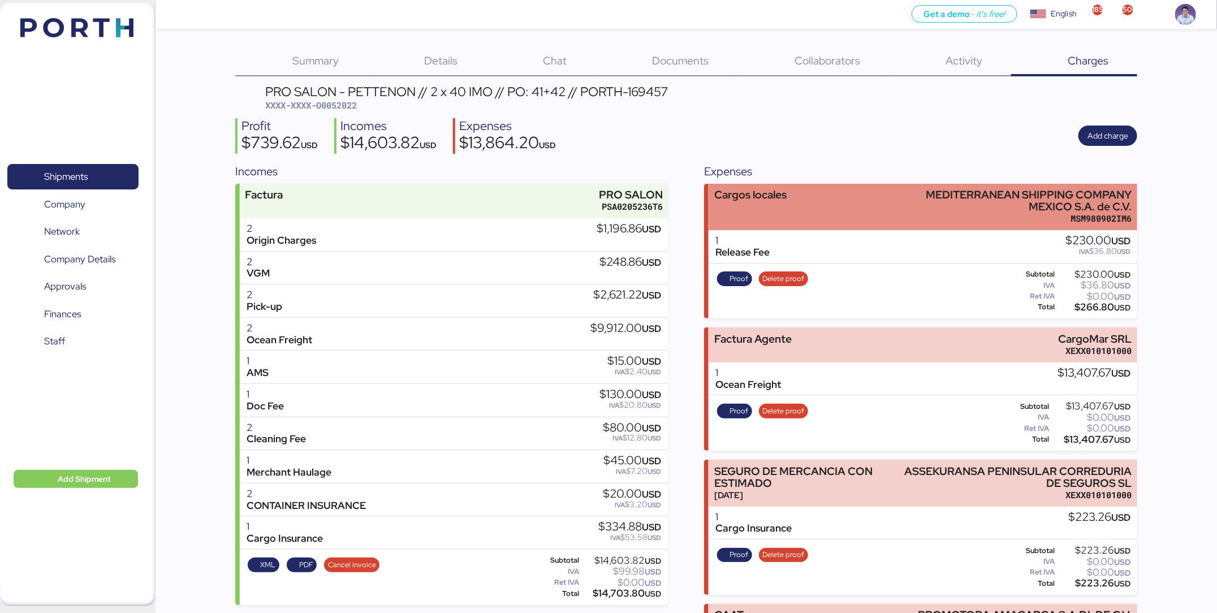
click at [858, 188] on div "Cargos locales MEDITERRANEAN SHIPPING COMPANY [GEOGRAPHIC_DATA] S.A. de C.V. MS…" at bounding box center [923, 207] width 429 height 47
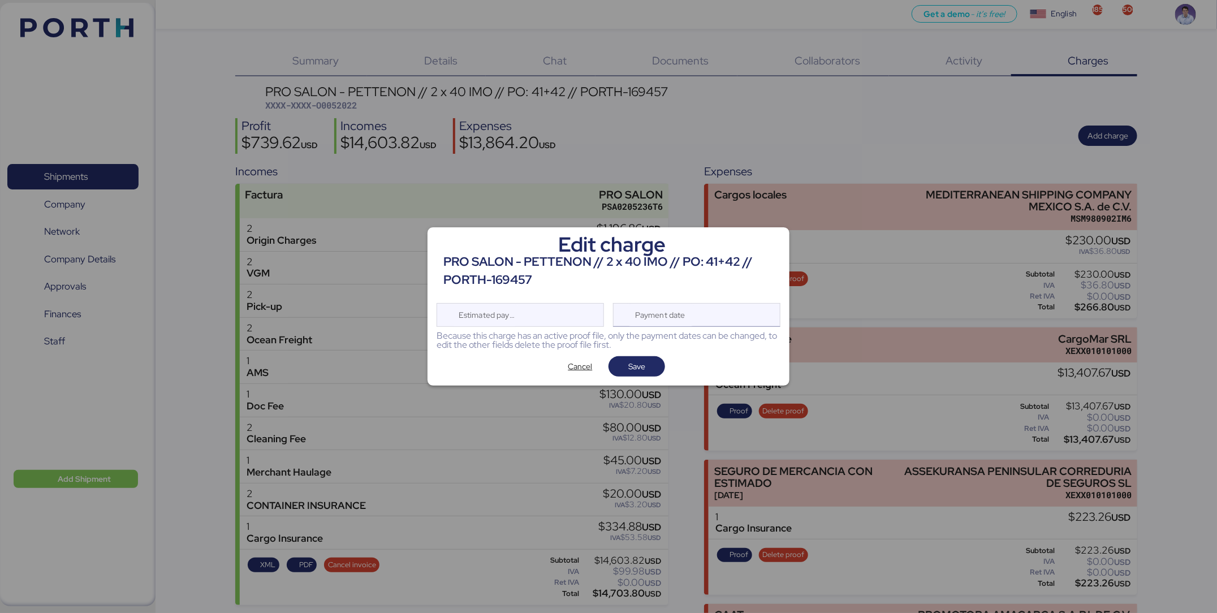
click at [724, 320] on div "Payment date" at bounding box center [696, 315] width 167 height 24
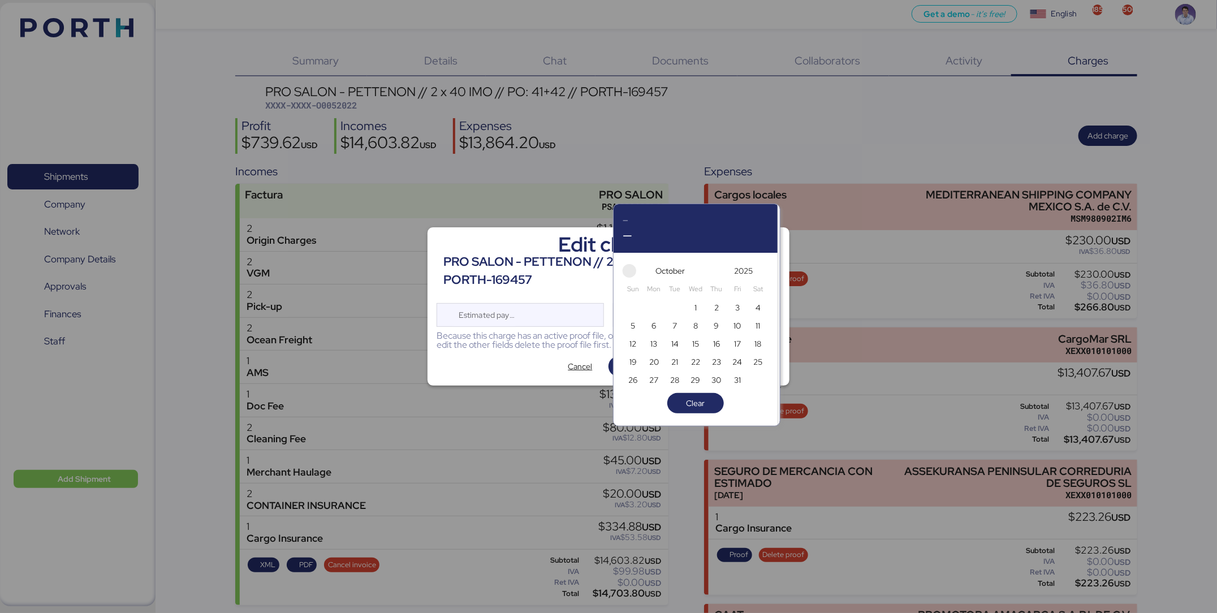
click at [627, 271] on span "button" at bounding box center [630, 271] width 14 height 14
click at [677, 377] on span "30" at bounding box center [675, 380] width 10 height 14
type input "[DATE]"
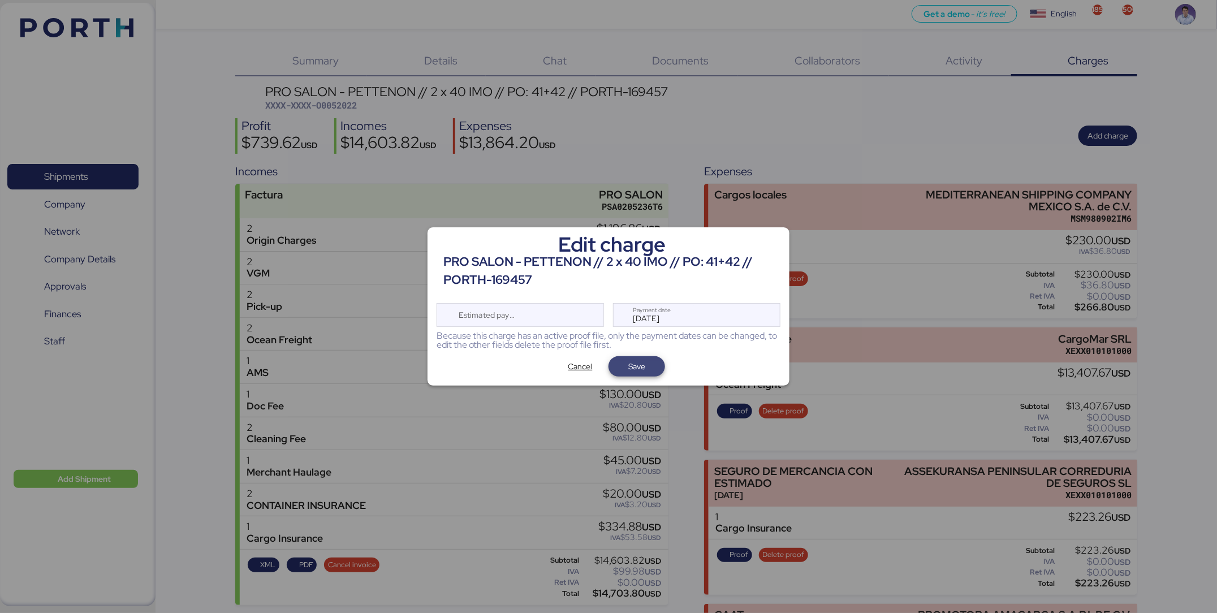
click at [649, 365] on span "Save" at bounding box center [637, 367] width 38 height 16
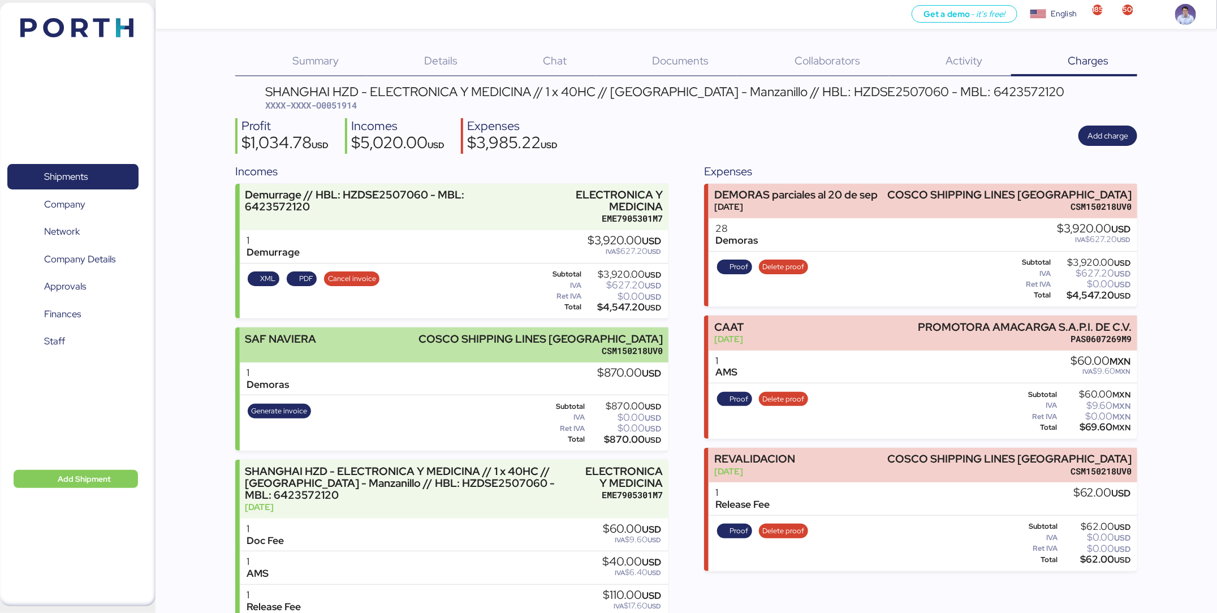
click at [482, 346] on div "SAF NAVIERA COSCO SHIPPING LINES [GEOGRAPHIC_DATA] CSM150218UV0" at bounding box center [454, 344] width 429 height 35
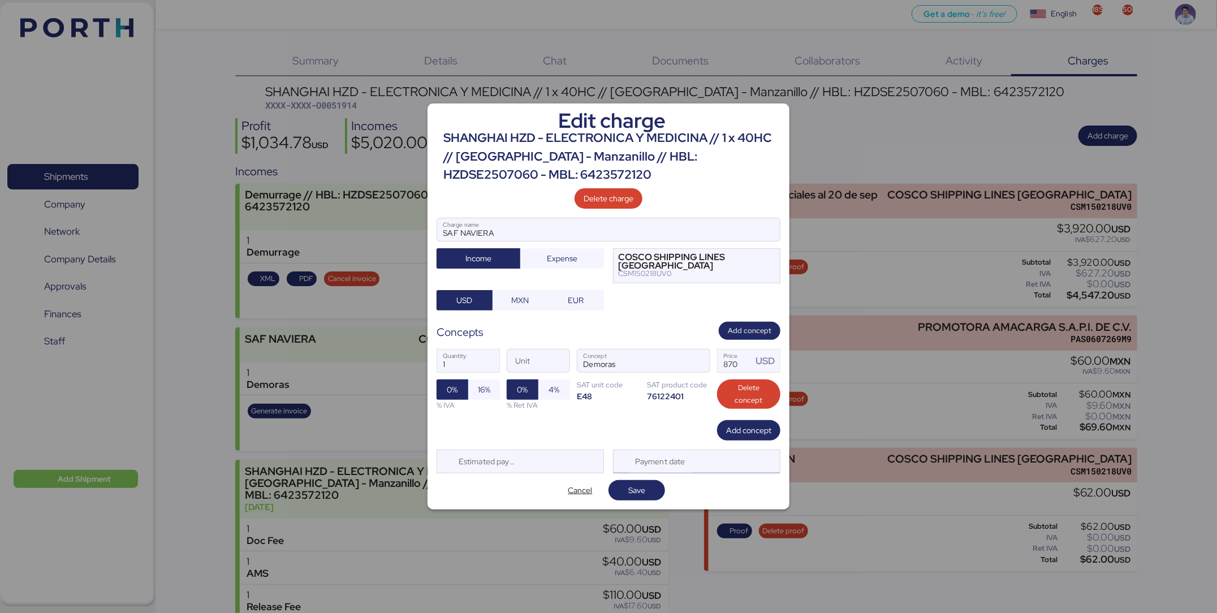
click at [685, 466] on div "Payment date" at bounding box center [660, 461] width 67 height 23
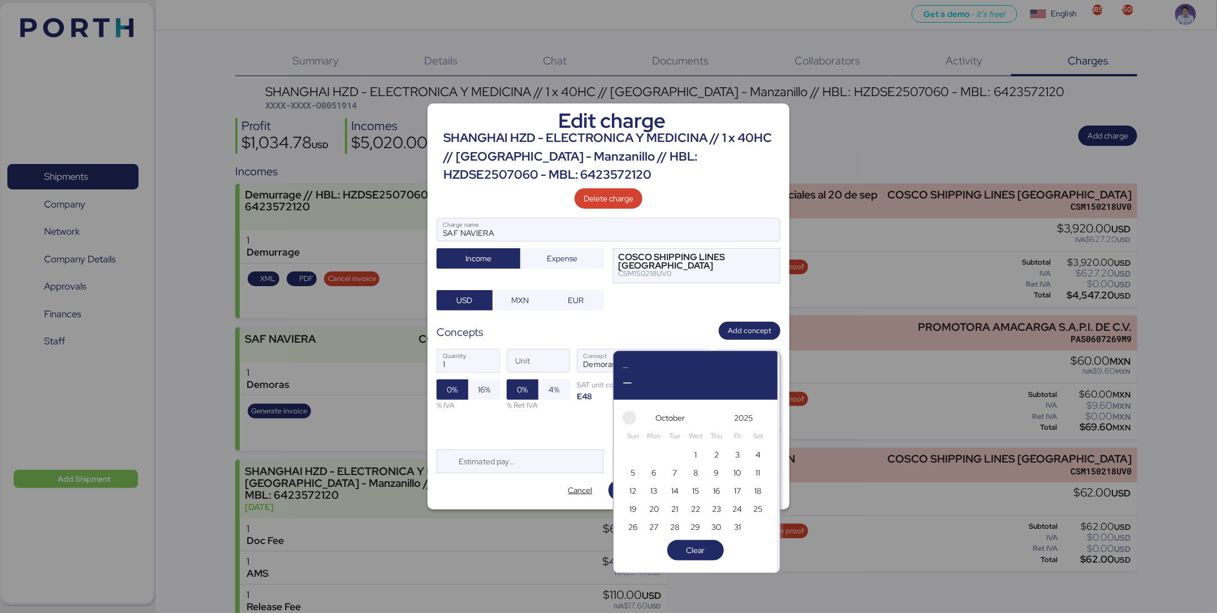
click at [631, 418] on span "button" at bounding box center [630, 418] width 14 height 14
click at [670, 528] on span "30" at bounding box center [675, 527] width 10 height 14
type input "[DATE]"
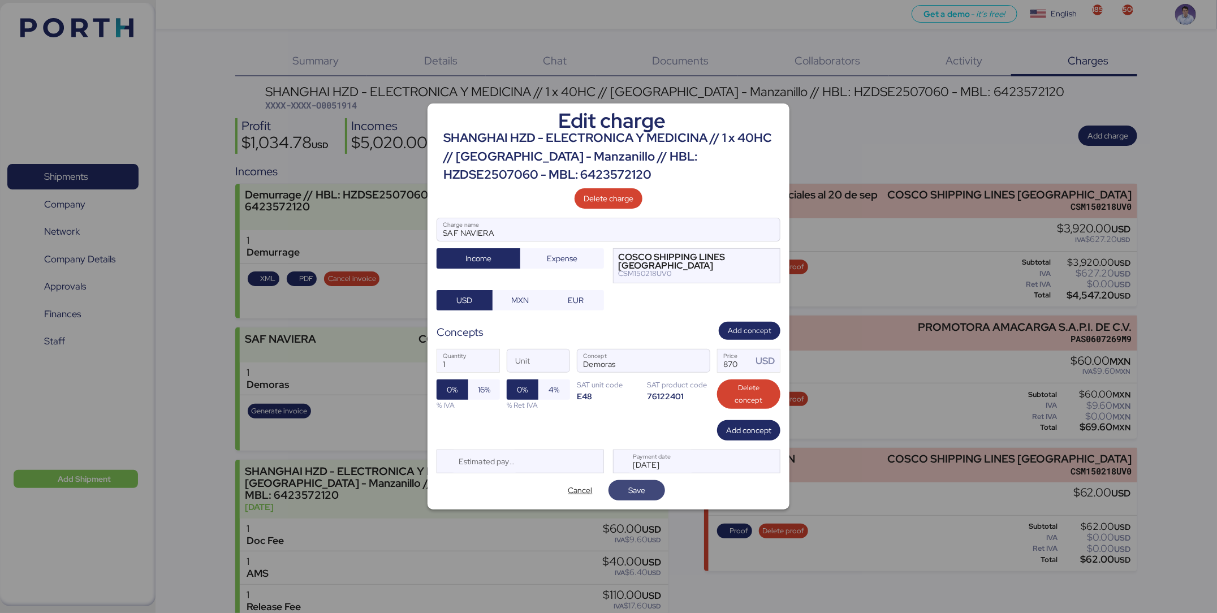
click at [655, 490] on span "Save" at bounding box center [637, 490] width 38 height 16
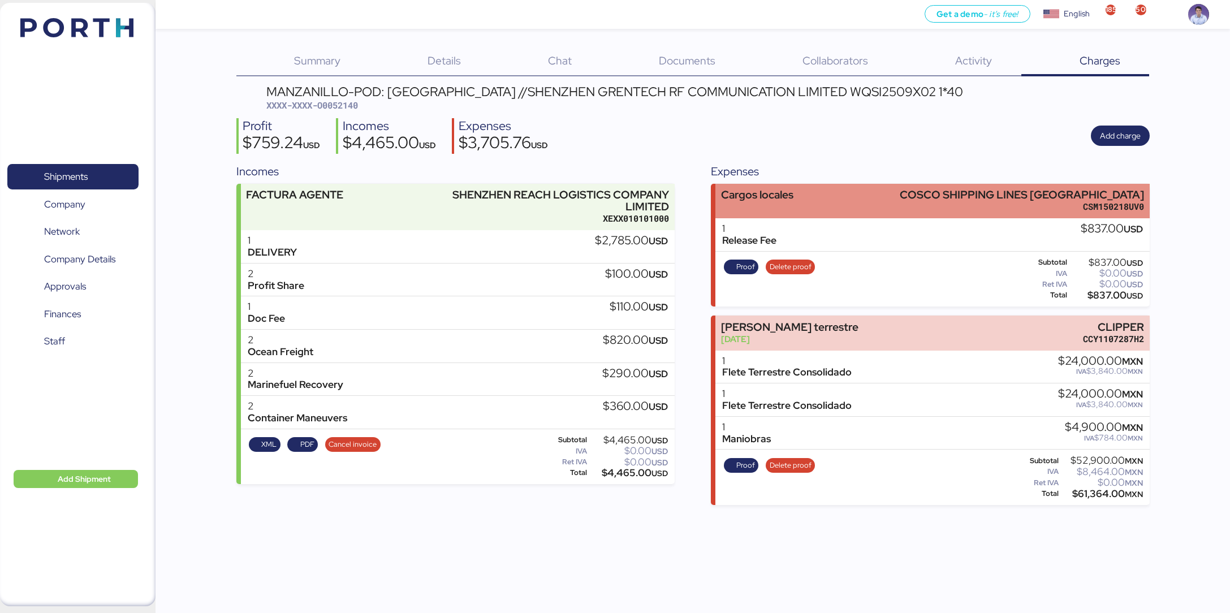
click at [854, 202] on div "Cargos locales COSCO SHIPPING LINES [GEOGRAPHIC_DATA] CSM150218UV0" at bounding box center [933, 201] width 434 height 35
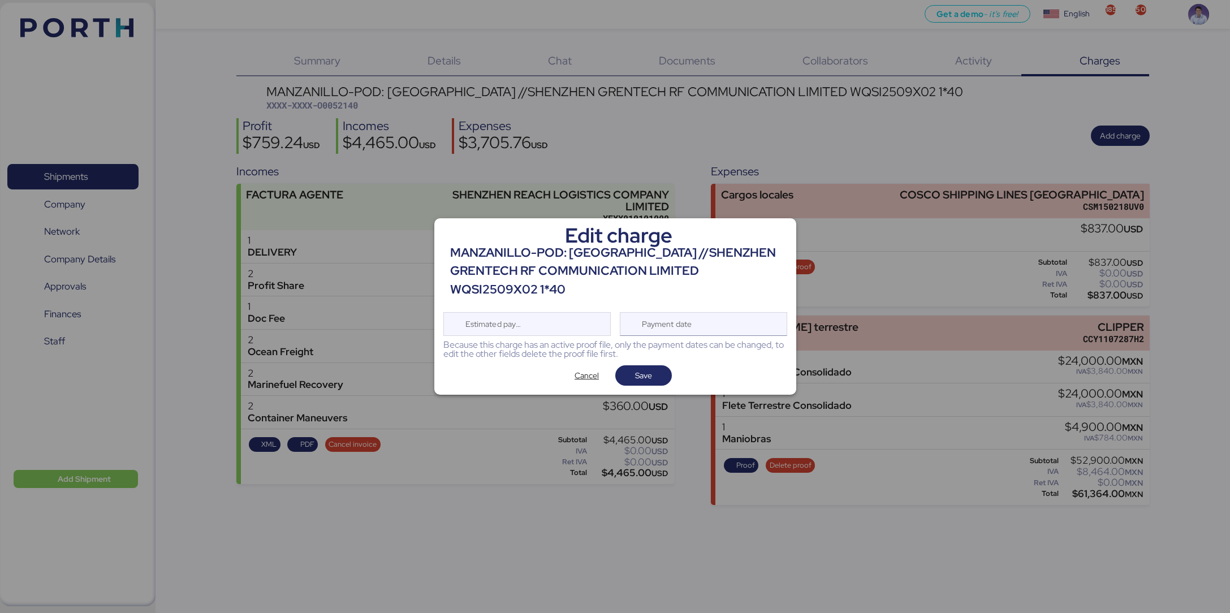
click at [716, 320] on div "Payment date" at bounding box center [703, 324] width 167 height 24
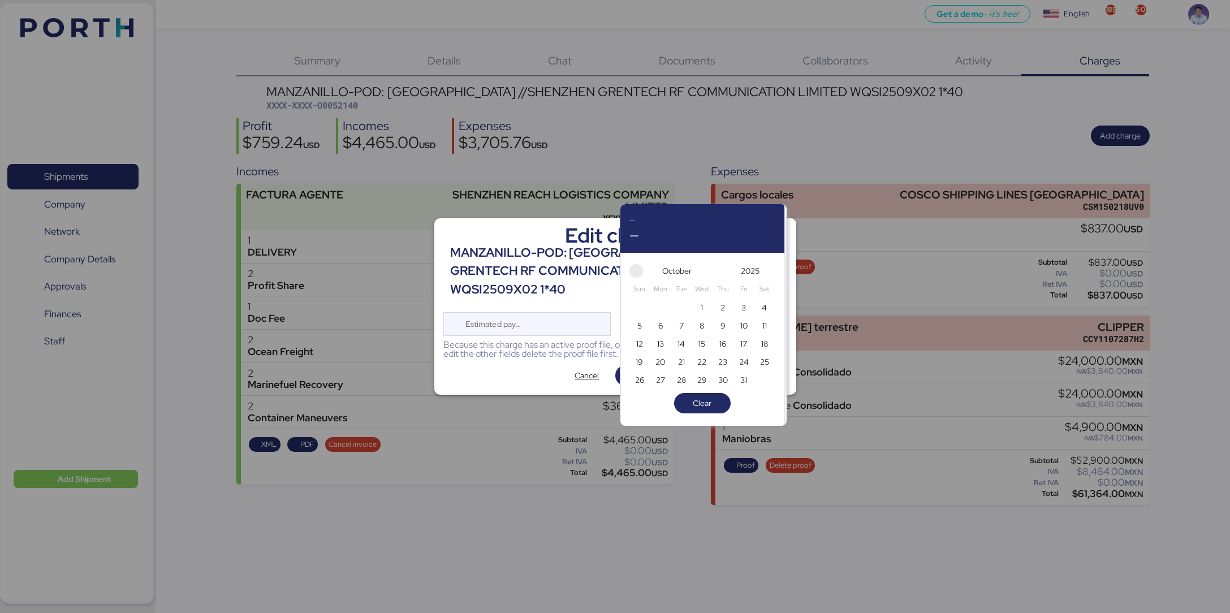
click at [636, 273] on span "button" at bounding box center [637, 271] width 14 height 14
click at [689, 378] on span "30" at bounding box center [681, 379] width 17 height 17
type input "[DATE]"
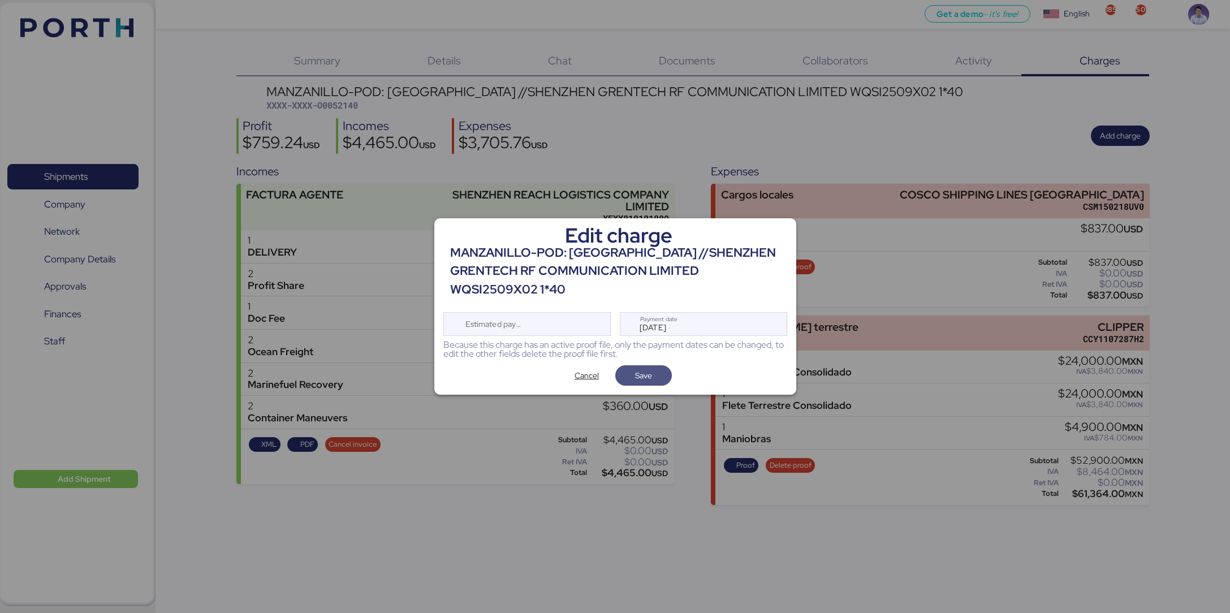
click at [659, 373] on span "Save" at bounding box center [643, 376] width 38 height 16
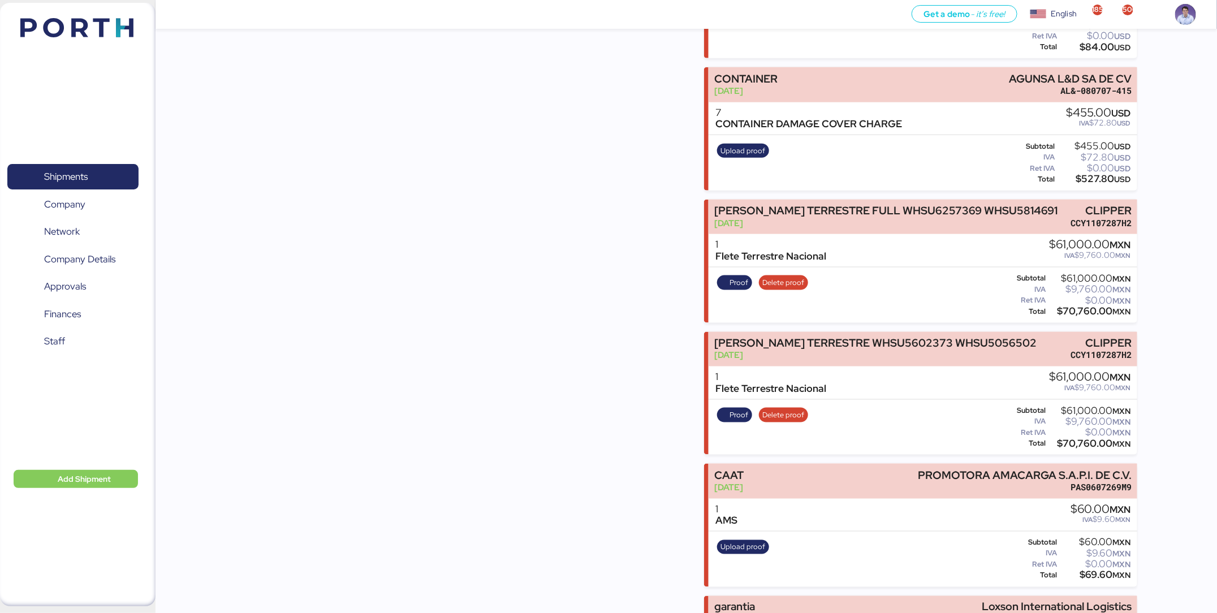
scroll to position [777, 0]
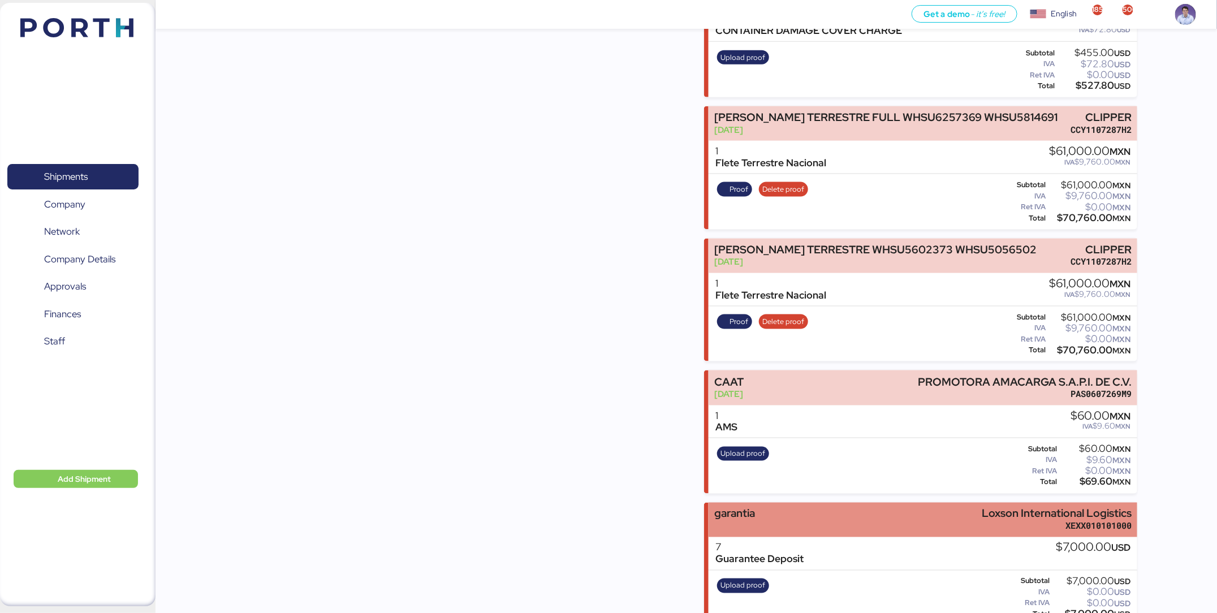
click at [763, 408] on div "garantia Loxson International Logistics XEXX010101000" at bounding box center [923, 520] width 429 height 35
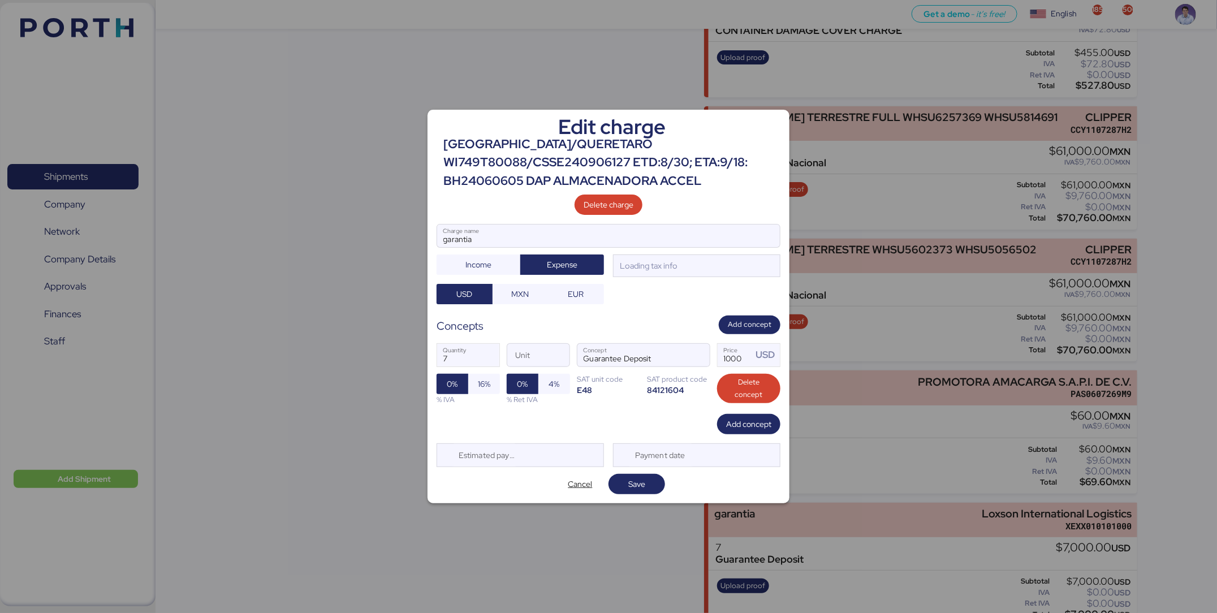
scroll to position [0, 0]
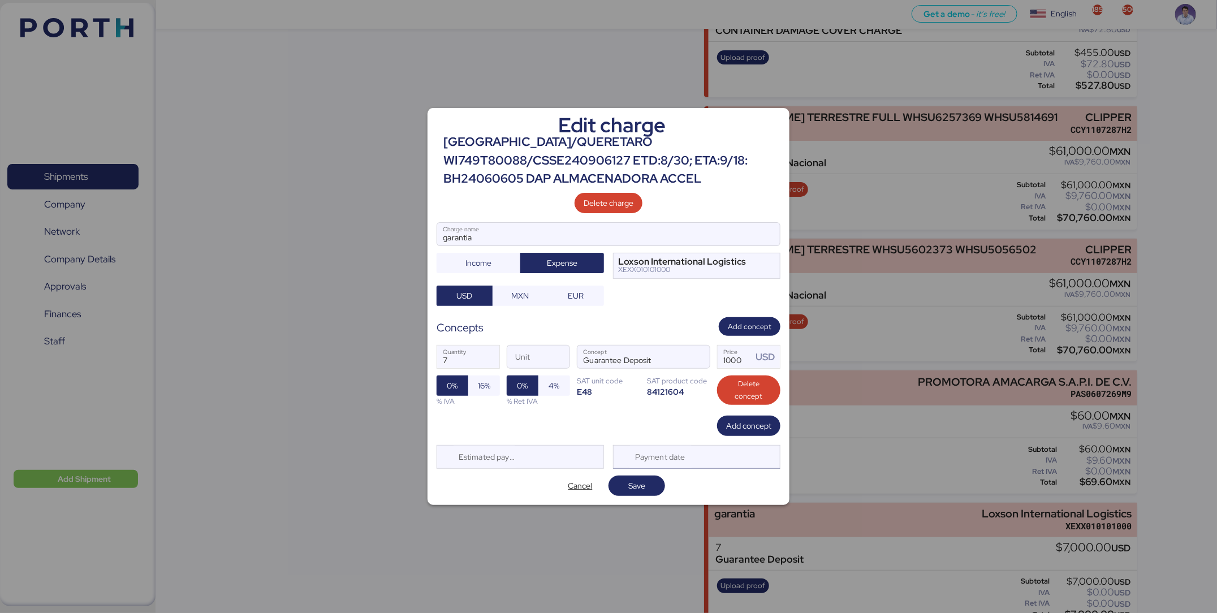
click at [702, 408] on div "Payment date" at bounding box center [696, 457] width 167 height 24
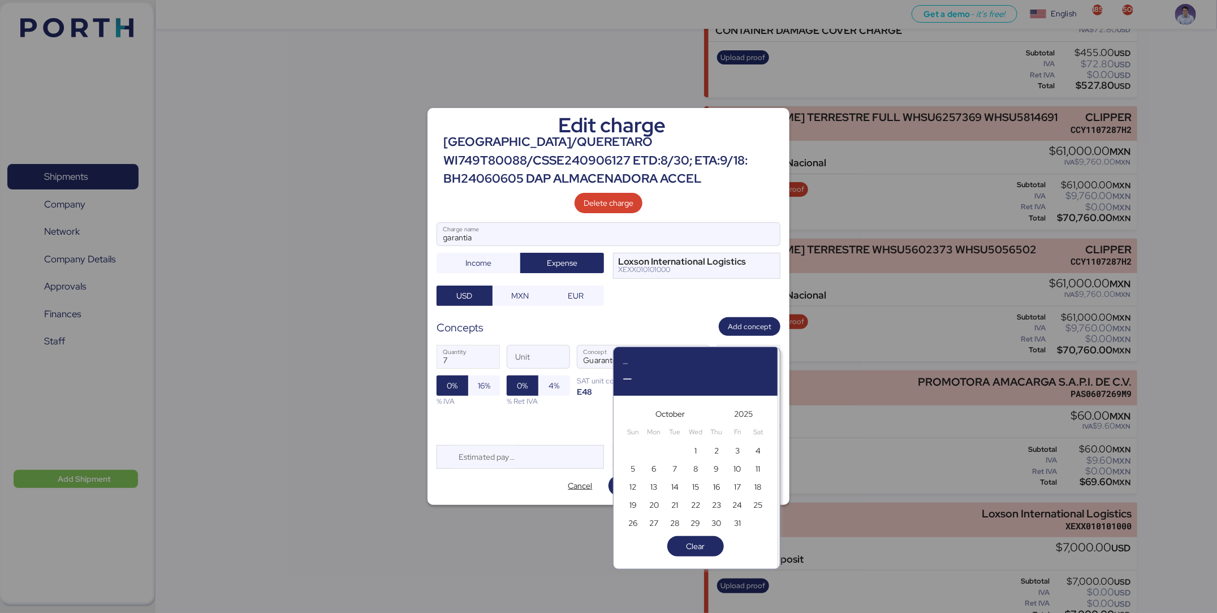
click at [636, 408] on div "October" at bounding box center [670, 414] width 68 height 18
click at [635, 408] on span "button" at bounding box center [630, 414] width 14 height 14
click at [673, 408] on span "30" at bounding box center [675, 523] width 10 height 14
type input "[DATE]"
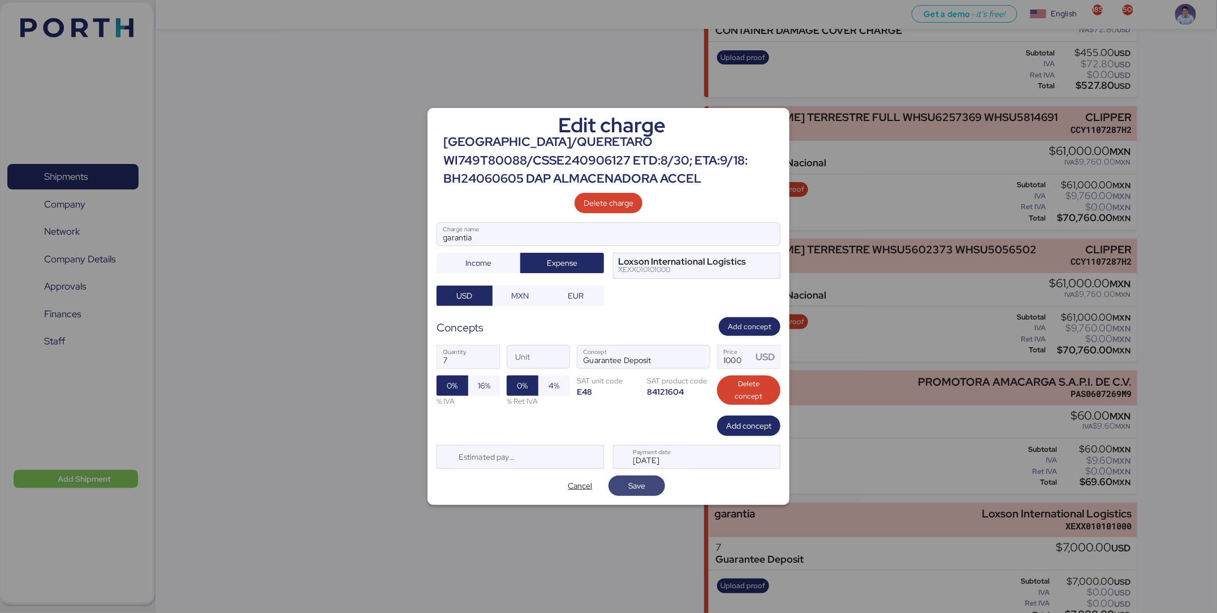
click at [660, 408] on span "Save" at bounding box center [637, 486] width 57 height 20
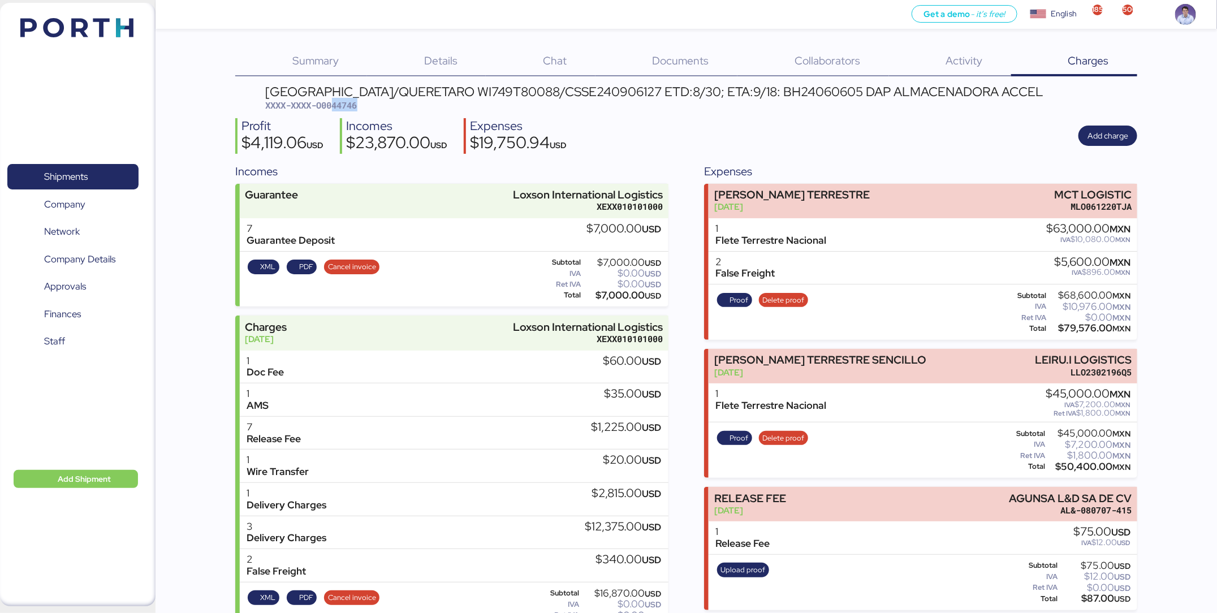
drag, startPoint x: 335, startPoint y: 104, endPoint x: 382, endPoint y: 109, distance: 47.2
click at [382, 109] on div "SHANGHAI/QUERETARO WI749T80088/CSSE240906127 ETD:8/30; ETA:9/18: BH24060605 DAP…" at bounding box center [655, 98] width 778 height 27
copy span "44746"
click at [334, 109] on span "XXXX-XXXX-O0044746" at bounding box center [312, 105] width 92 height 11
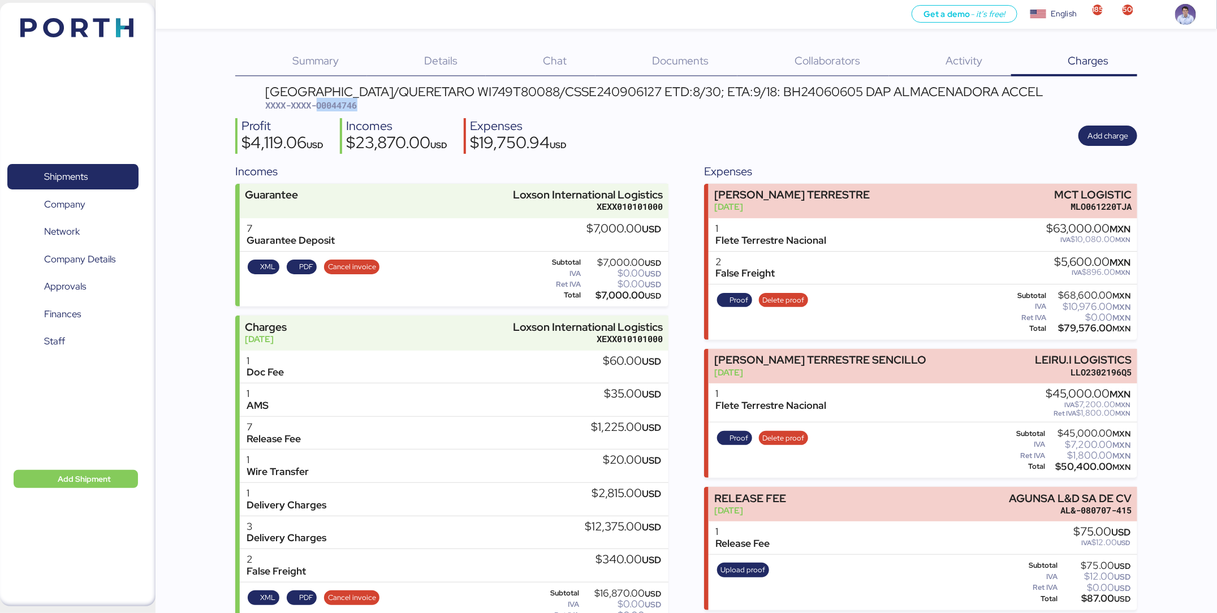
drag, startPoint x: 334, startPoint y: 102, endPoint x: 417, endPoint y: 106, distance: 83.8
click at [417, 106] on div "SHANGHAI/QUERETARO WI749T80088/CSSE240906127 ETD:8/30; ETA:9/18: BH24060605 DAP…" at bounding box center [655, 98] width 778 height 27
copy span "44746"
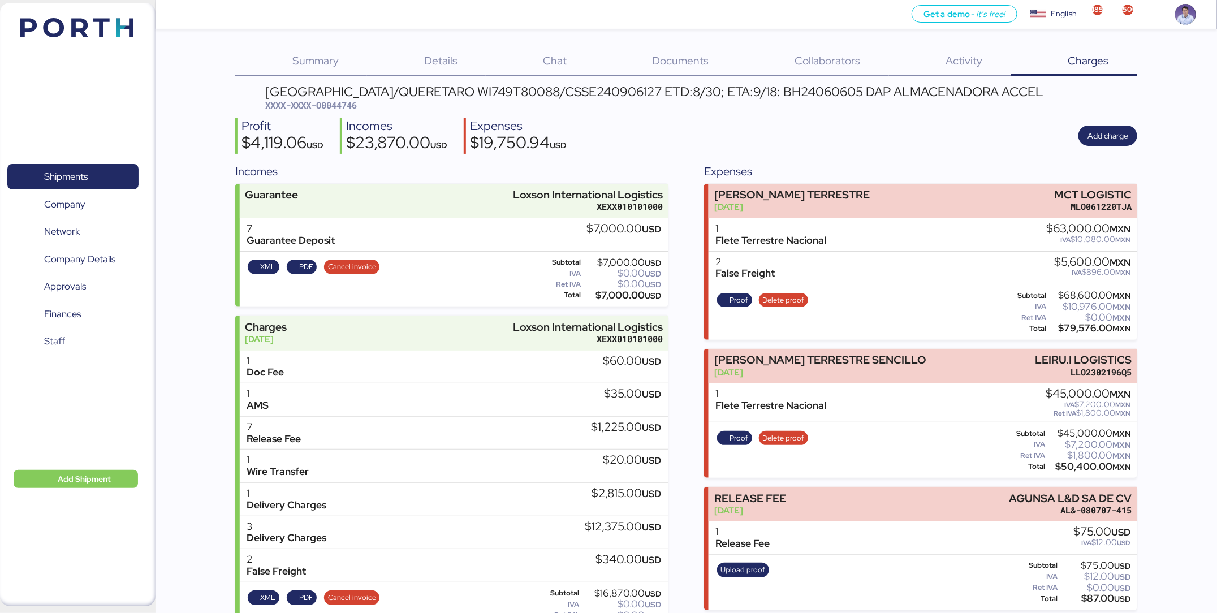
click at [327, 104] on span "XXXX-XXXX-O0044746" at bounding box center [312, 105] width 92 height 11
copy span "O0044746"
click at [680, 145] on div "Profit $4,119.06 USD Incomes $23,870.00 USD Expenses $19,750.94 USD Add charge" at bounding box center [692, 136] width 913 height 36
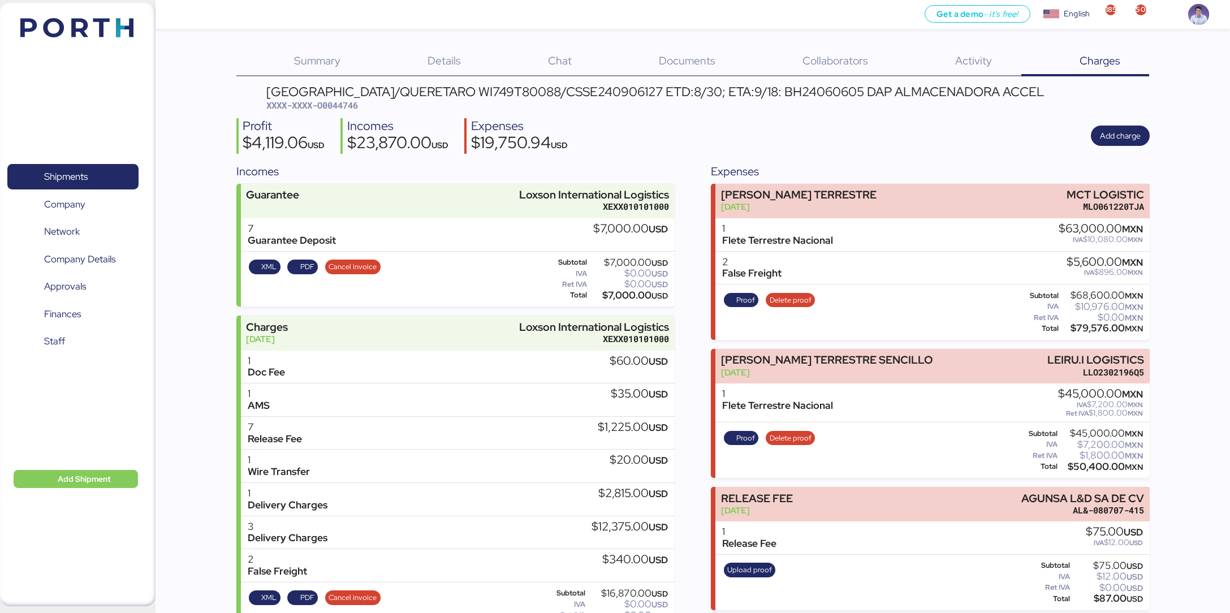
click at [752, 151] on div "Profit $4,119.06 USD Incomes $23,870.00 USD Expenses $19,750.94 USD Add charge" at bounding box center [692, 136] width 913 height 36
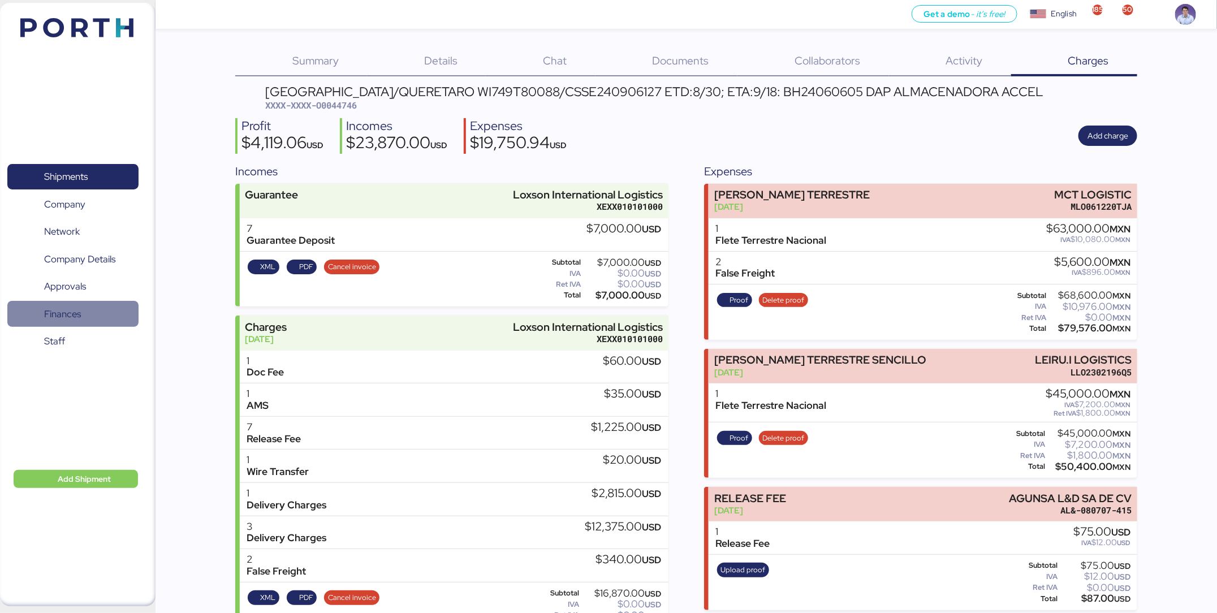
click at [81, 308] on span "Finances" at bounding box center [73, 314] width 122 height 16
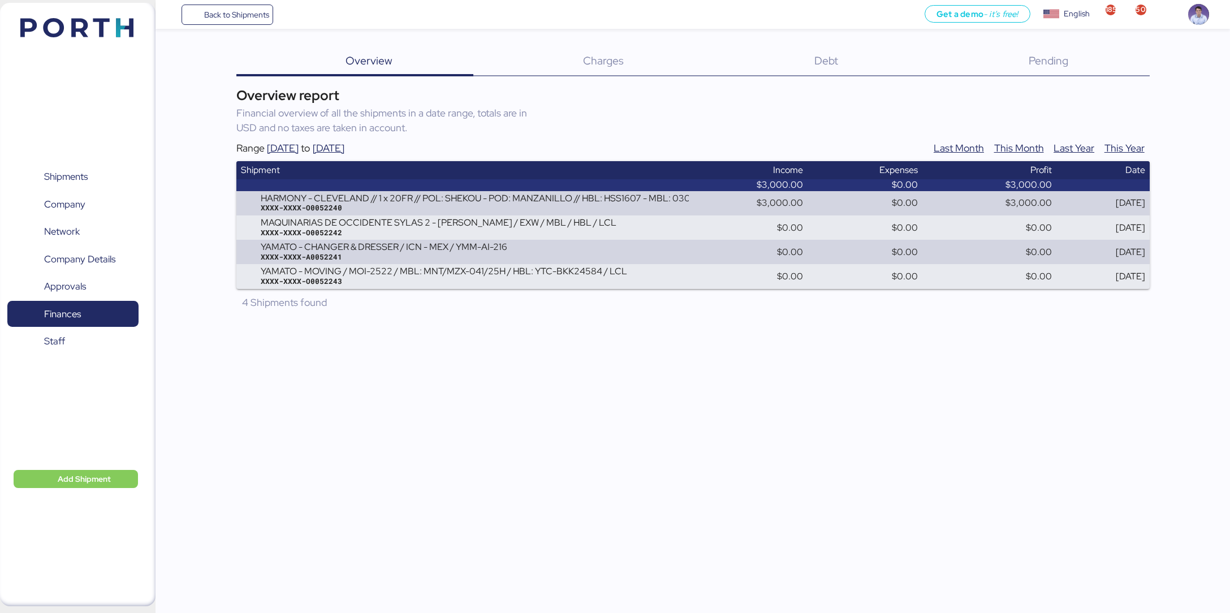
click at [820, 62] on div "Debt 0" at bounding box center [812, 61] width 214 height 29
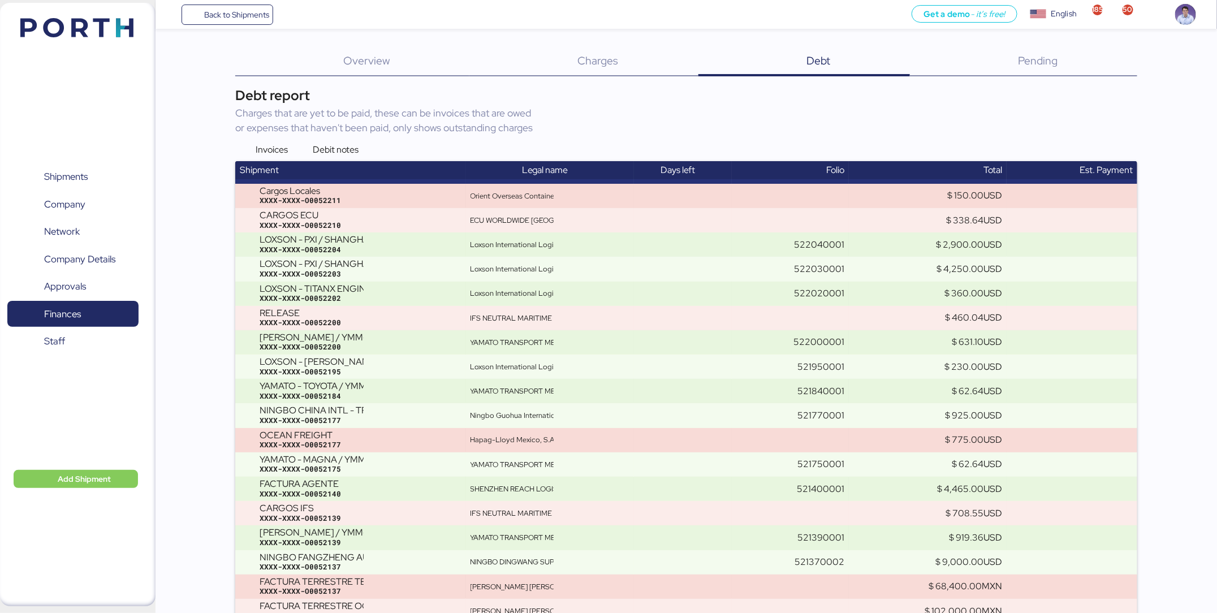
scroll to position [8196, 0]
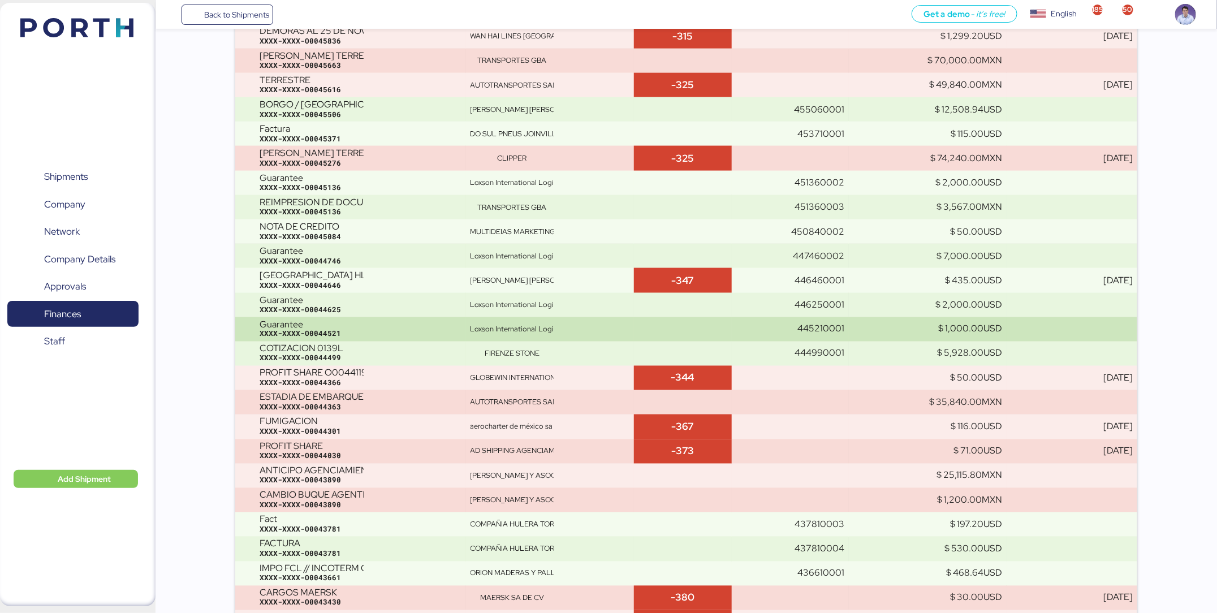
click at [414, 317] on td "Guarantee XXXX-XXXX-O0044521" at bounding box center [350, 329] width 231 height 24
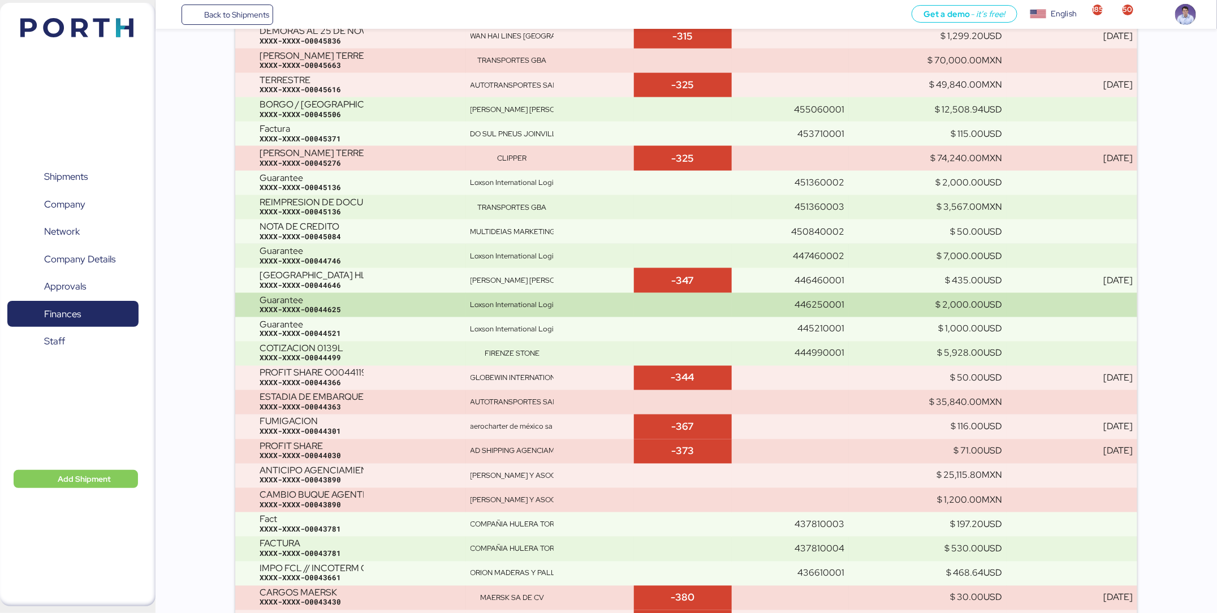
click at [351, 293] on td "Guarantee XXXX-XXXX-O0044625" at bounding box center [350, 305] width 231 height 24
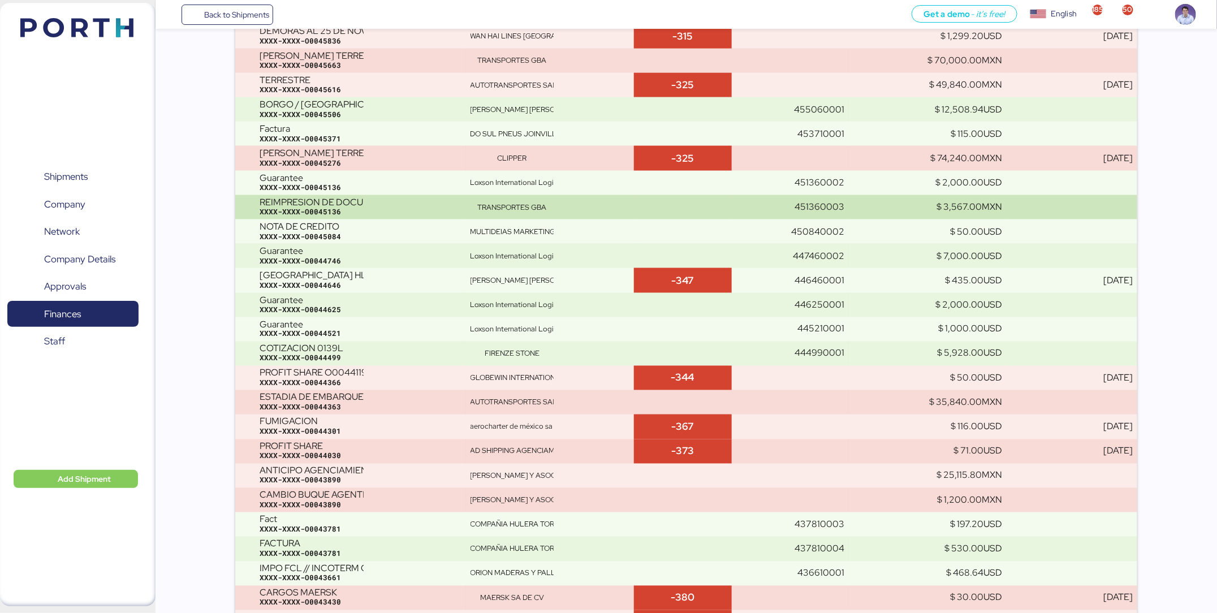
click at [466, 209] on td "REIMPRESION DE DOCUMENTOS XXXX-XXXX-O0045136" at bounding box center [350, 207] width 231 height 24
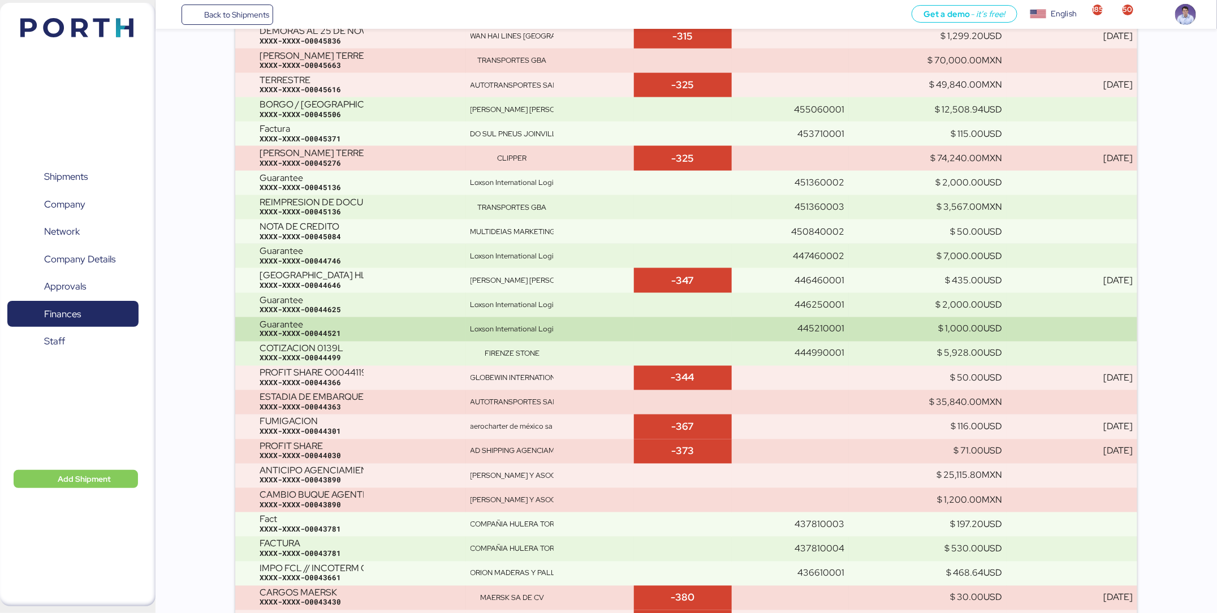
click at [442, 320] on div "Guarantee XXXX-XXXX-O0044521" at bounding box center [361, 330] width 202 height 20
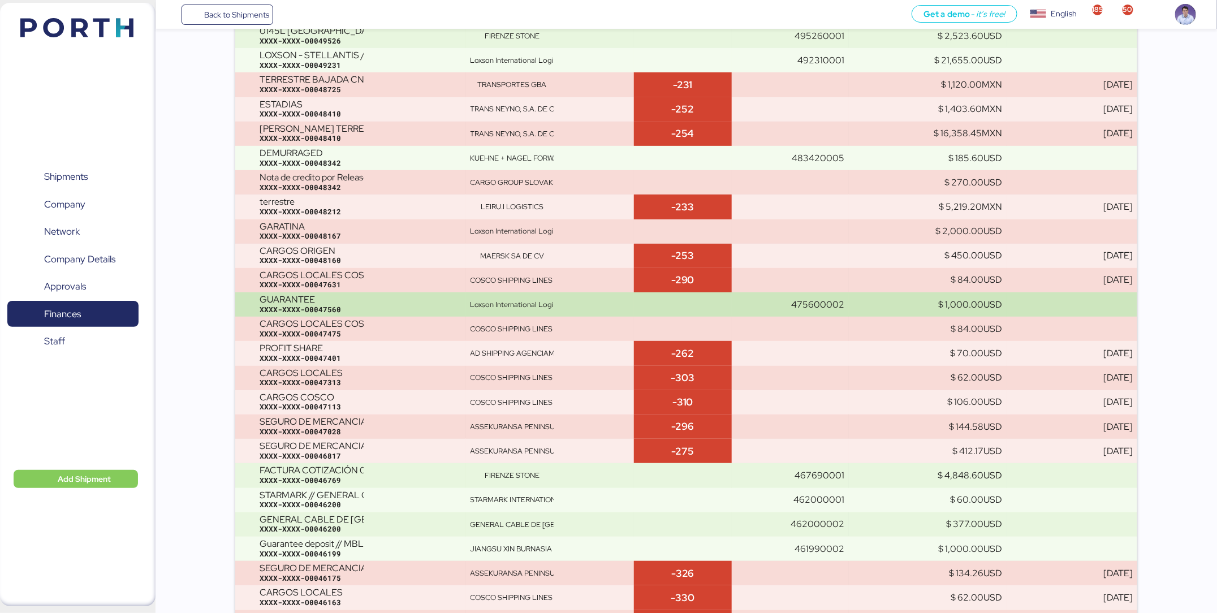
click at [467, 307] on td "Loxson International Logistics" at bounding box center [550, 304] width 168 height 24
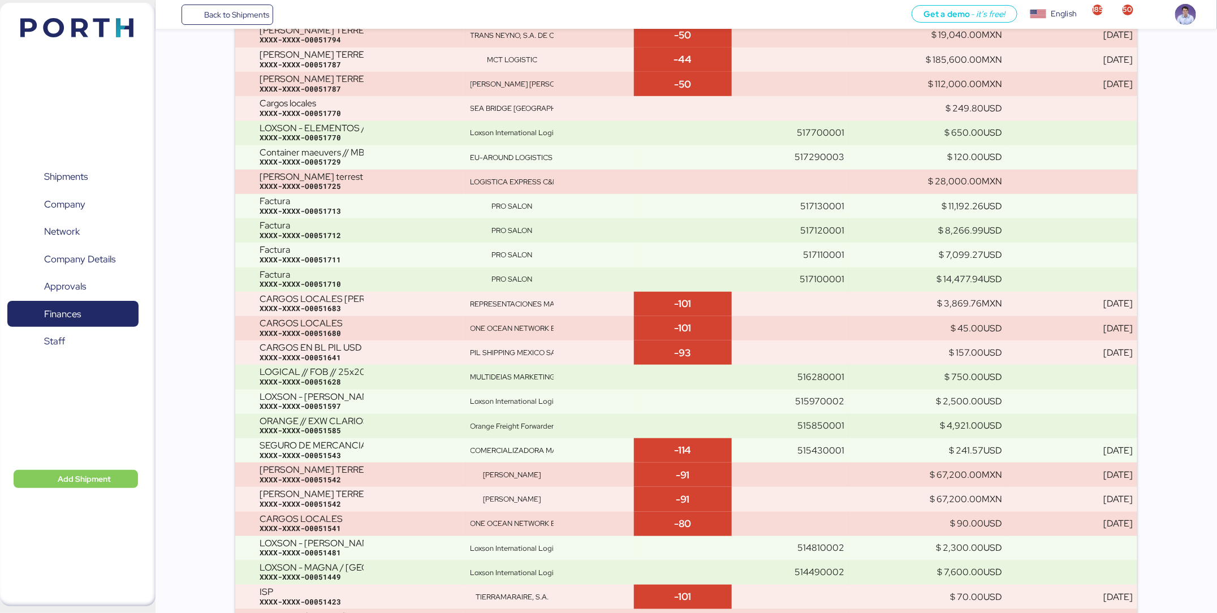
click at [467, 307] on td "REPRESENTACIONES MARITIMAS SA DE CV" at bounding box center [550, 304] width 168 height 24
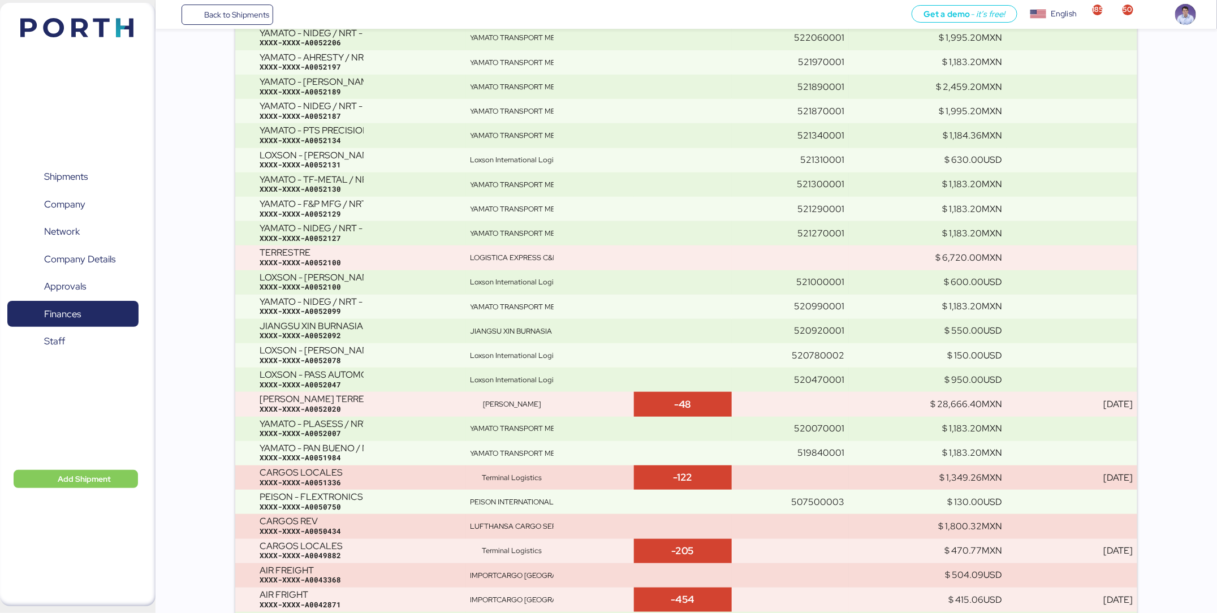
scroll to position [1031, 0]
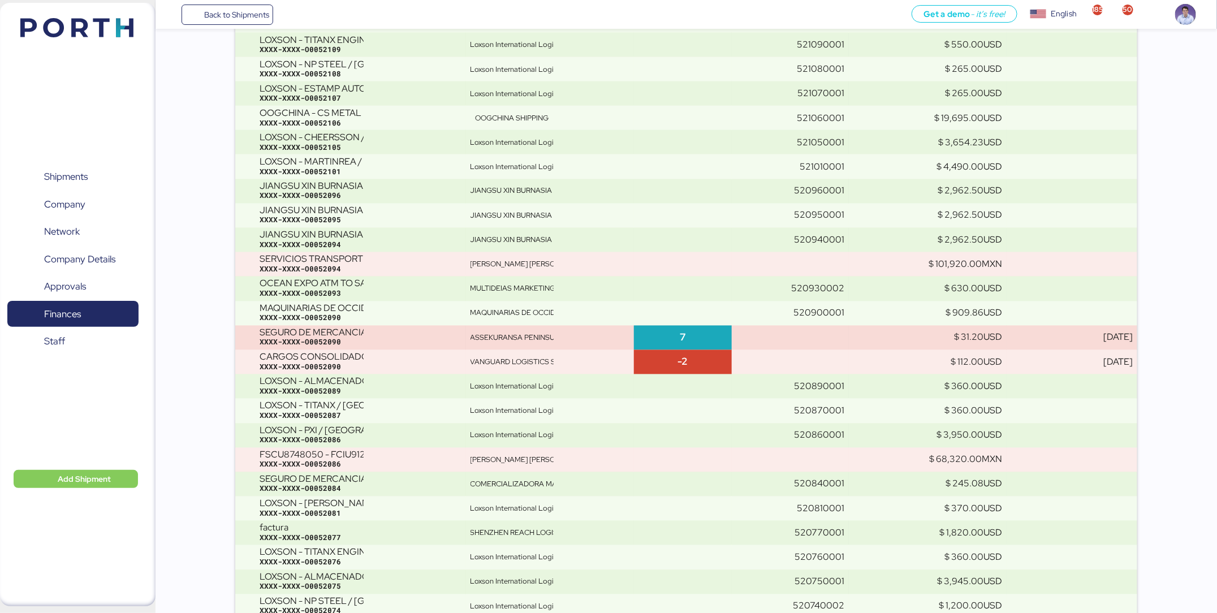
click at [467, 307] on td "MAQUINARIAS DE OCCIDENTE SYLAS" at bounding box center [550, 313] width 168 height 24
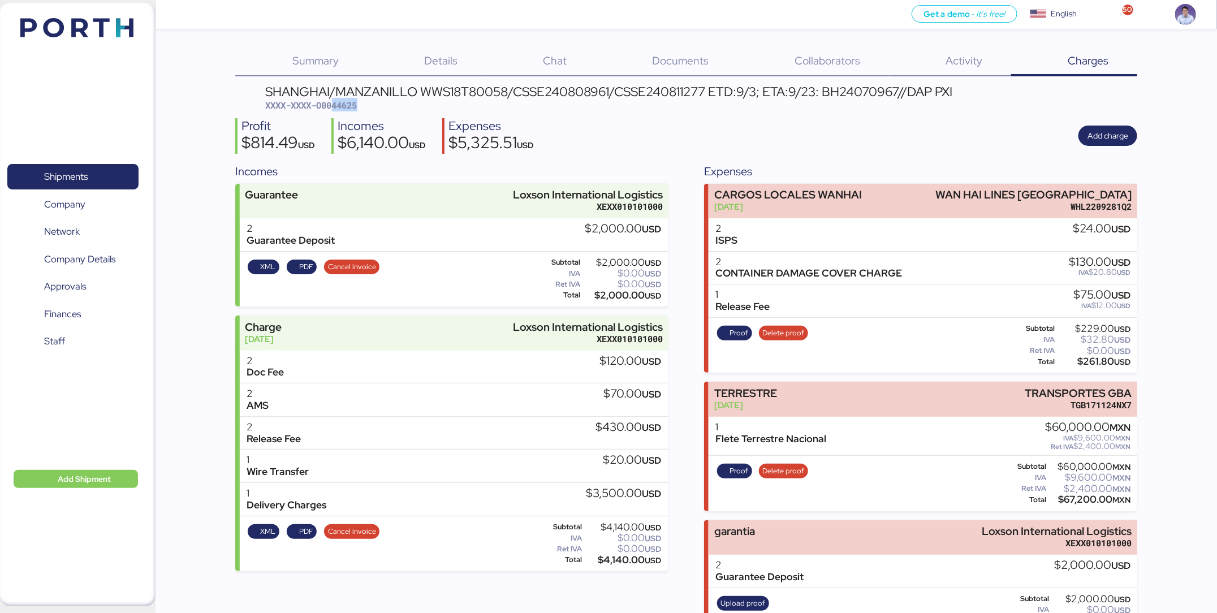
drag, startPoint x: 335, startPoint y: 107, endPoint x: 391, endPoint y: 109, distance: 56.0
click at [391, 109] on div "SHANGHAI/MANZANILLO WWS18T80058/CSSE240808961/CSSE240811277 ETD:9/3; ETA:9/23: …" at bounding box center [609, 98] width 687 height 27
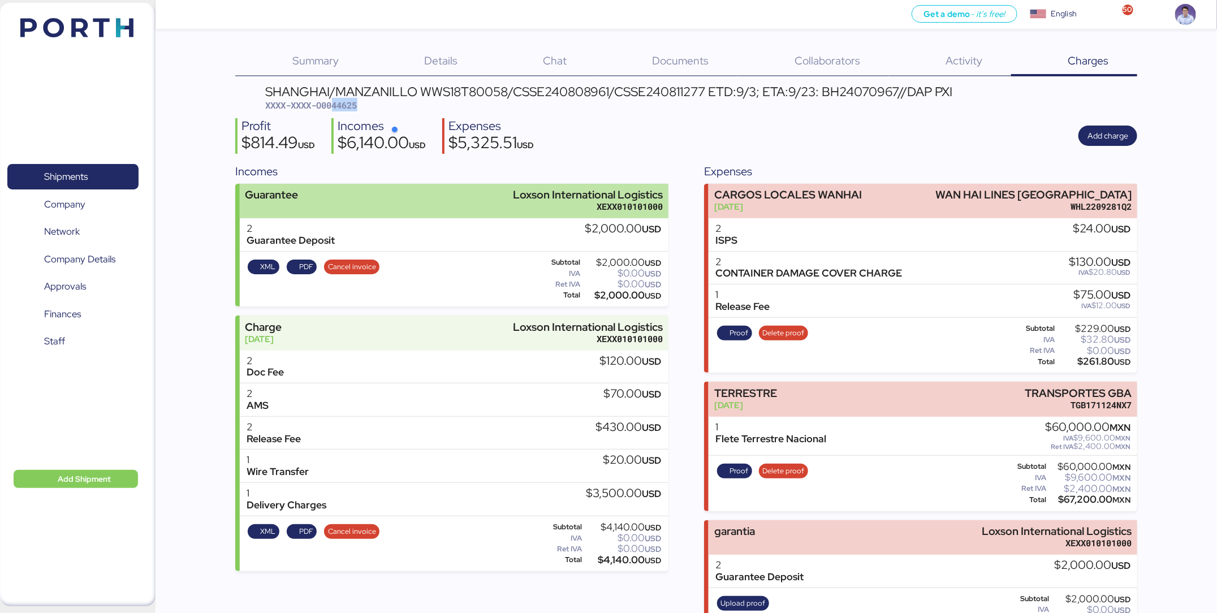
copy span "44625"
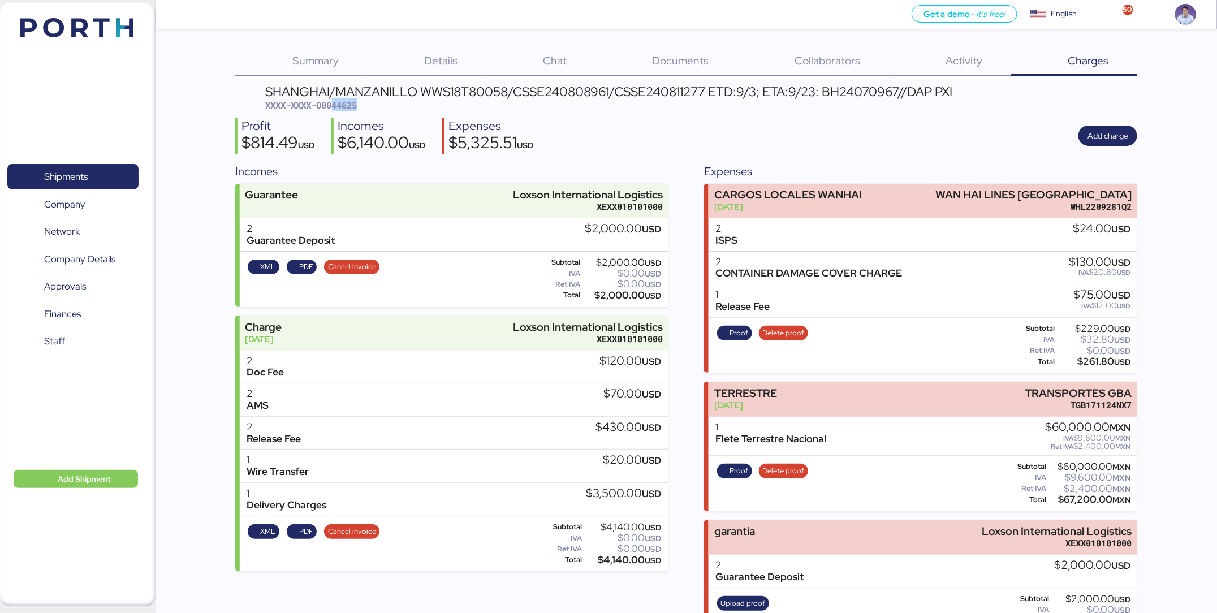
click at [373, 104] on div "SHANGHAI/MANZANILLO WWS18T80058/CSSE240808961/CSSE240811277 ETD:9/3; ETA:9/23: …" at bounding box center [609, 98] width 687 height 27
click at [347, 109] on span "XXXX-XXXX-O0044625" at bounding box center [312, 105] width 92 height 11
copy span "O0044625"
click at [329, 105] on span "XXXX-XXXX-O0044625" at bounding box center [312, 105] width 92 height 11
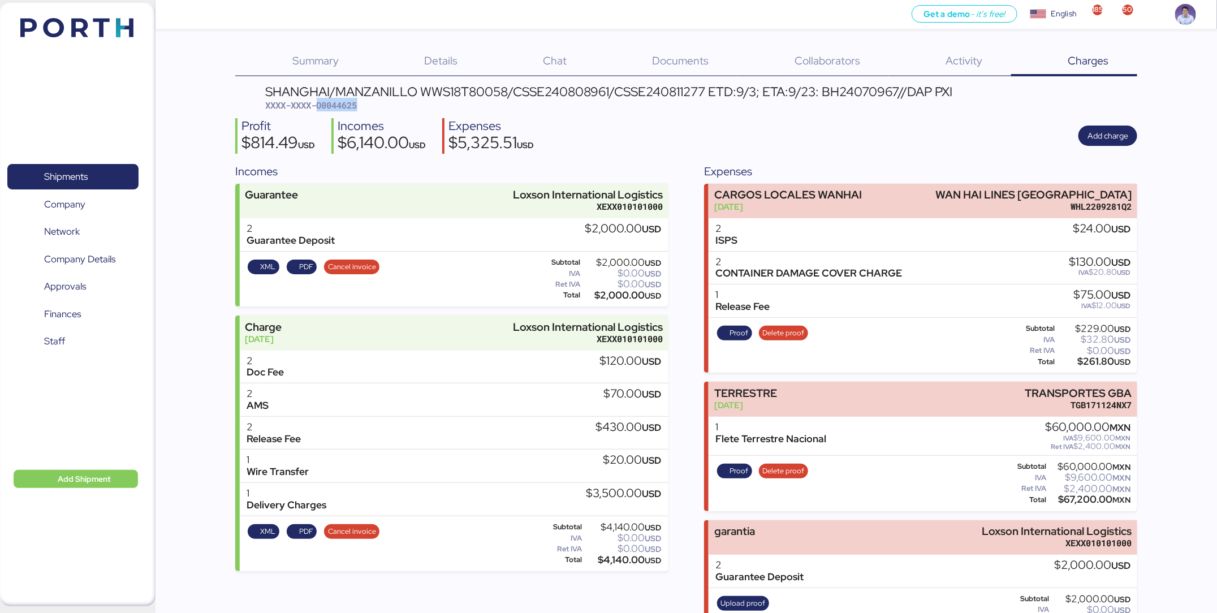
click at [329, 105] on span "XXXX-XXXX-O0044625" at bounding box center [312, 105] width 92 height 11
copy span "O0044625"
